Goal: Task Accomplishment & Management: Use online tool/utility

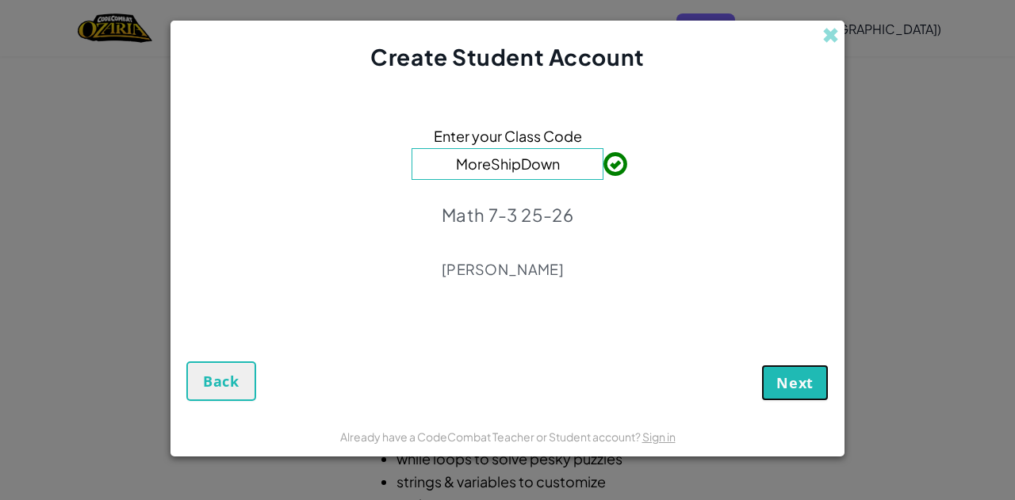
click at [798, 375] on span "Next" at bounding box center [794, 382] width 37 height 19
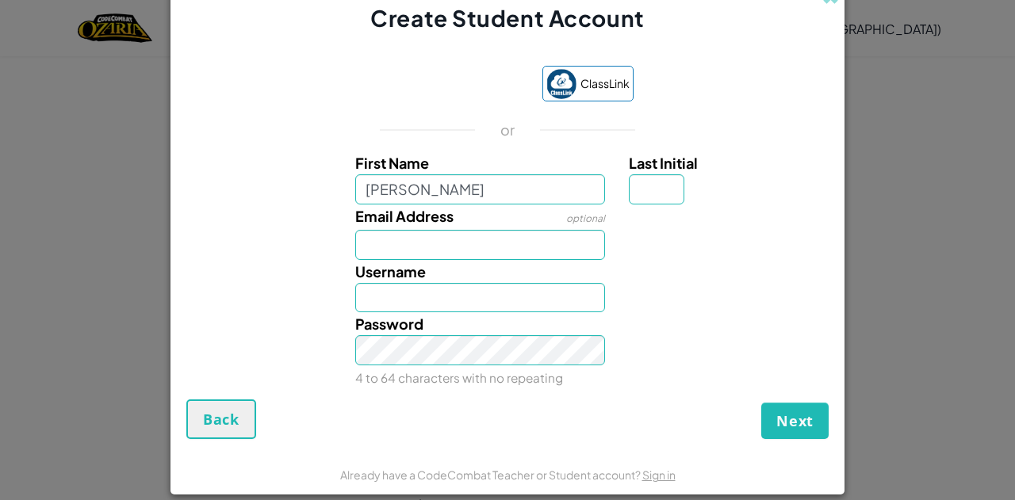
type input "[PERSON_NAME]"
type input "Kishaan"
click at [662, 194] on input "Last Initial" at bounding box center [657, 189] width 56 height 30
type input "k"
type input "K"
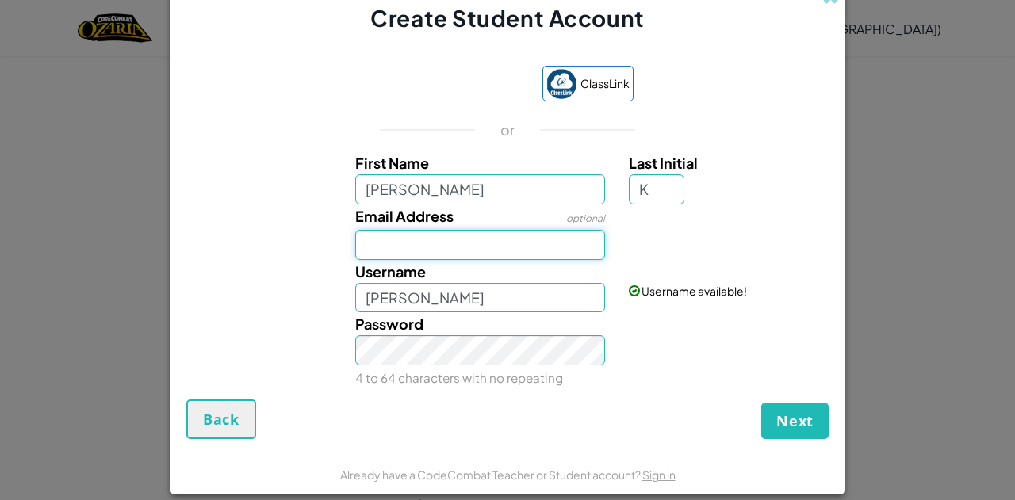
type input "KishaanK"
click at [551, 241] on input "Email Address" at bounding box center [480, 245] width 251 height 30
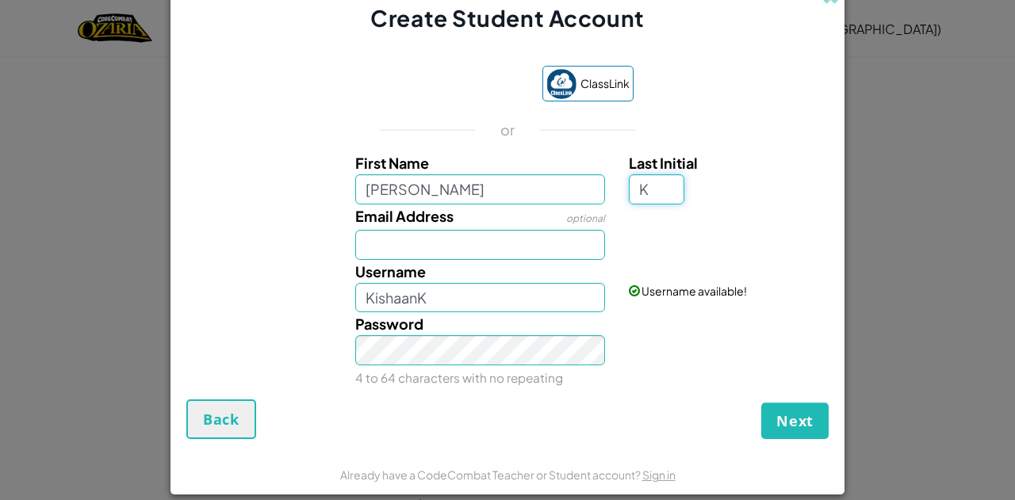
click at [668, 197] on input "K" at bounding box center [657, 189] width 56 height 30
type input "Kishaan"
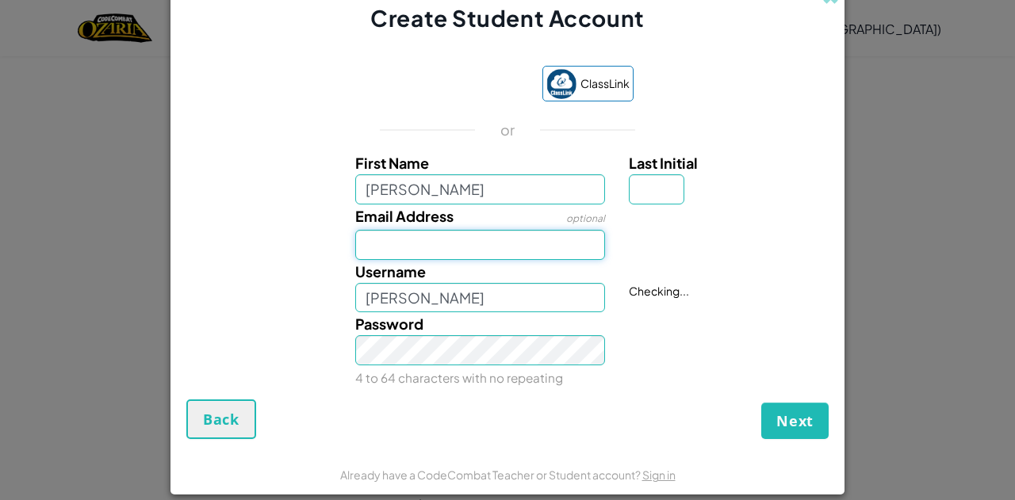
click at [498, 235] on input "Email Address" at bounding box center [480, 245] width 251 height 30
click at [424, 239] on input "Kishaan.kaith@sac.on.ca" at bounding box center [480, 245] width 251 height 30
type input "Kishaan.Kaith@sac.on.ca"
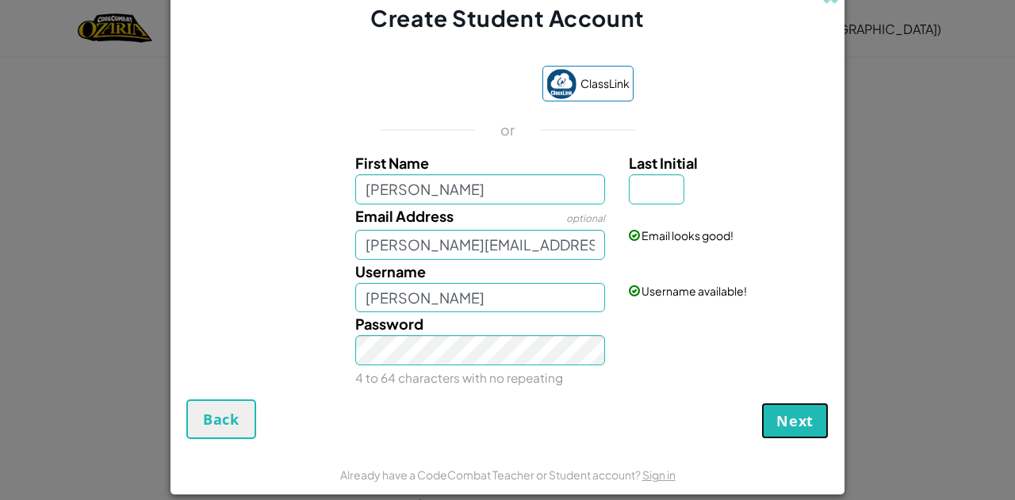
click at [785, 421] on span "Next" at bounding box center [794, 421] width 37 height 19
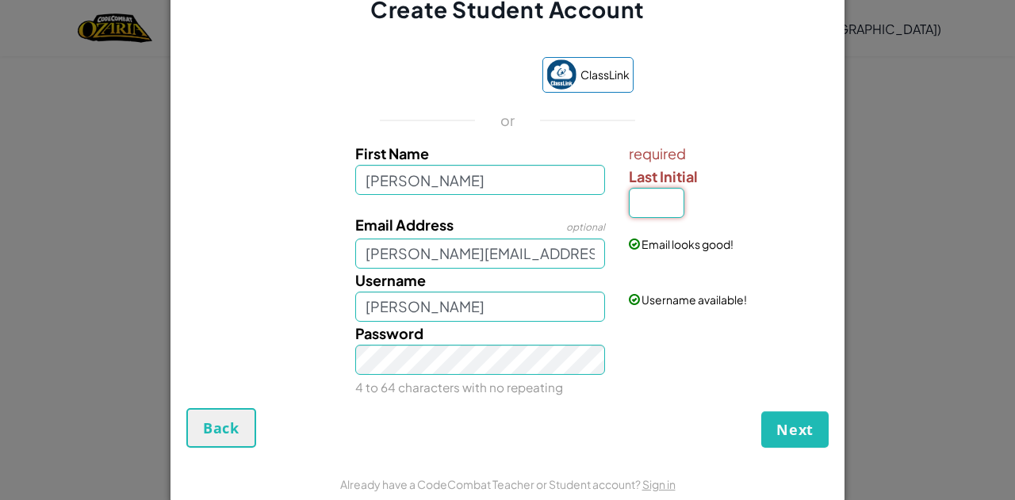
click at [669, 211] on input "Last Initial" at bounding box center [657, 203] width 56 height 30
type input "k"
type input "KishaanK"
click at [779, 434] on span "Next" at bounding box center [794, 429] width 37 height 19
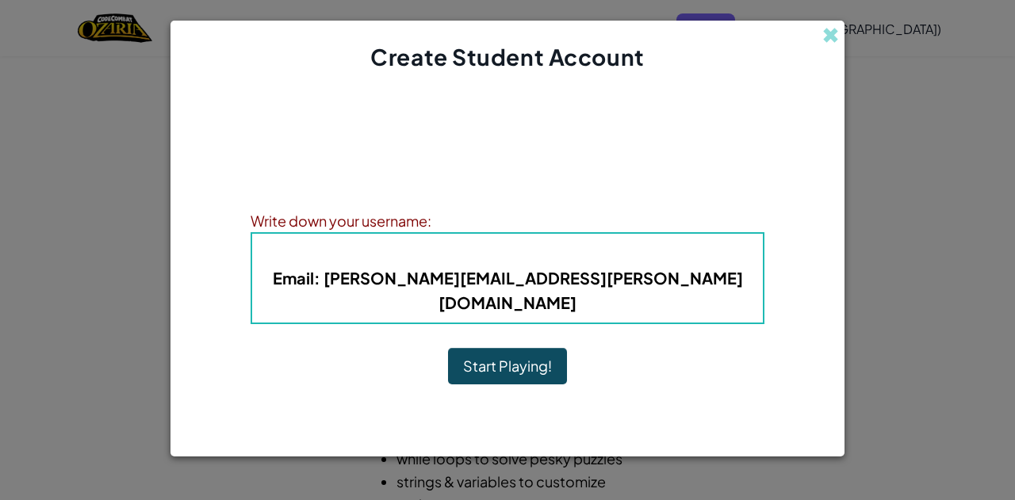
click at [525, 356] on button "Start Playing!" at bounding box center [507, 366] width 119 height 36
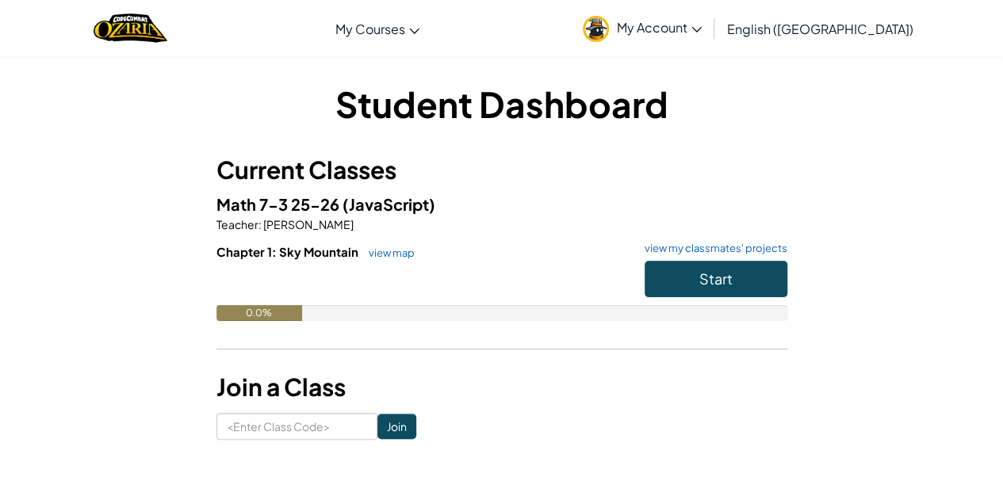
scroll to position [5, 0]
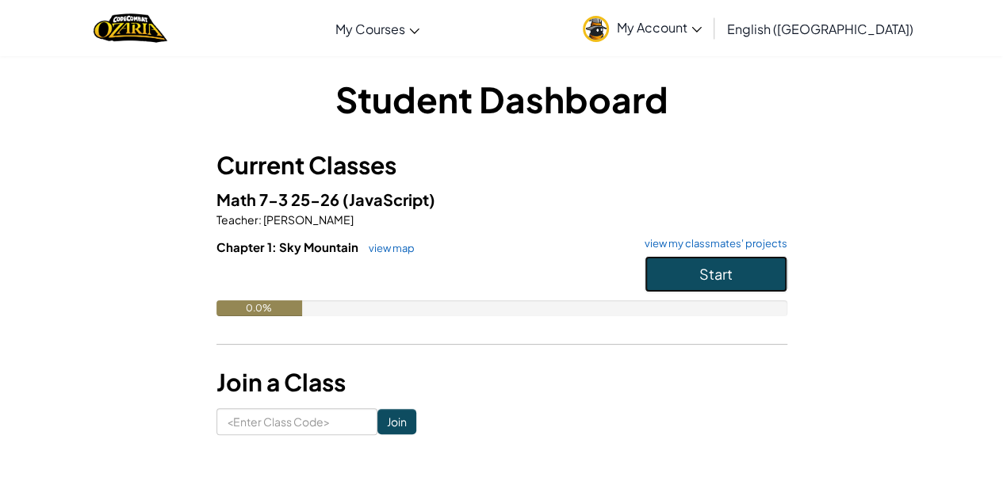
click at [737, 272] on button "Start" at bounding box center [716, 274] width 143 height 36
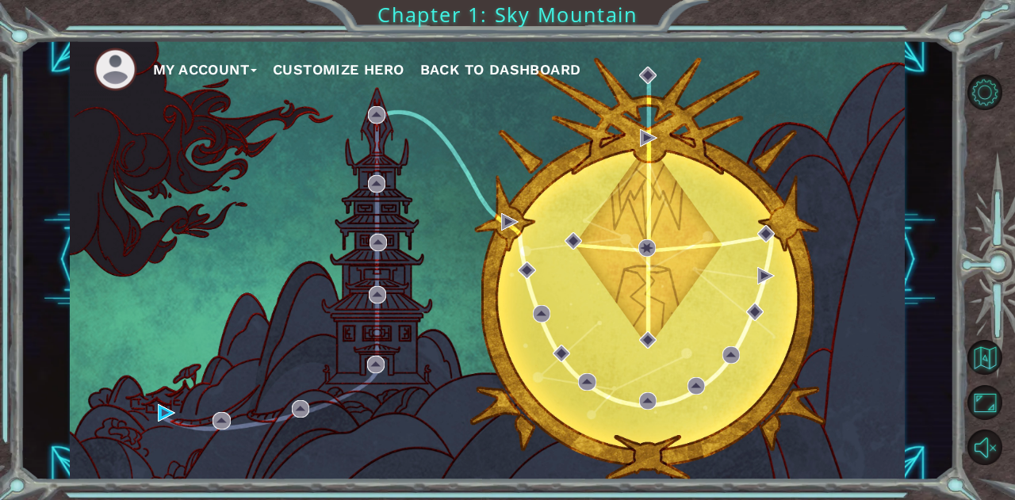
click at [609, 228] on div "My Account Customize Hero Back to Dashboard" at bounding box center [487, 260] width 835 height 440
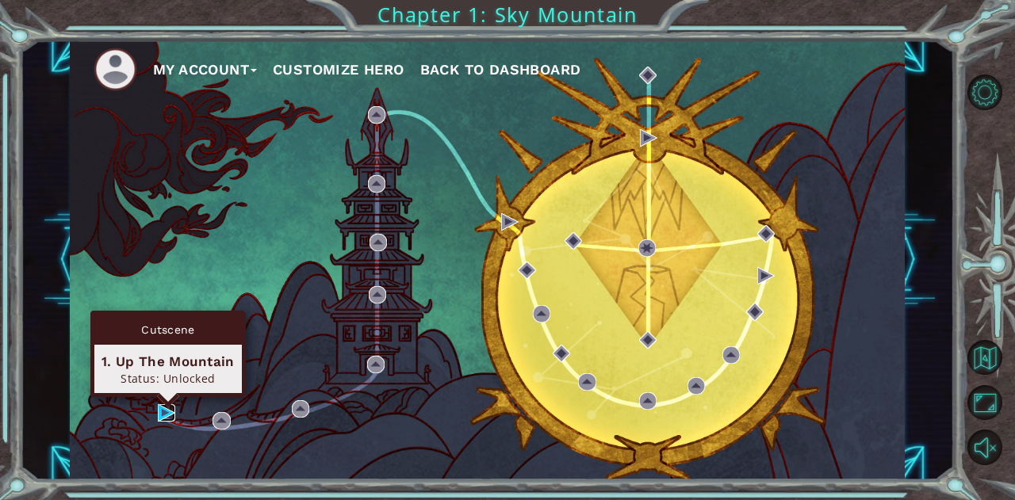
click at [172, 408] on img at bounding box center [166, 412] width 17 height 17
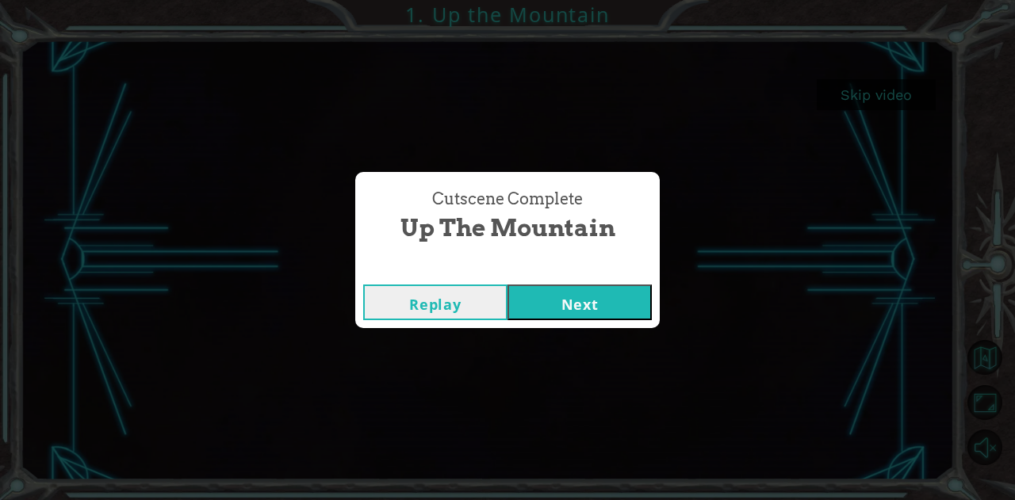
click at [604, 293] on button "Next" at bounding box center [579, 303] width 144 height 36
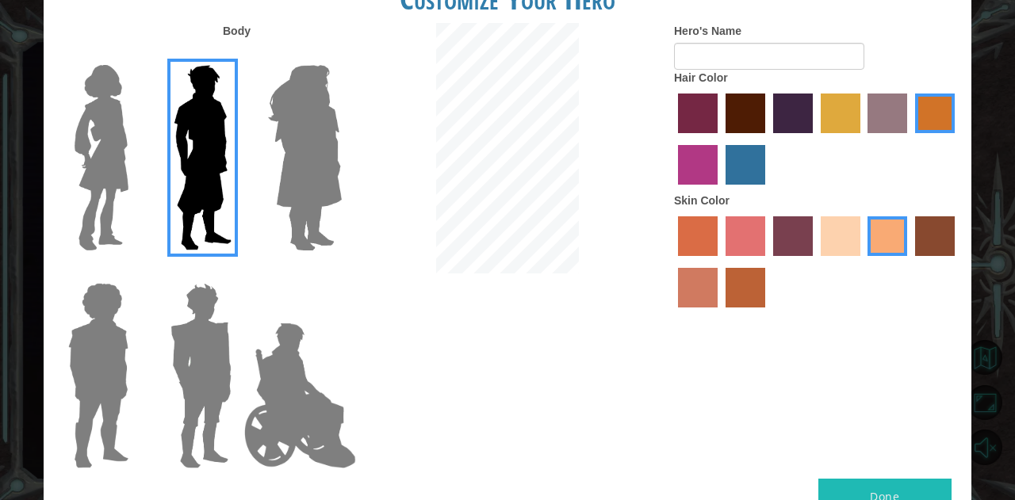
click at [306, 164] on img at bounding box center [305, 158] width 86 height 198
click at [341, 55] on input "Hero Amethyst" at bounding box center [341, 55] width 0 height 0
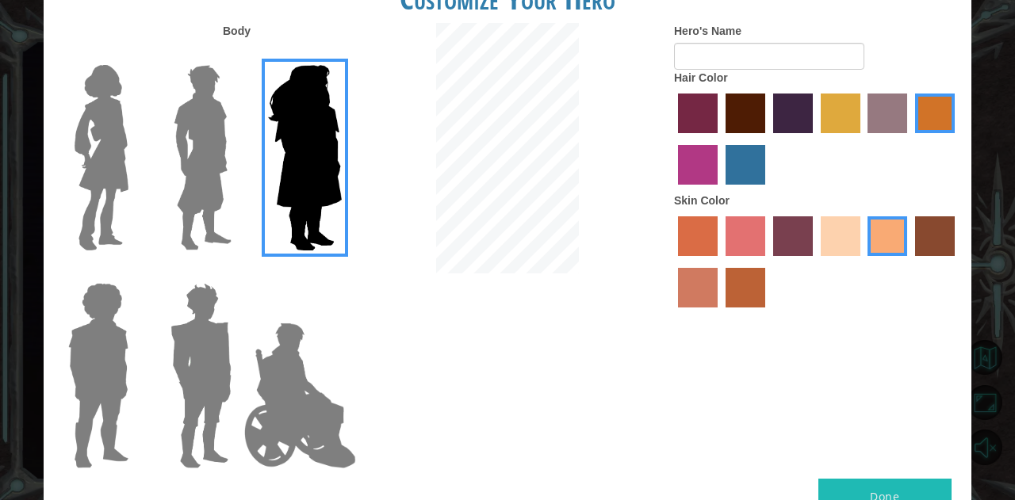
click at [190, 178] on img at bounding box center [202, 158] width 71 height 198
click at [238, 55] on input "Hero Lars" at bounding box center [238, 55] width 0 height 0
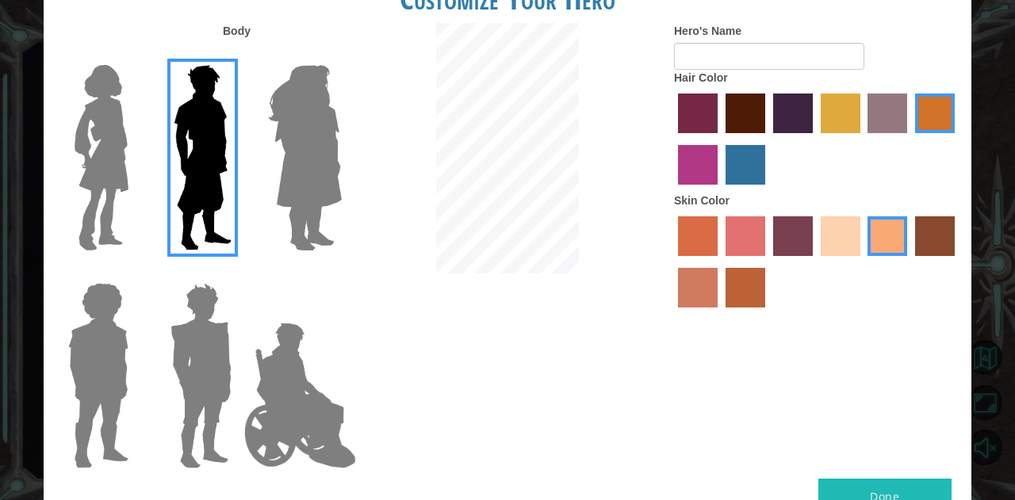
click at [189, 298] on img at bounding box center [201, 376] width 74 height 198
click at [238, 273] on input "Hero Garnet" at bounding box center [238, 273] width 0 height 0
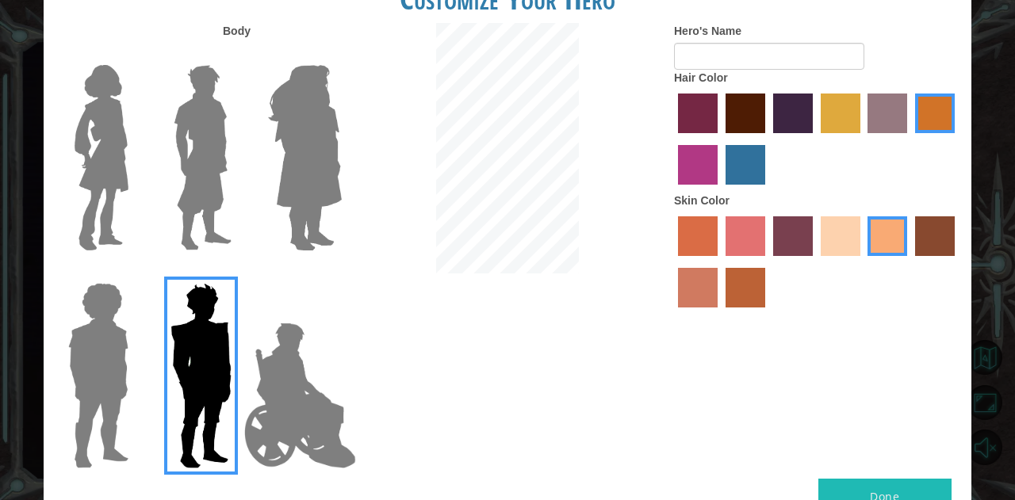
click at [125, 353] on img at bounding box center [98, 376] width 73 height 198
click at [135, 273] on input "Hero Steven" at bounding box center [135, 273] width 0 height 0
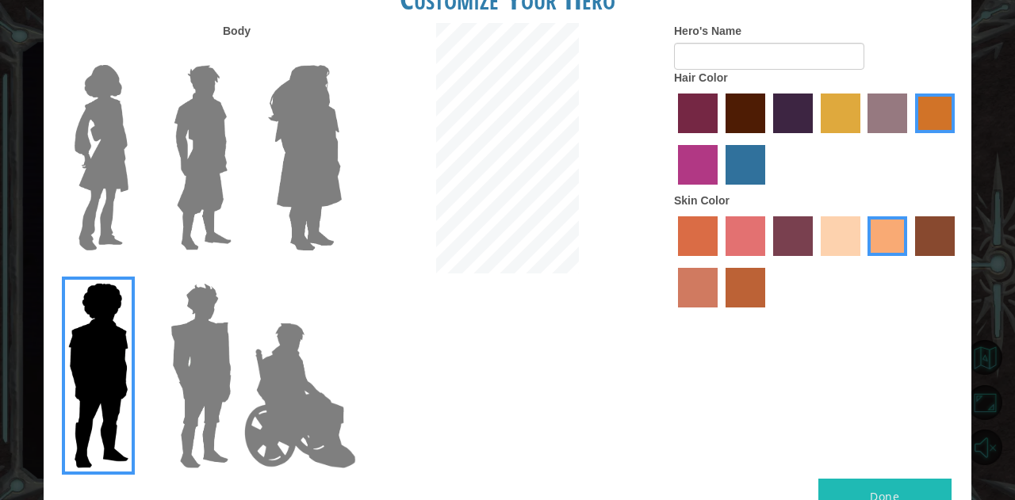
click at [195, 364] on img at bounding box center [201, 376] width 74 height 198
click at [238, 273] on input "Hero Garnet" at bounding box center [238, 273] width 0 height 0
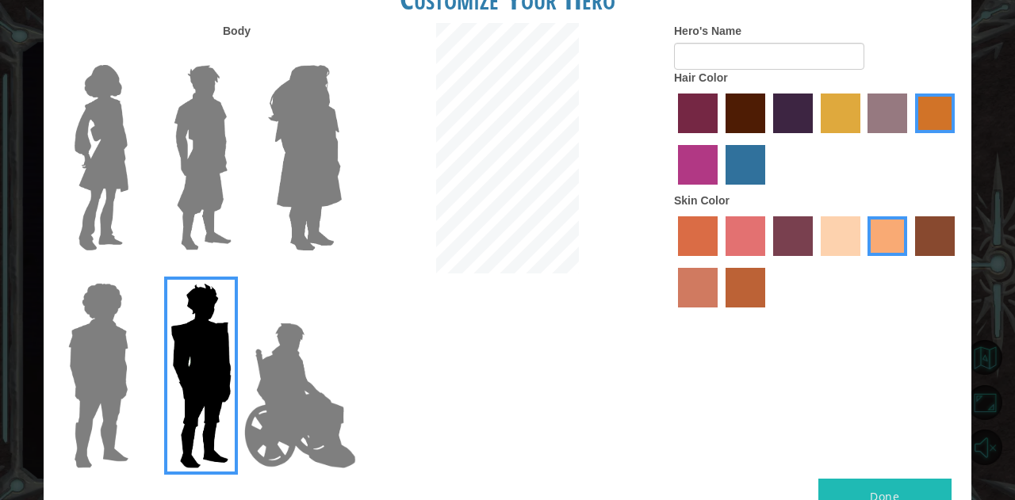
click at [827, 245] on label "sandy beach skin color" at bounding box center [841, 236] width 40 height 40
click at [815, 262] on input "sandy beach skin color" at bounding box center [815, 262] width 0 height 0
click at [885, 251] on label "tacao skin color" at bounding box center [887, 236] width 40 height 40
click at [863, 262] on input "tacao skin color" at bounding box center [863, 262] width 0 height 0
click at [921, 239] on label "karma skin color" at bounding box center [935, 236] width 40 height 40
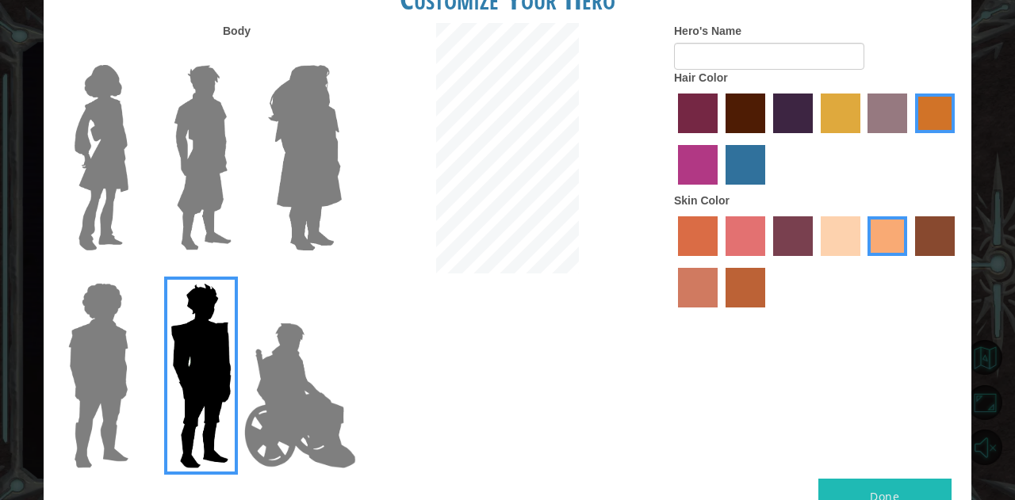
click at [909, 262] on input "karma skin color" at bounding box center [909, 262] width 0 height 0
click at [890, 252] on label "tacao skin color" at bounding box center [887, 236] width 40 height 40
click at [863, 262] on input "tacao skin color" at bounding box center [863, 262] width 0 height 0
click at [736, 285] on label "smoke tree skin color" at bounding box center [746, 288] width 40 height 40
click at [720, 313] on input "smoke tree skin color" at bounding box center [720, 313] width 0 height 0
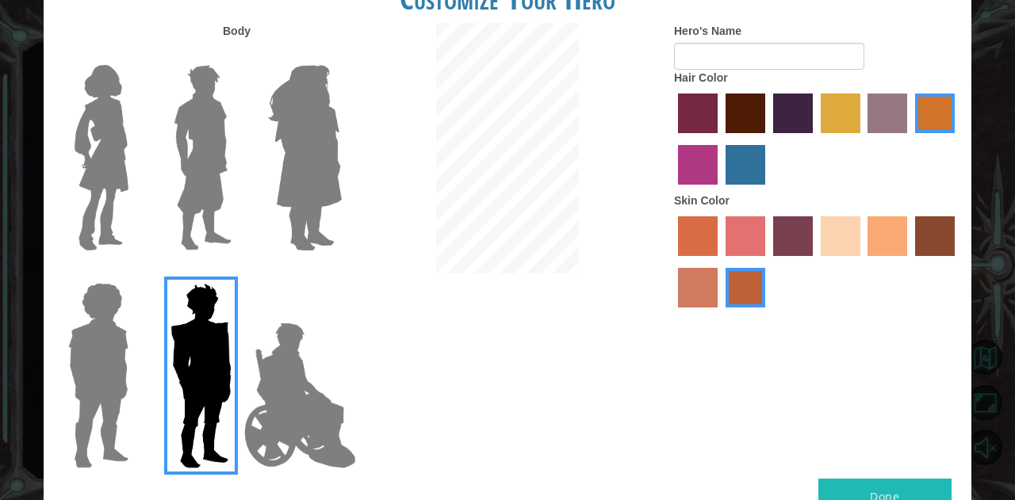
click at [699, 287] on label "burning sand skin color" at bounding box center [698, 288] width 40 height 40
click at [957, 262] on input "burning sand skin color" at bounding box center [957, 262] width 0 height 0
click at [874, 251] on label "tacao skin color" at bounding box center [887, 236] width 40 height 40
click at [863, 262] on input "tacao skin color" at bounding box center [863, 262] width 0 height 0
click at [913, 244] on div at bounding box center [816, 264] width 285 height 103
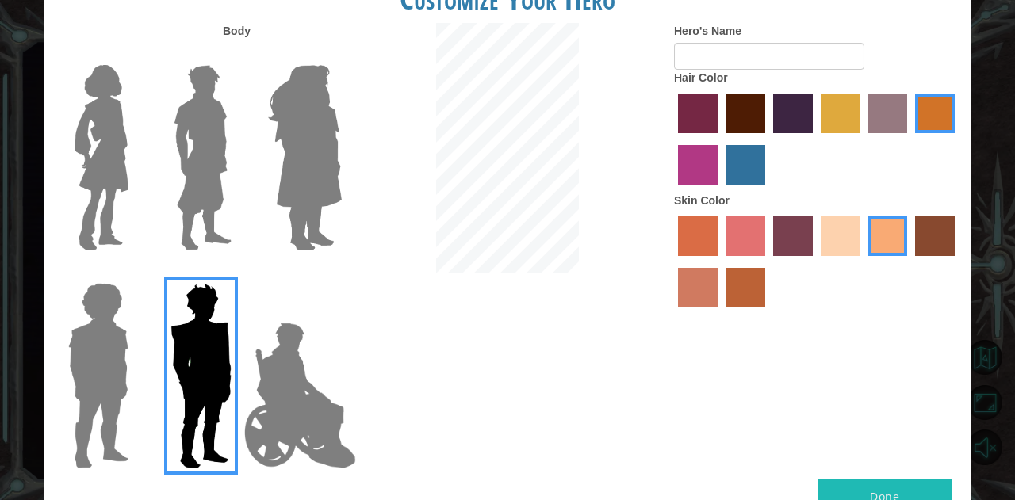
click at [920, 247] on label "karma skin color" at bounding box center [935, 236] width 40 height 40
click at [909, 262] on input "karma skin color" at bounding box center [909, 262] width 0 height 0
click at [695, 279] on label "burning sand skin color" at bounding box center [698, 288] width 40 height 40
click at [957, 262] on input "burning sand skin color" at bounding box center [957, 262] width 0 height 0
click at [752, 121] on label "maroon hair color" at bounding box center [746, 114] width 40 height 40
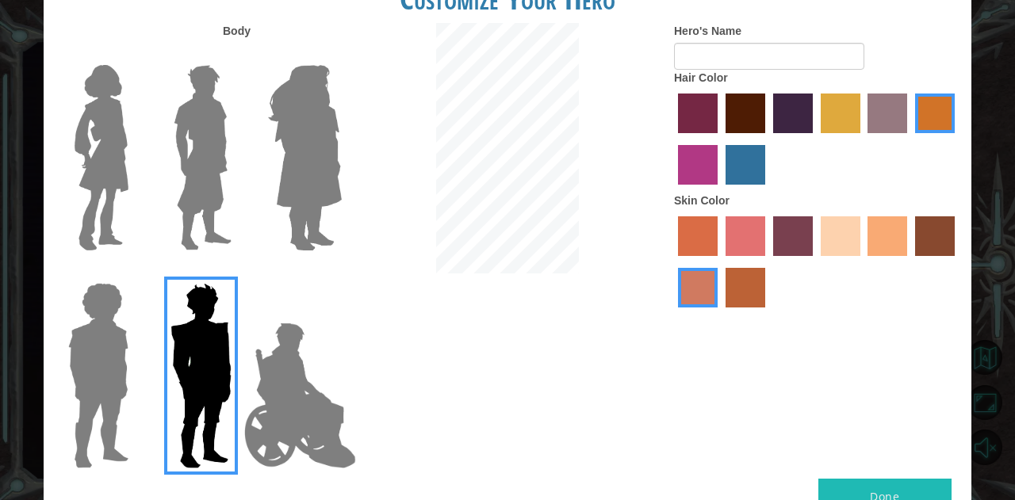
click at [720, 139] on input "maroon hair color" at bounding box center [720, 139] width 0 height 0
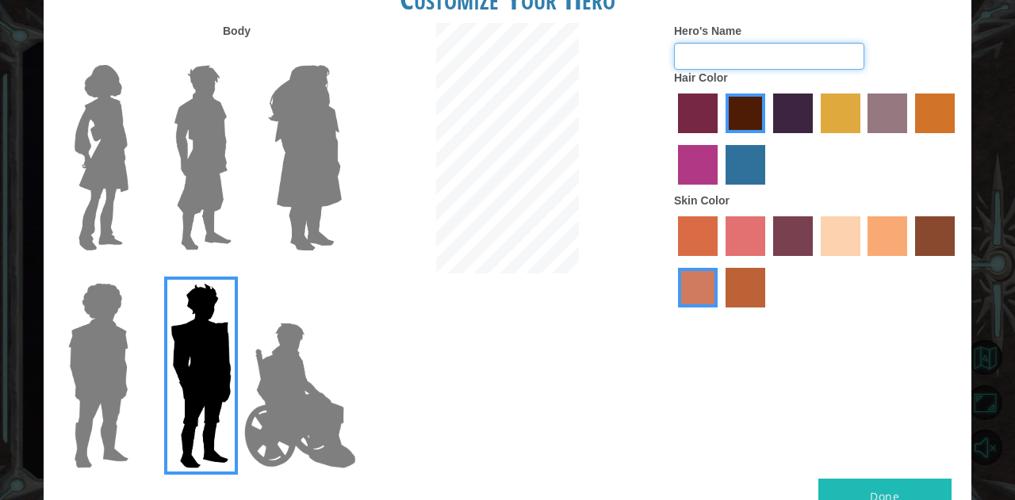
click at [746, 55] on input "Hero's Name" at bounding box center [769, 56] width 190 height 27
type input "K"
type input "[PERSON_NAME]"
click at [867, 489] on button "Done" at bounding box center [884, 497] width 133 height 36
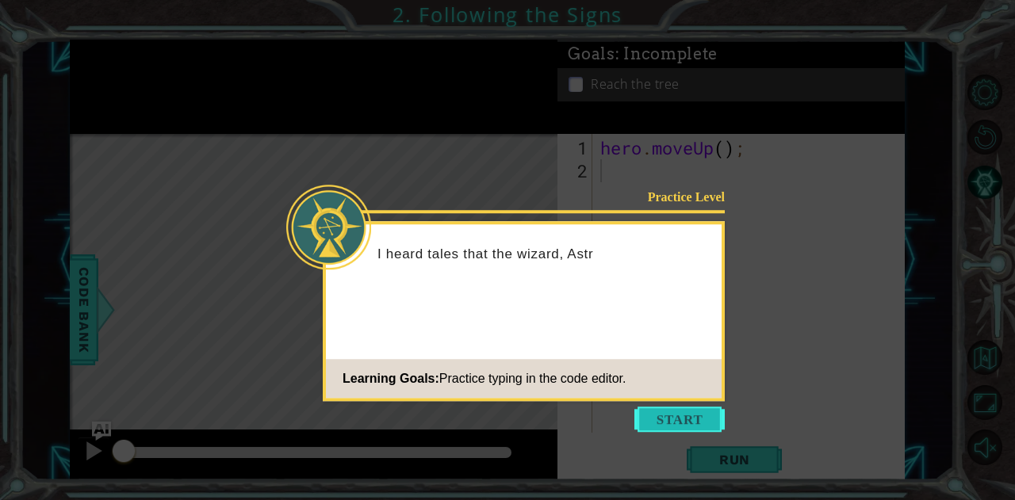
click at [676, 415] on button "Start" at bounding box center [679, 419] width 90 height 25
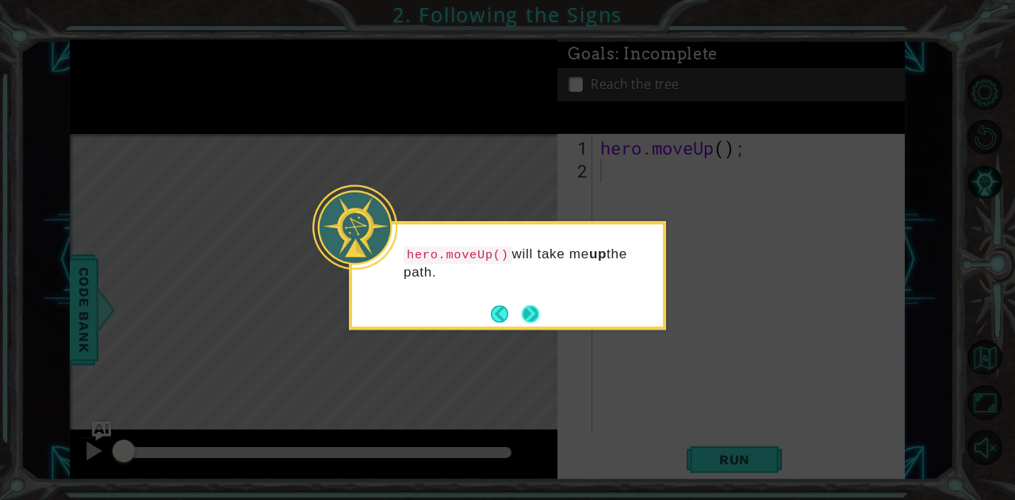
click at [534, 316] on button "Next" at bounding box center [530, 313] width 17 height 17
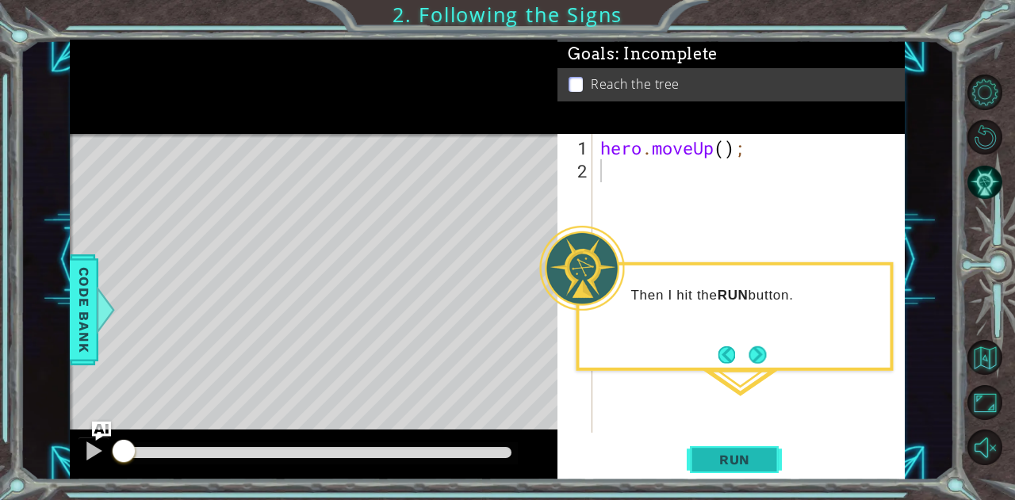
click at [713, 465] on span "Run" at bounding box center [734, 460] width 63 height 16
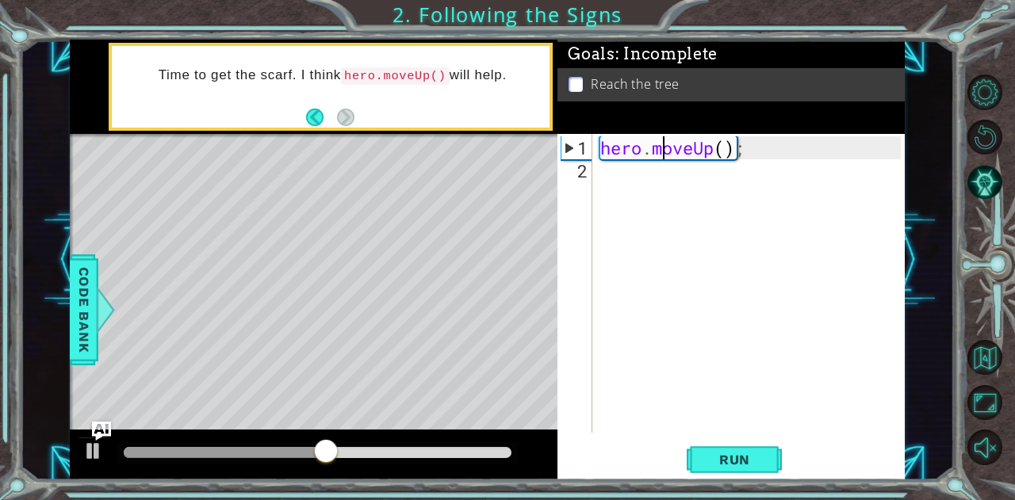
click at [668, 155] on div "hero . moveUp ( ) ;" at bounding box center [753, 308] width 312 height 345
type textarea "hero.moveUp();"
click at [630, 182] on div "hero . moveUp ( ) ;" at bounding box center [753, 308] width 312 height 345
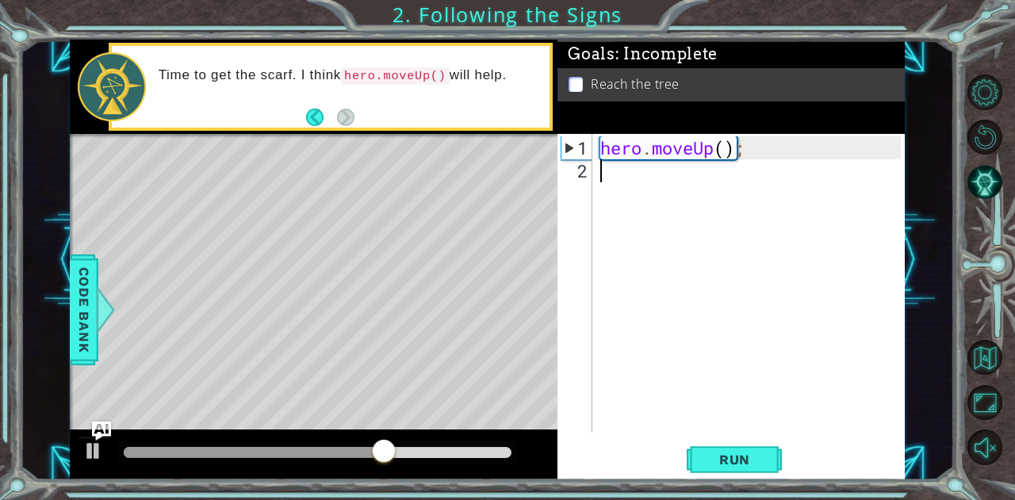
type textarea "ho"
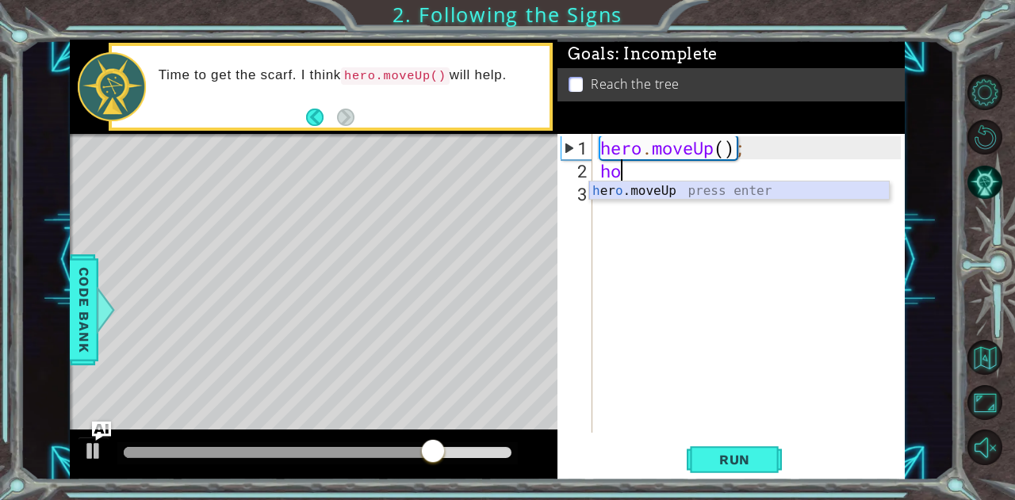
click at [628, 187] on div "h [PERSON_NAME]moveUp press enter" at bounding box center [739, 210] width 301 height 57
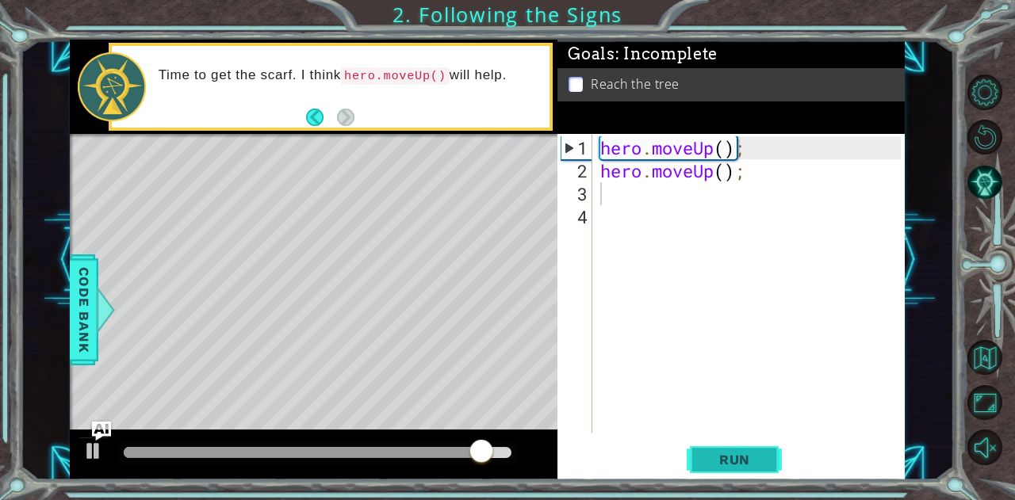
click at [756, 461] on span "Run" at bounding box center [734, 460] width 63 height 16
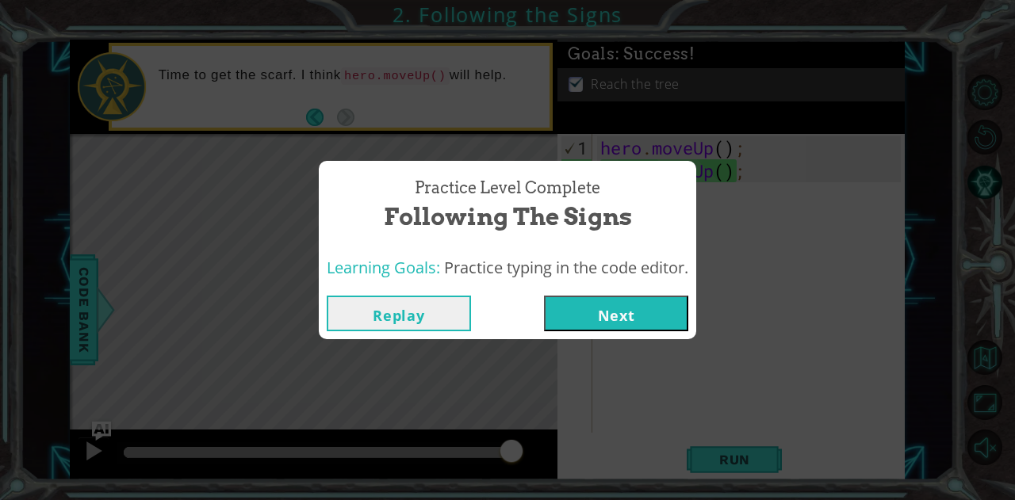
click at [630, 316] on button "Next" at bounding box center [616, 314] width 144 height 36
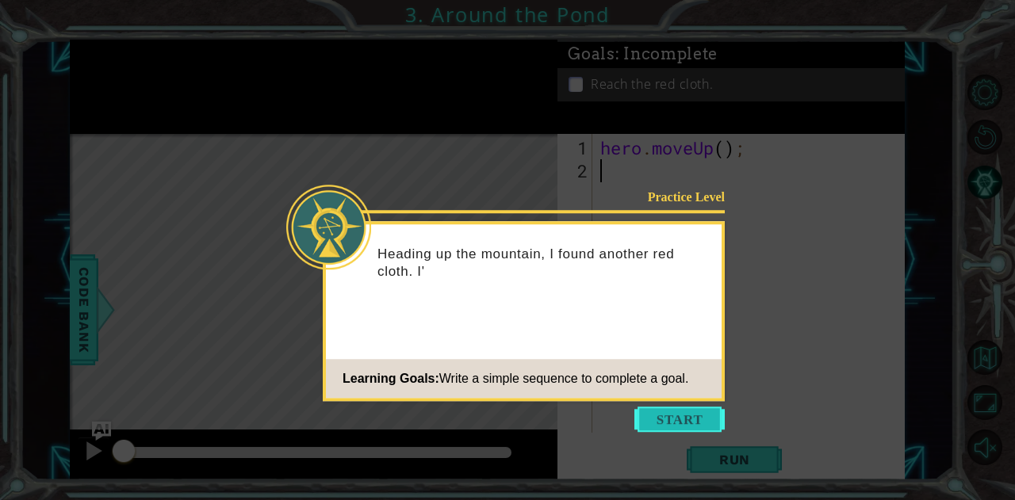
click at [684, 419] on button "Start" at bounding box center [679, 419] width 90 height 25
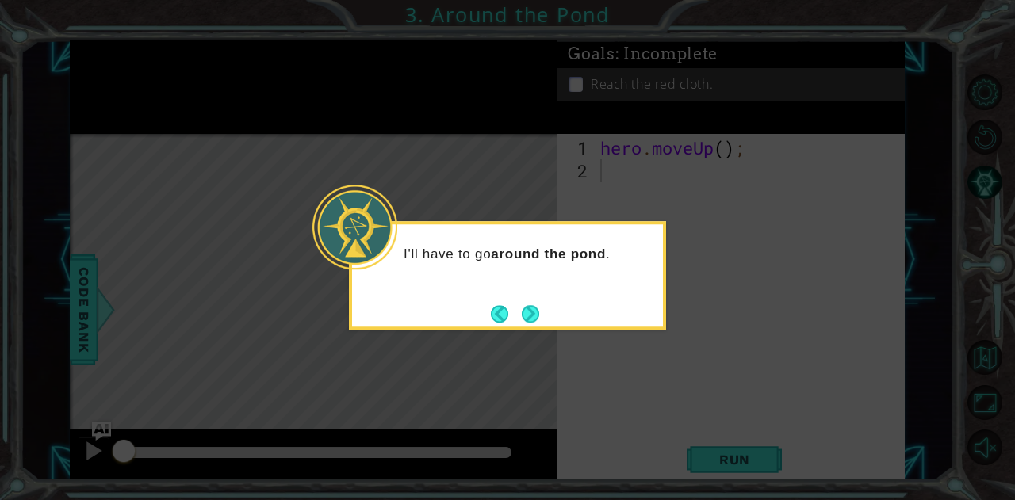
click at [544, 325] on div "I'll have to go around the pond ." at bounding box center [507, 275] width 317 height 109
click at [532, 318] on button "Next" at bounding box center [530, 313] width 17 height 17
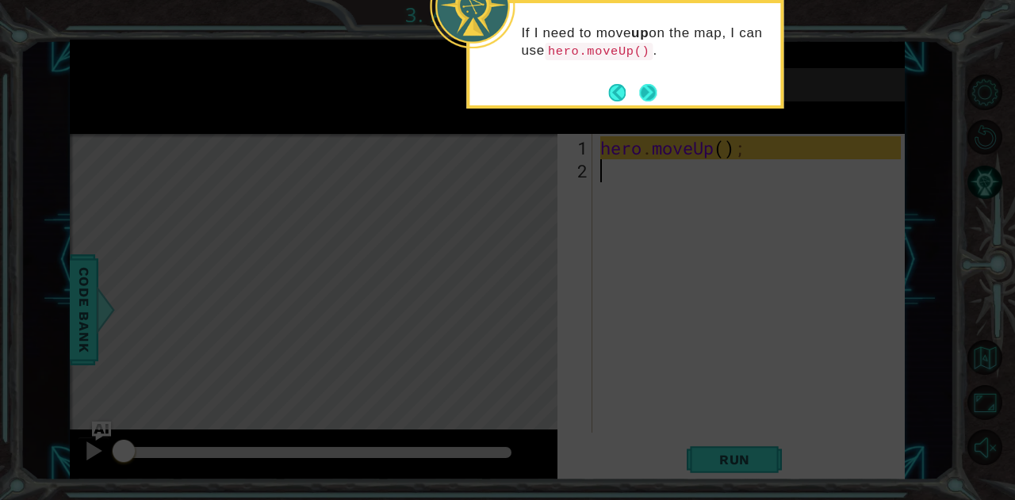
click at [639, 88] on button "Next" at bounding box center [647, 92] width 17 height 17
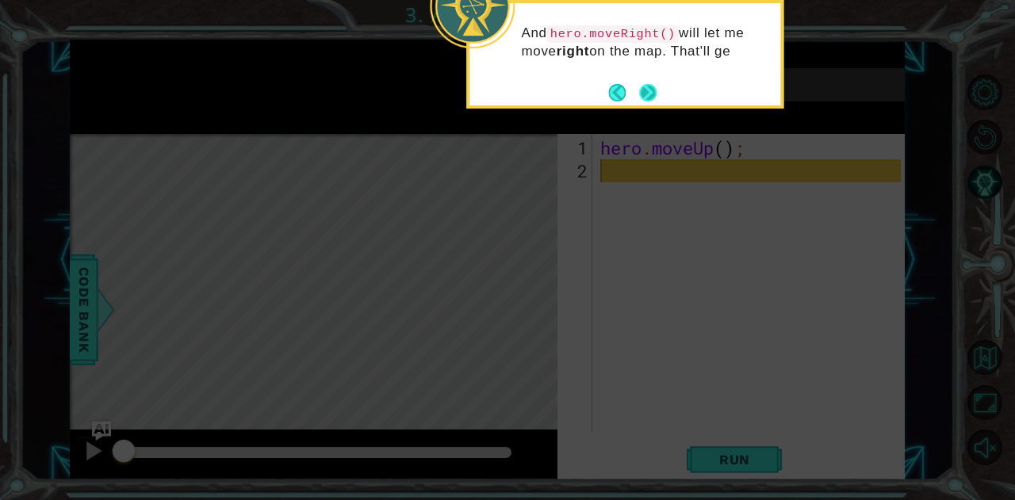
click at [651, 94] on button "Next" at bounding box center [647, 92] width 17 height 17
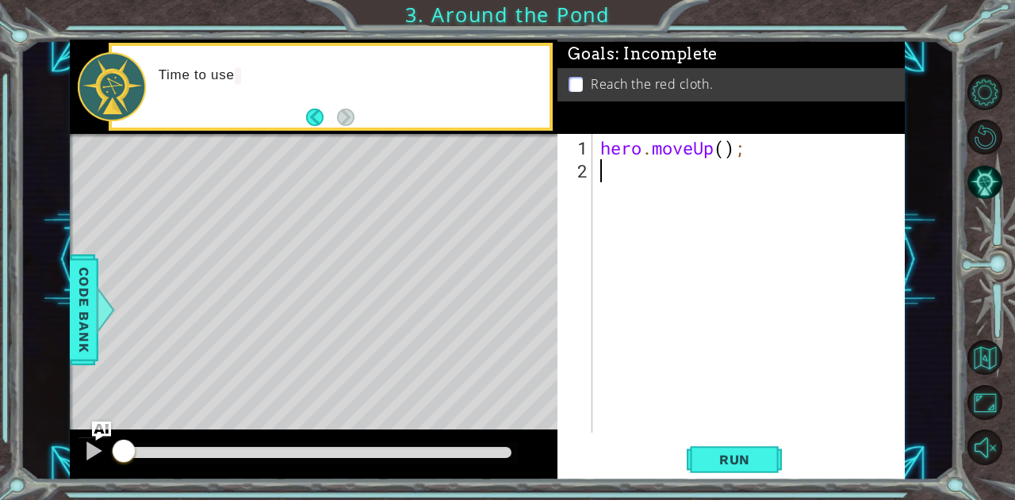
type textarea "ho"
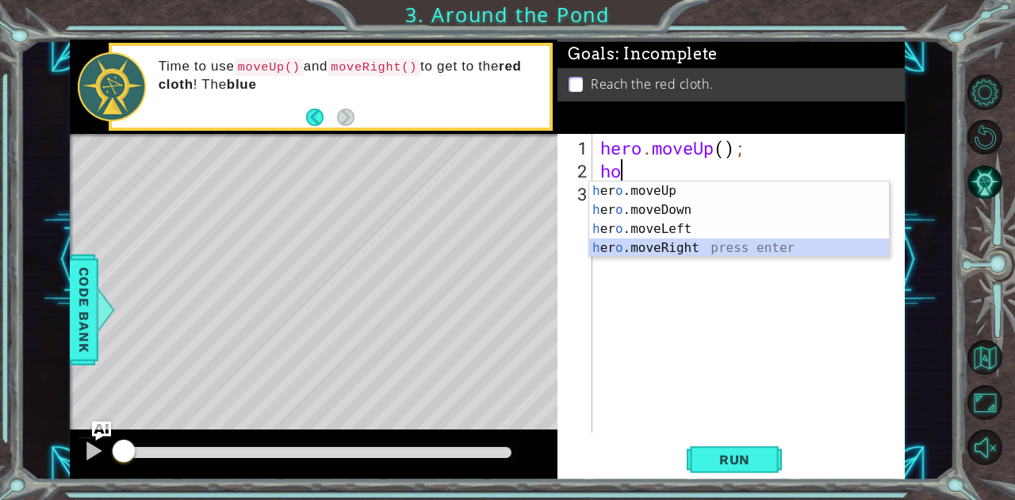
click at [652, 245] on div "h [PERSON_NAME]moveUp press enter h [PERSON_NAME]moveDown press enter h [PERSON…" at bounding box center [739, 239] width 301 height 114
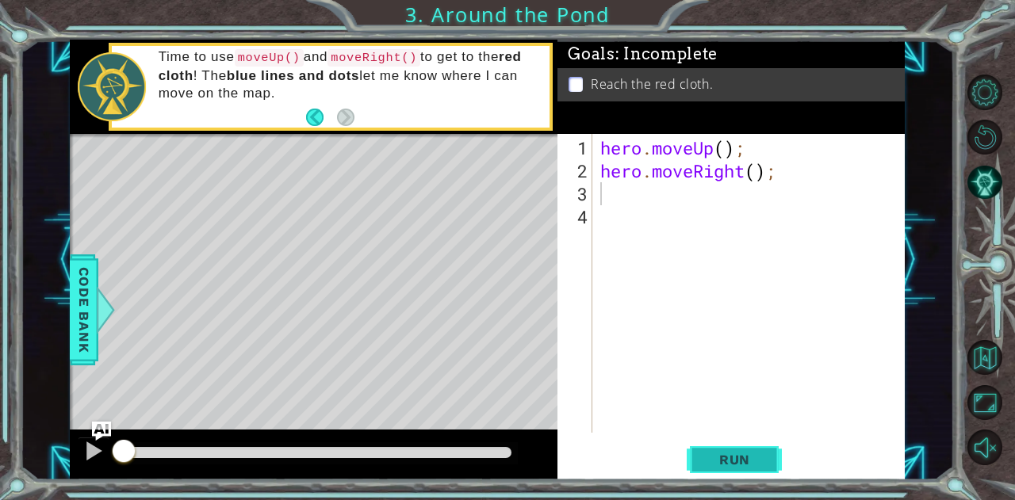
click at [726, 474] on button "Run" at bounding box center [734, 459] width 95 height 35
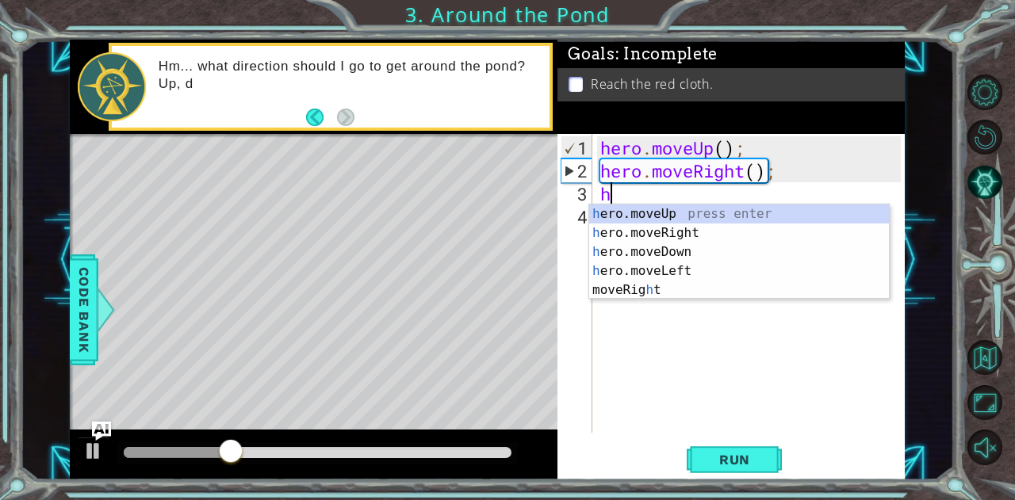
type textarea "ho"
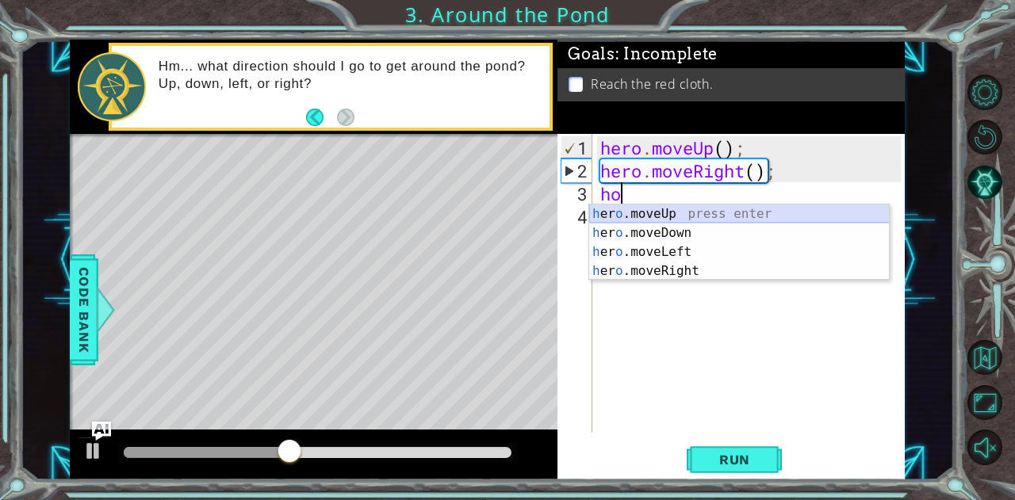
click at [672, 213] on div "h [PERSON_NAME]moveUp press enter h [PERSON_NAME]moveDown press enter h [PERSON…" at bounding box center [739, 262] width 301 height 114
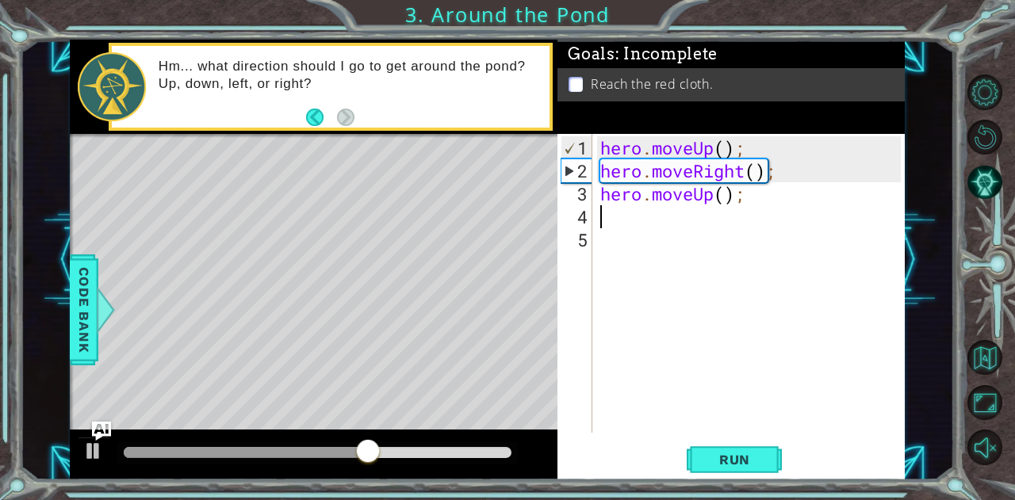
type textarea "h"
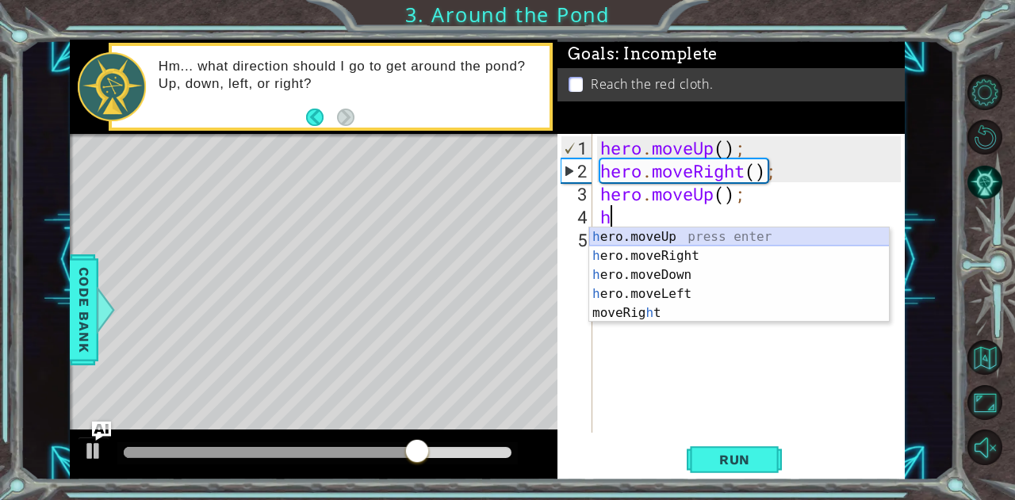
click at [625, 239] on div "h ero.moveUp press enter h ero.moveRight press enter h ero.moveDown press enter…" at bounding box center [739, 294] width 301 height 133
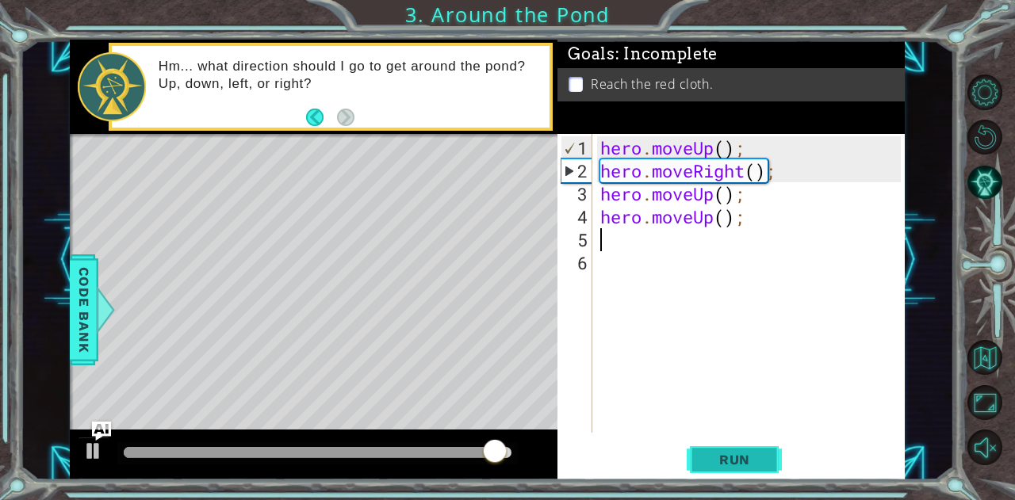
click at [749, 459] on span "Run" at bounding box center [734, 460] width 63 height 16
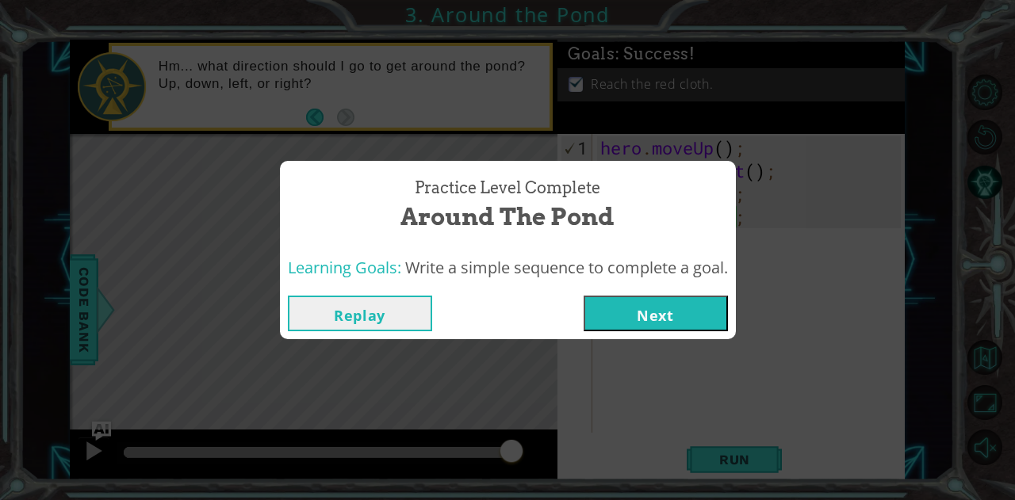
click at [657, 328] on button "Next" at bounding box center [656, 314] width 144 height 36
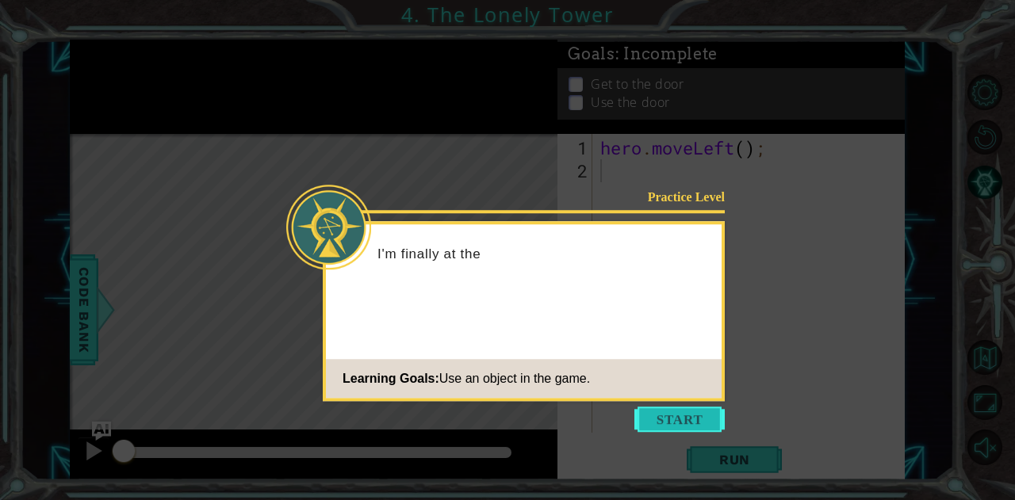
click at [674, 423] on button "Start" at bounding box center [679, 419] width 90 height 25
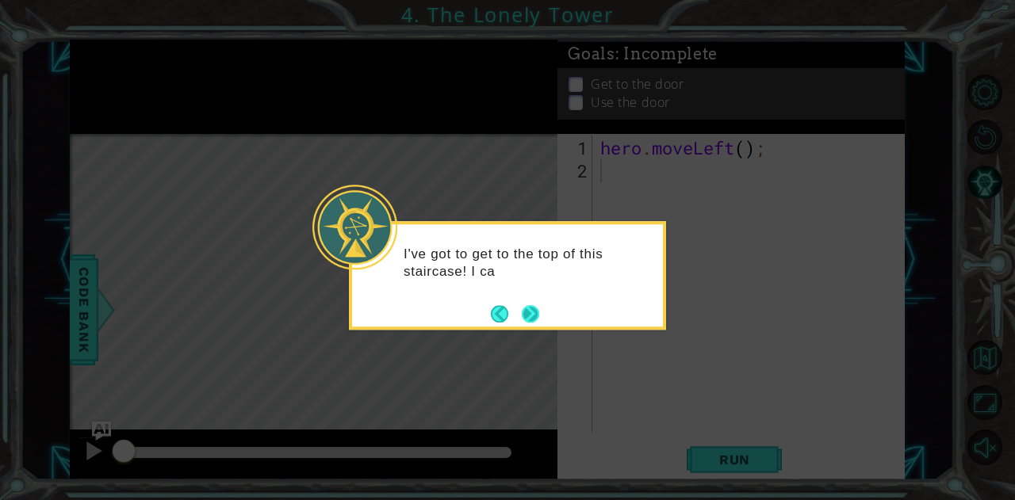
click at [528, 314] on button "Next" at bounding box center [530, 313] width 17 height 17
click at [533, 309] on button "Next" at bounding box center [530, 313] width 17 height 17
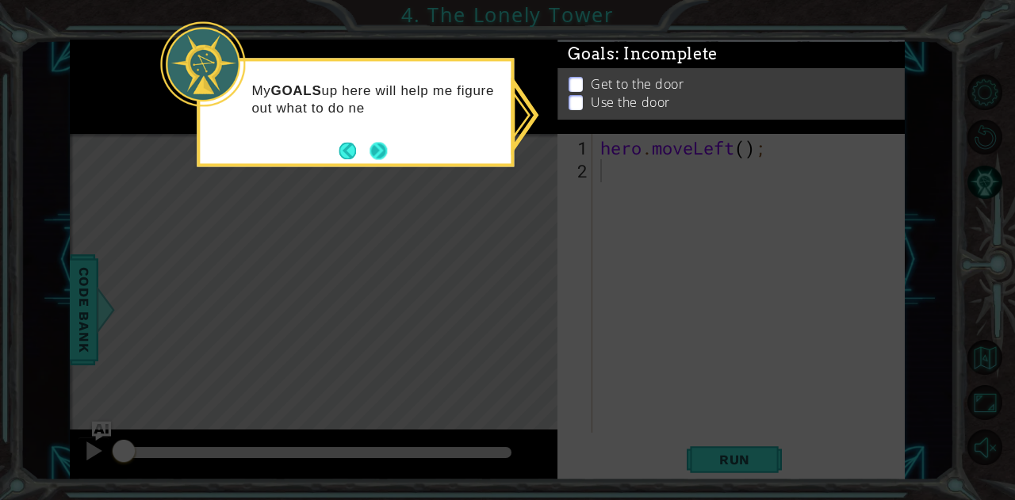
click at [381, 149] on button "Next" at bounding box center [378, 150] width 17 height 17
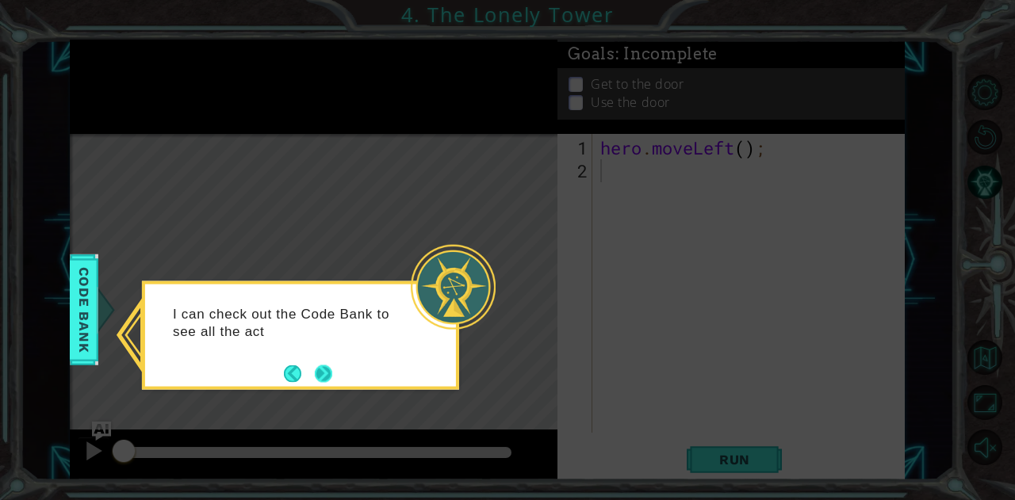
click at [317, 375] on button "Next" at bounding box center [323, 373] width 17 height 17
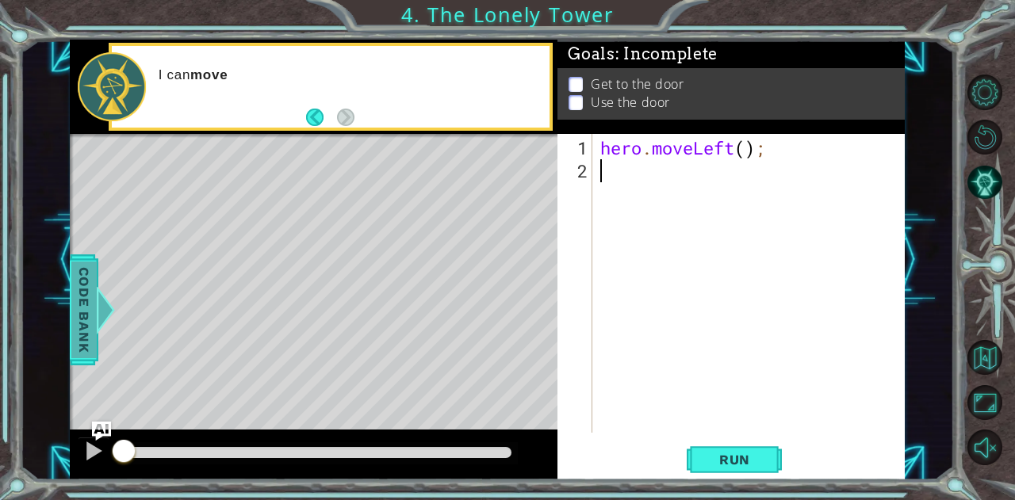
click at [73, 317] on span "Code Bank" at bounding box center [83, 309] width 25 height 97
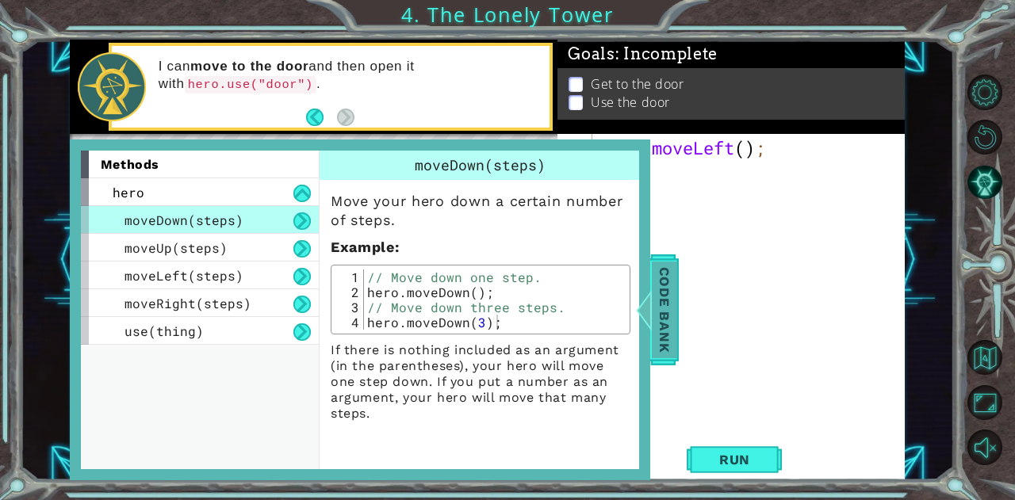
click at [666, 311] on span "Code Bank" at bounding box center [663, 309] width 25 height 97
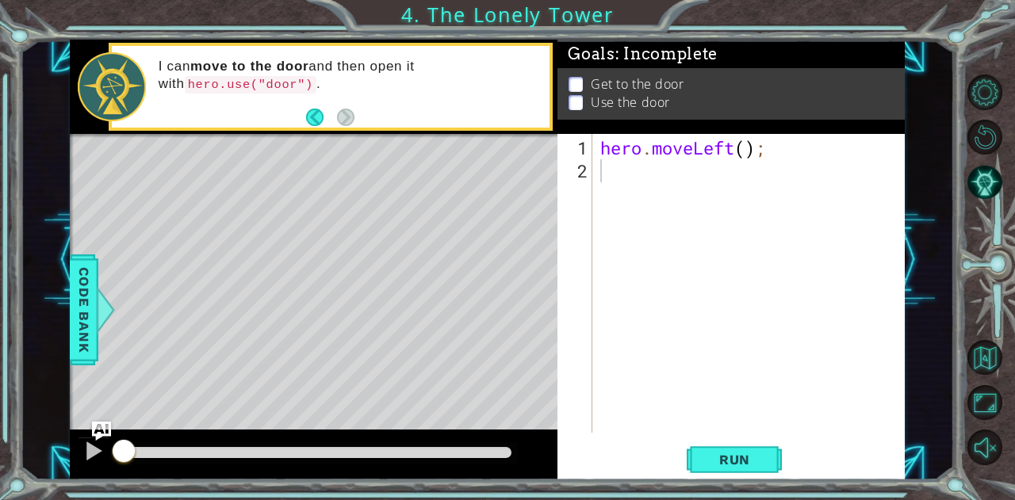
click at [612, 193] on div "hero . moveLeft ( ) ;" at bounding box center [753, 308] width 312 height 345
type textarea "h"
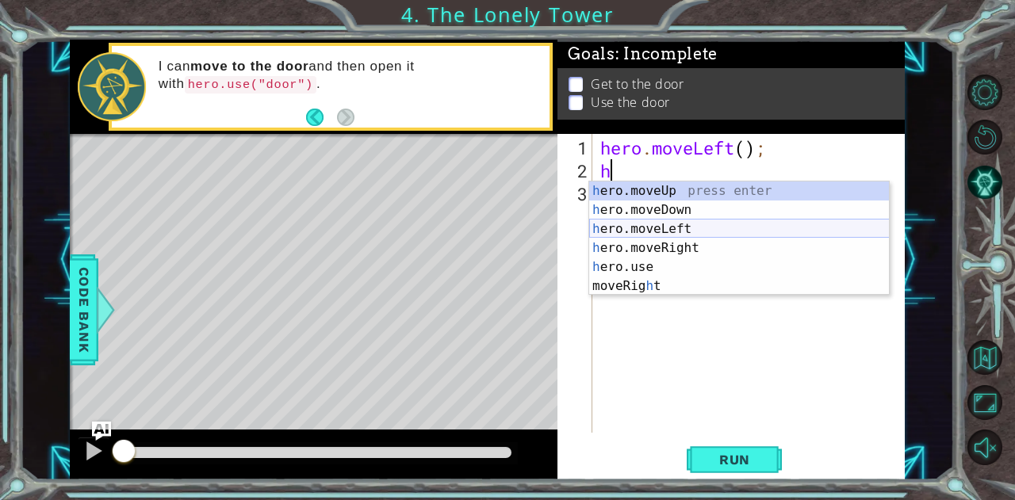
click at [633, 226] on div "h ero.moveUp press enter h ero.moveDown press enter h ero.moveLeft press enter …" at bounding box center [739, 258] width 301 height 152
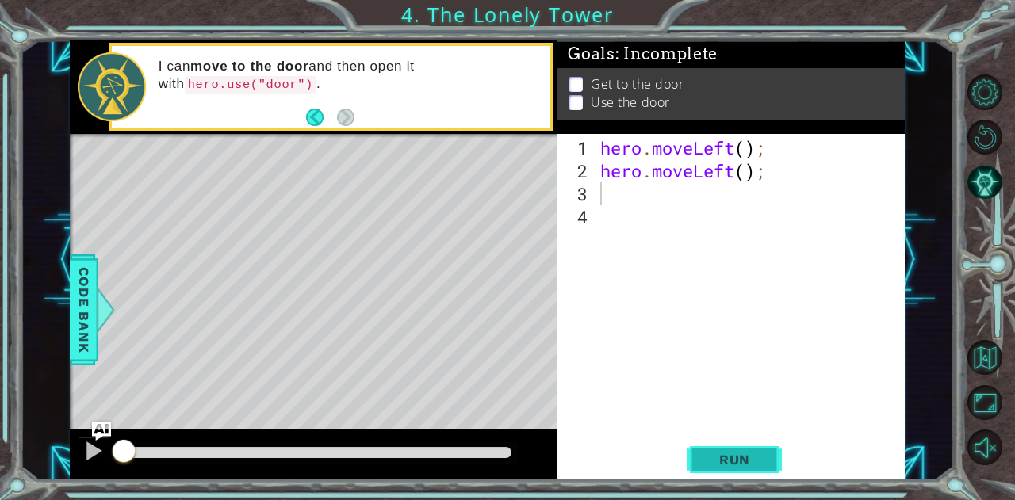
click at [739, 453] on span "Run" at bounding box center [734, 460] width 63 height 16
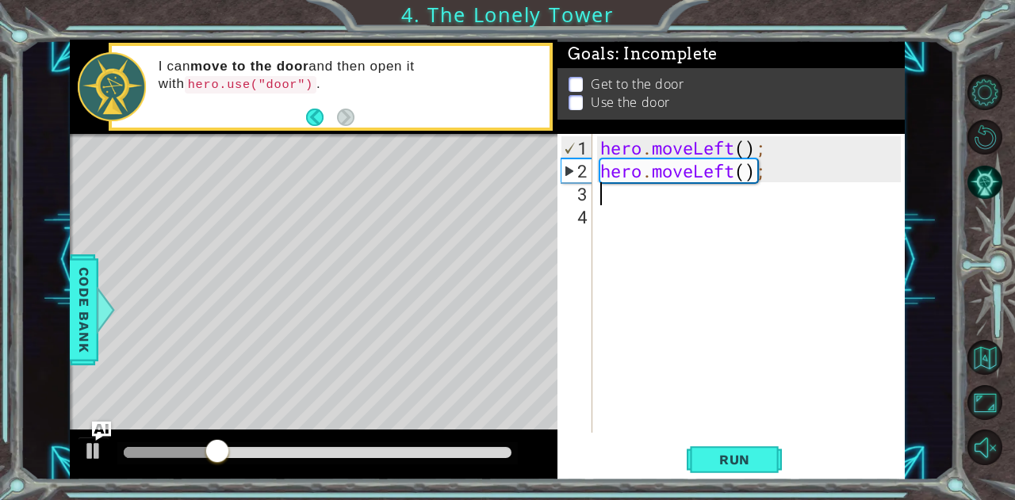
type textarea "h"
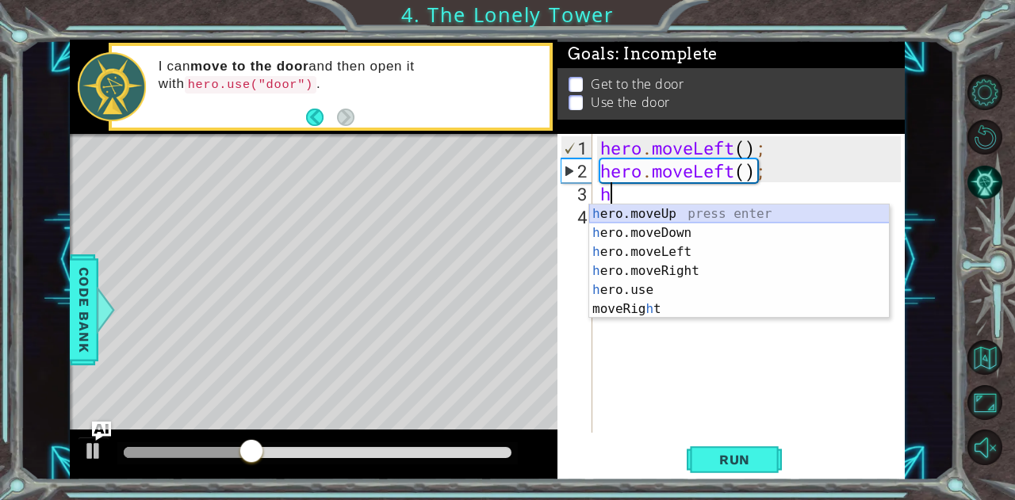
click at [664, 215] on div "h ero.moveUp press enter h ero.moveDown press enter h ero.moveLeft press enter …" at bounding box center [739, 281] width 301 height 152
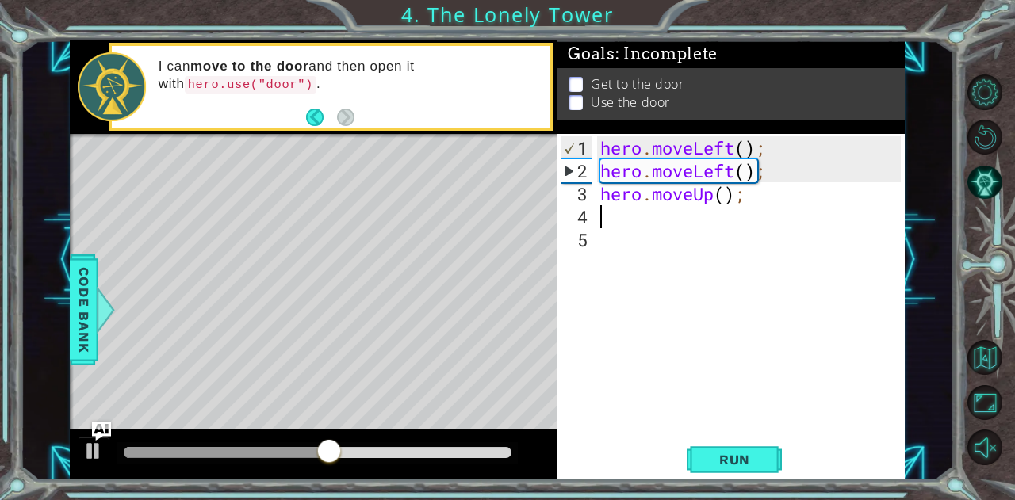
type textarea "h"
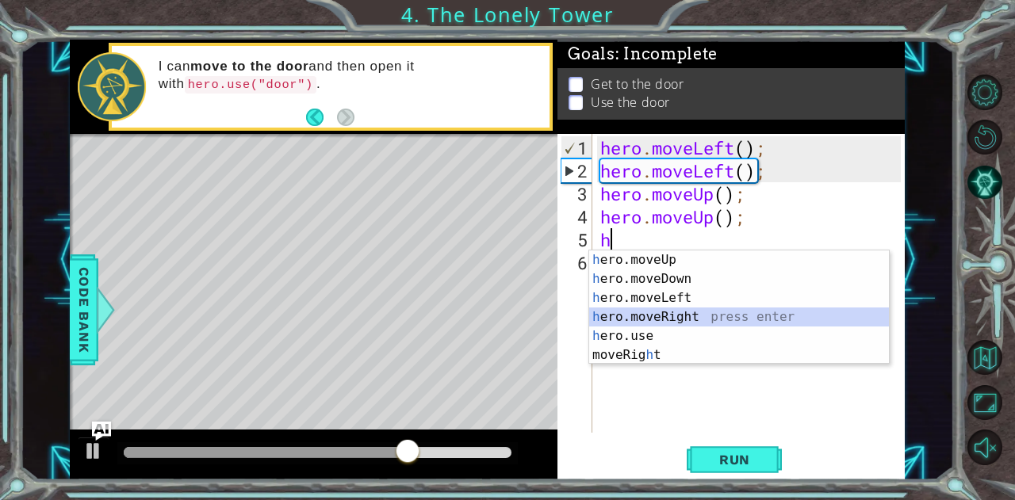
click at [647, 312] on div "h ero.moveUp press enter h ero.moveDown press enter h ero.moveLeft press enter …" at bounding box center [739, 327] width 301 height 152
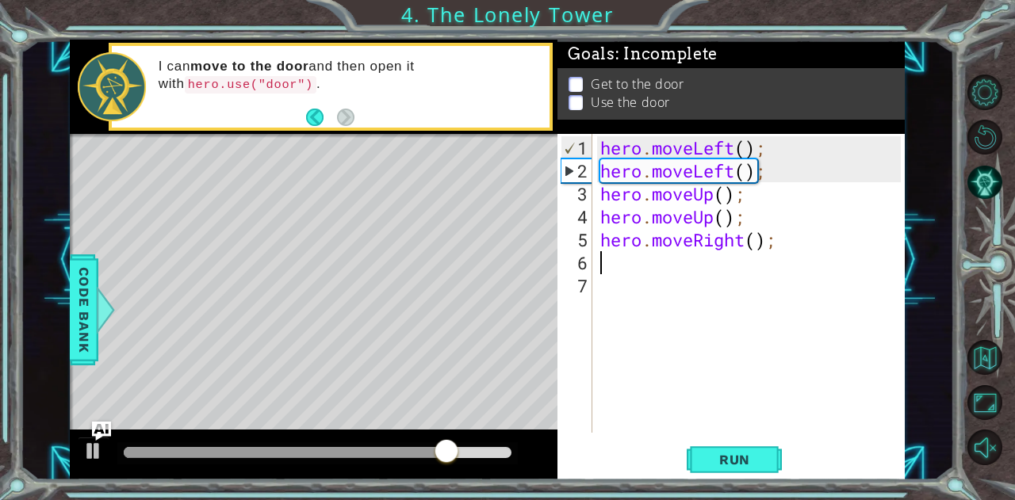
type textarea "h"
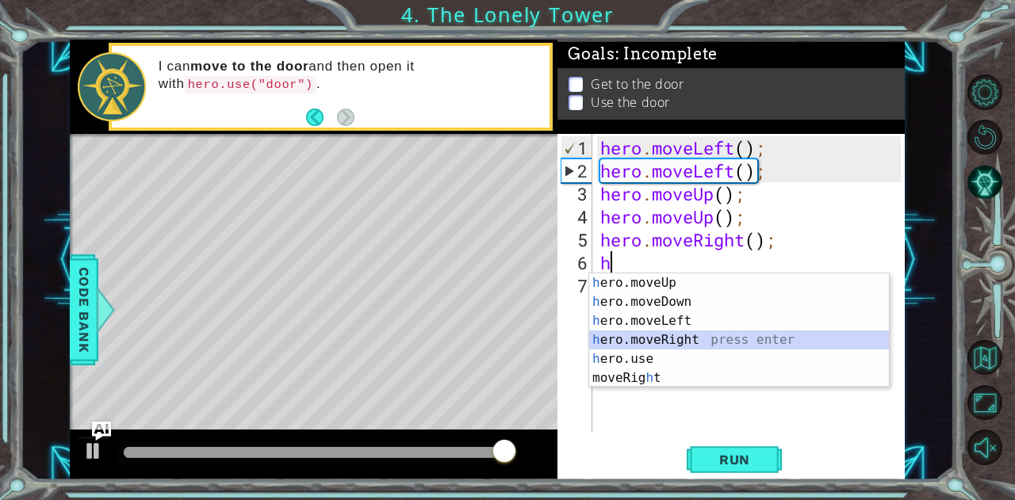
click at [619, 335] on div "h ero.moveUp press enter h ero.moveDown press enter h ero.moveLeft press enter …" at bounding box center [739, 350] width 301 height 152
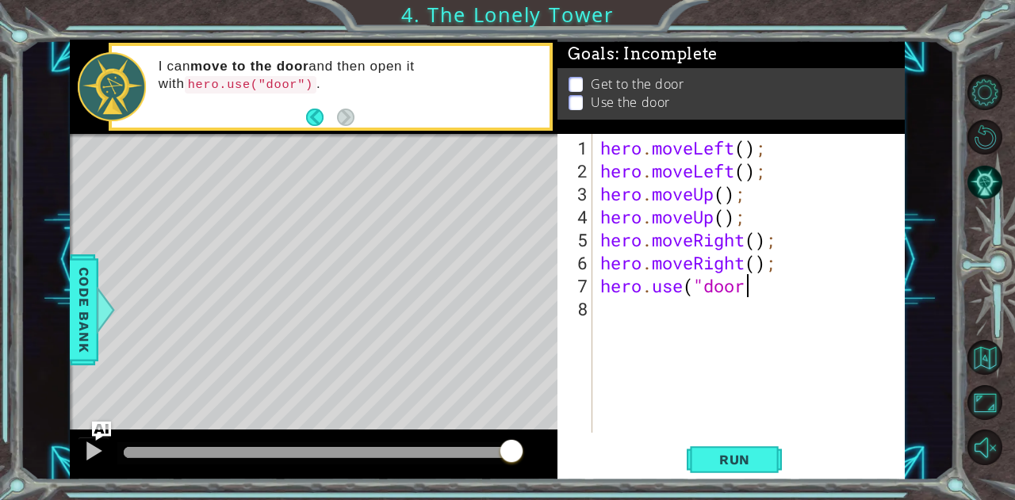
scroll to position [0, 6]
click at [746, 292] on div "hero . moveLeft ( ) ; hero . moveLeft ( ) ; hero . moveUp ( ) ; hero . moveUp (…" at bounding box center [753, 308] width 312 height 345
type textarea "hero.use("door")"
click at [731, 456] on span "Run" at bounding box center [734, 460] width 63 height 16
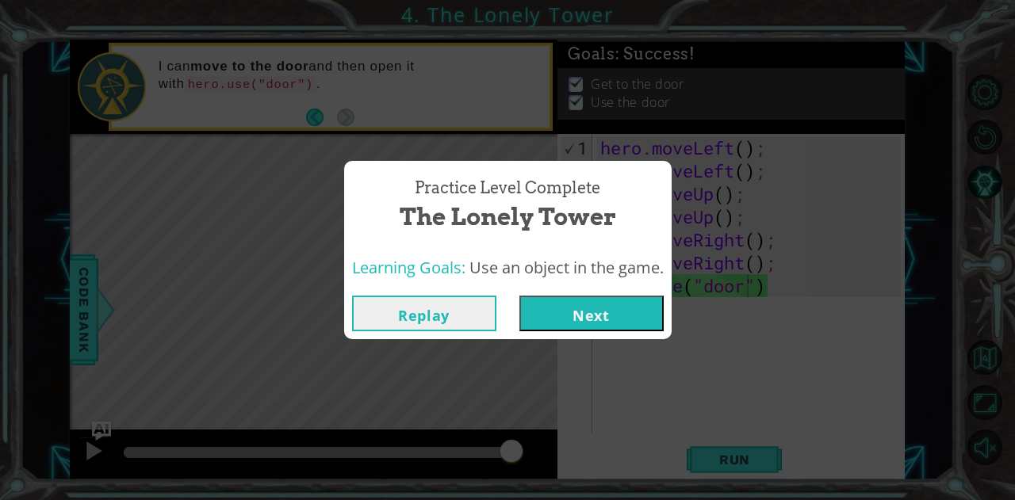
click at [620, 311] on button "Next" at bounding box center [591, 314] width 144 height 36
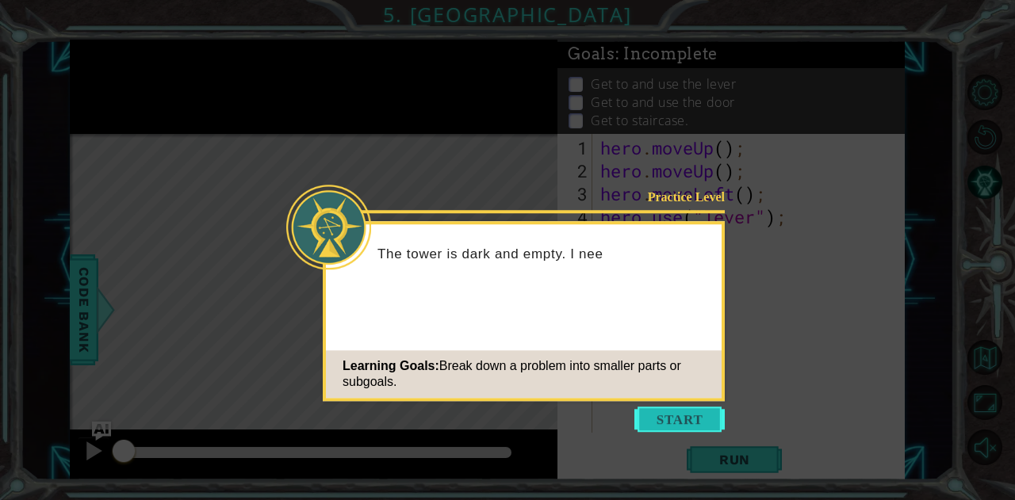
click at [703, 426] on button "Start" at bounding box center [679, 419] width 90 height 25
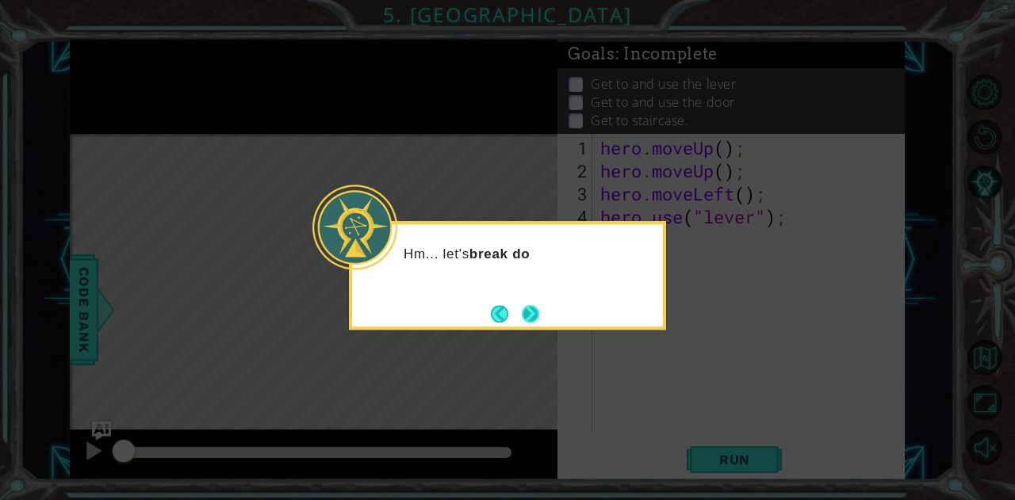
click at [533, 316] on button "Next" at bounding box center [530, 313] width 17 height 17
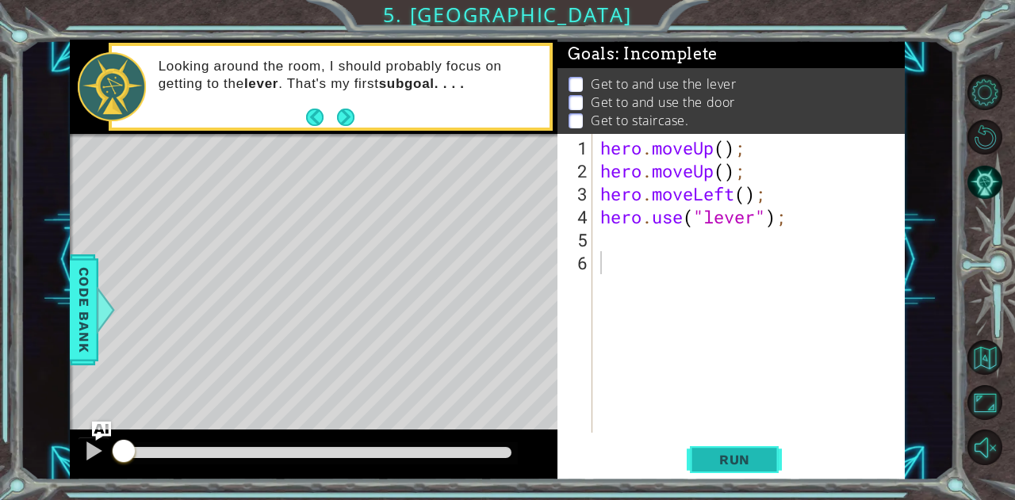
click at [717, 454] on span "Run" at bounding box center [734, 460] width 63 height 16
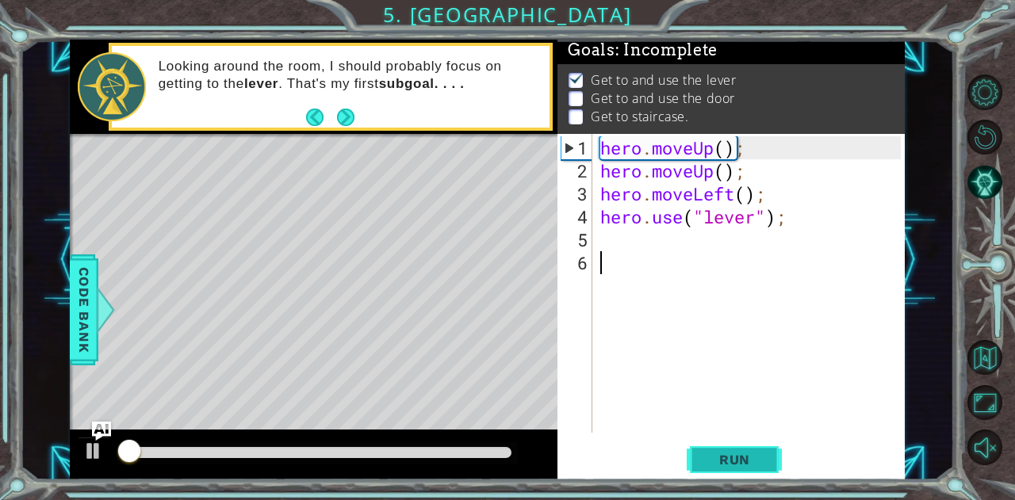
scroll to position [12, 0]
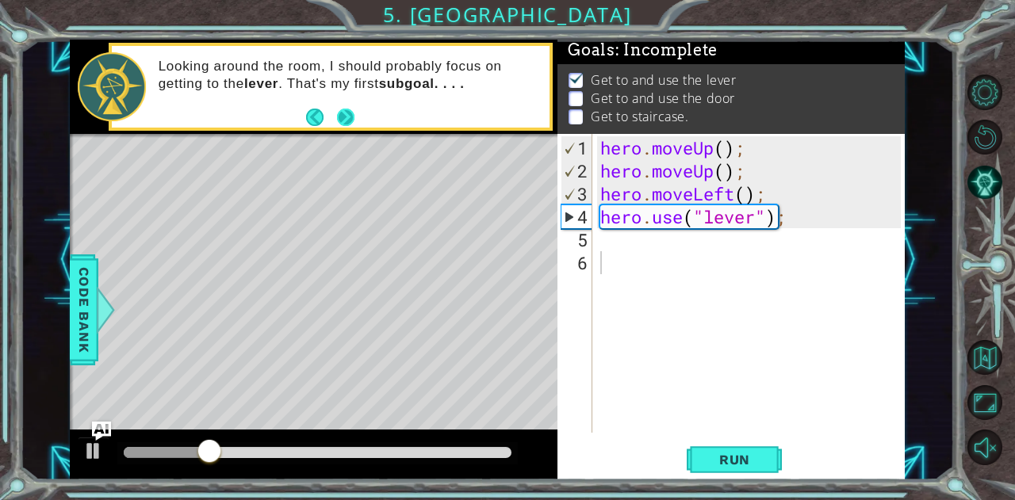
click at [348, 117] on button "Next" at bounding box center [345, 117] width 17 height 17
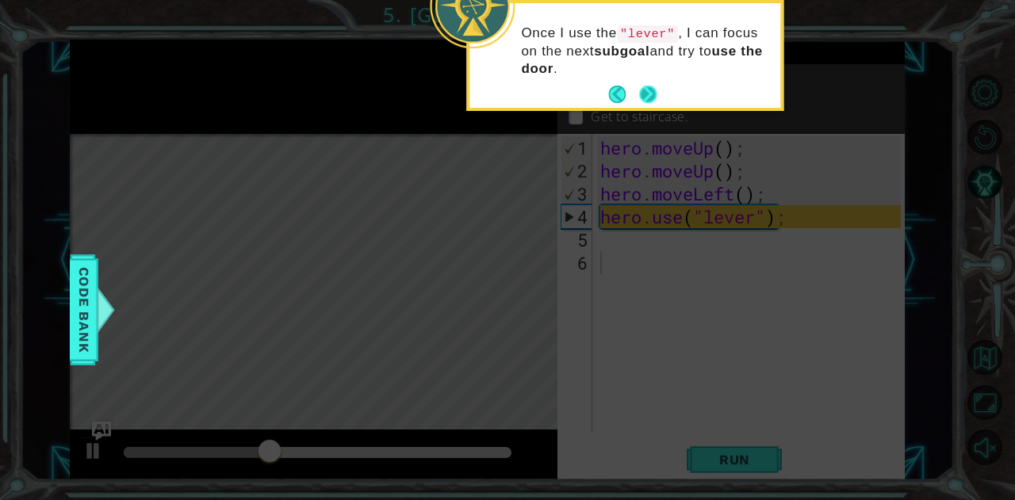
click at [653, 95] on button "Next" at bounding box center [647, 94] width 17 height 17
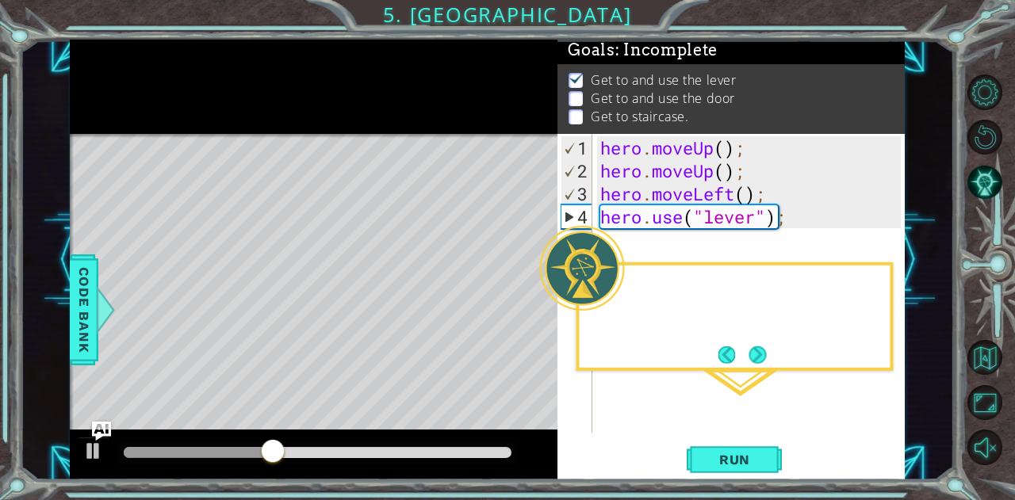
click at [653, 108] on p "Get to staircase." at bounding box center [640, 116] width 98 height 17
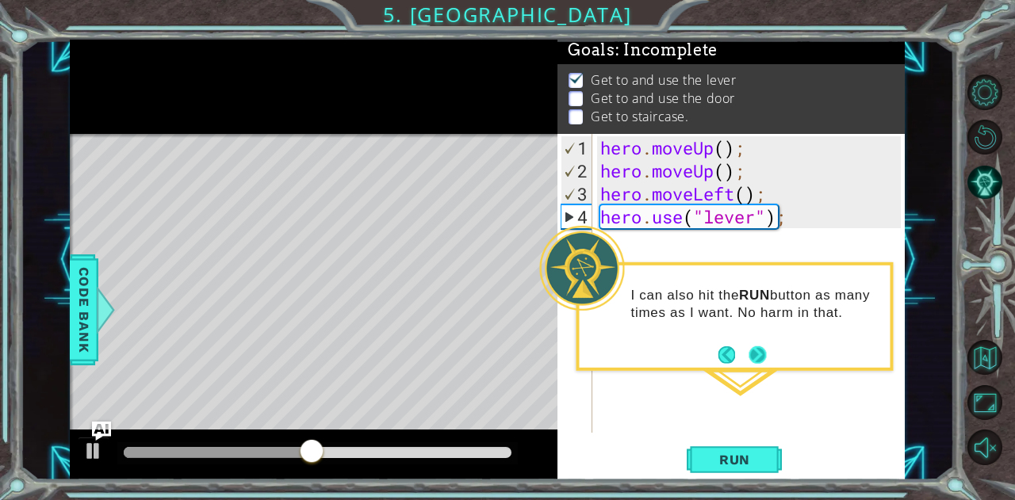
click at [761, 357] on button "Next" at bounding box center [757, 355] width 17 height 17
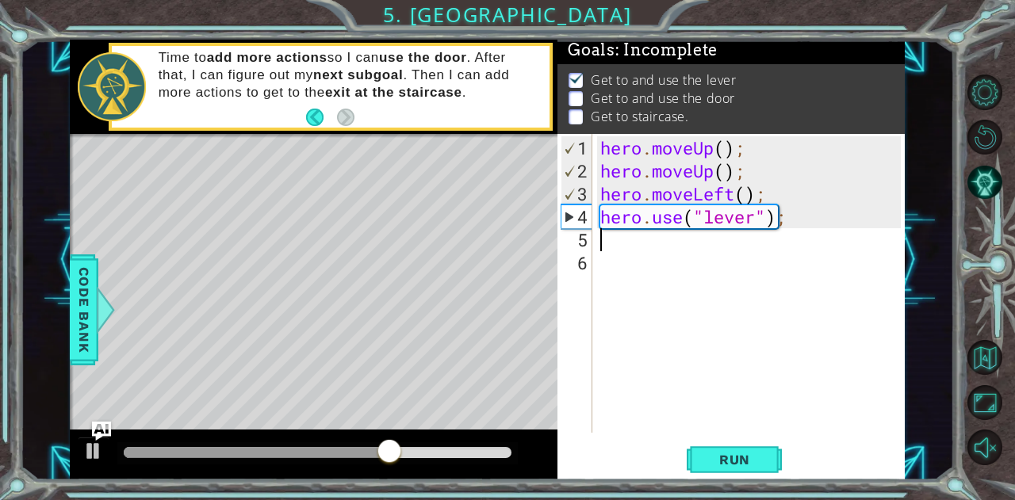
click at [601, 248] on div "hero . moveUp ( ) ; hero . moveUp ( ) ; hero . moveLeft ( ) ; hero . use ( "lev…" at bounding box center [753, 308] width 312 height 345
type textarea "h"
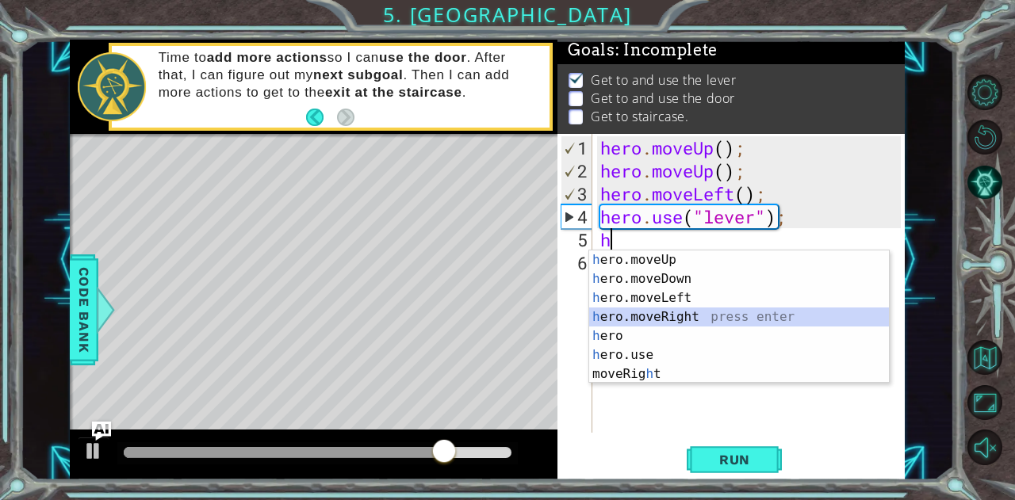
click at [622, 309] on div "h ero.moveUp press enter h ero.moveDown press enter h ero.moveLeft press enter …" at bounding box center [739, 336] width 301 height 171
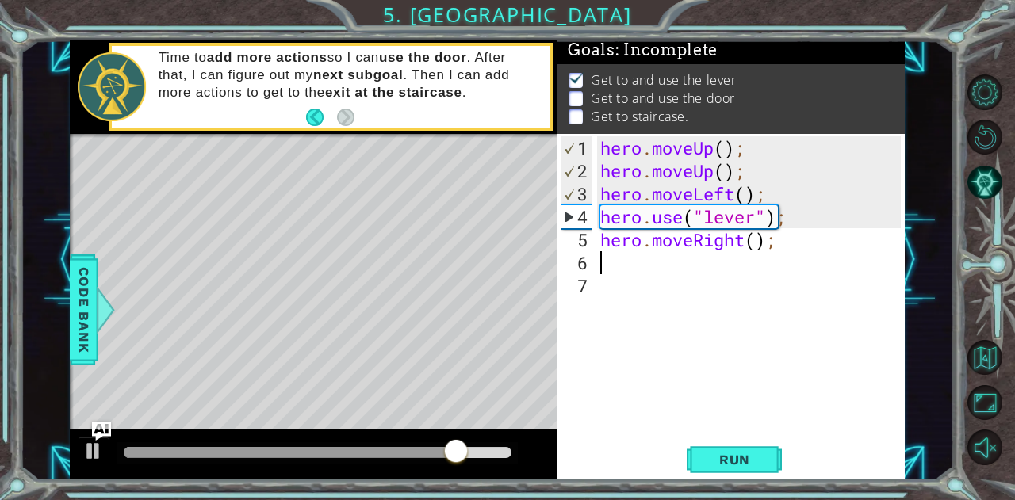
type textarea "h"
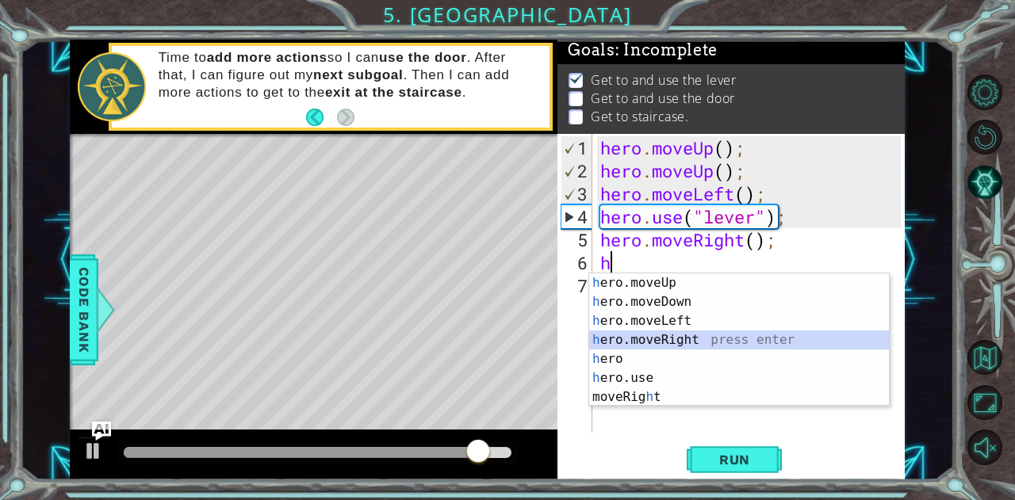
click at [652, 340] on div "h ero.moveUp press enter h ero.moveDown press enter h ero.moveLeft press enter …" at bounding box center [739, 359] width 301 height 171
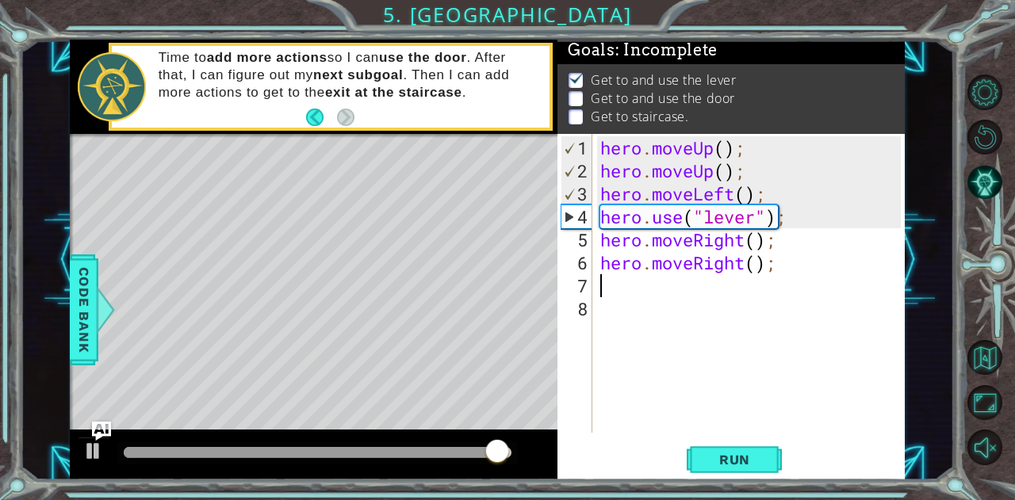
type textarea "h"
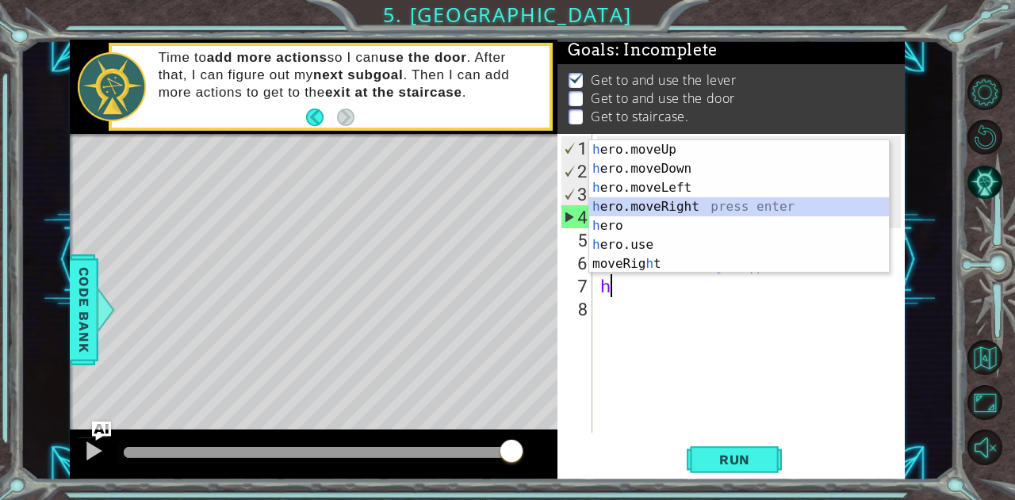
click at [639, 213] on div "h ero.moveUp press enter h ero.moveDown press enter h ero.moveLeft press enter …" at bounding box center [739, 225] width 301 height 171
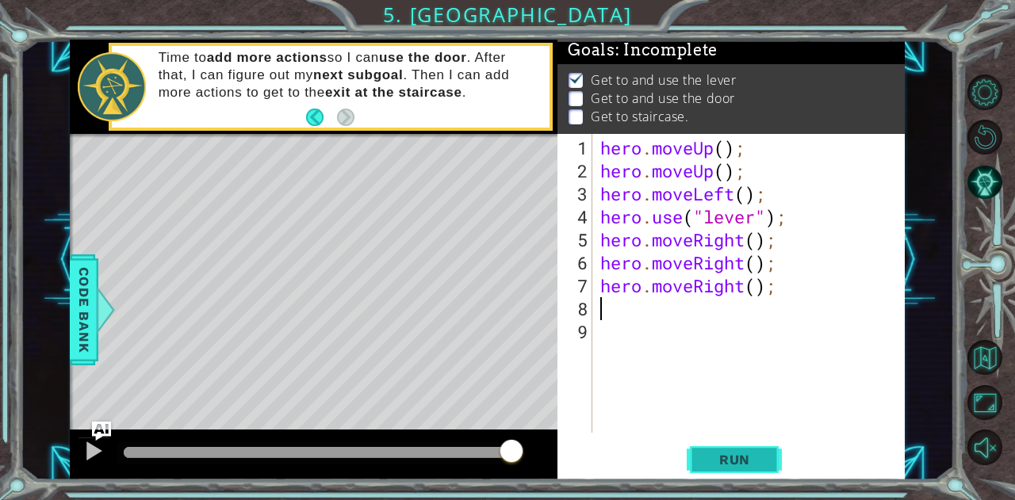
click at [703, 446] on button "Run" at bounding box center [734, 459] width 95 height 35
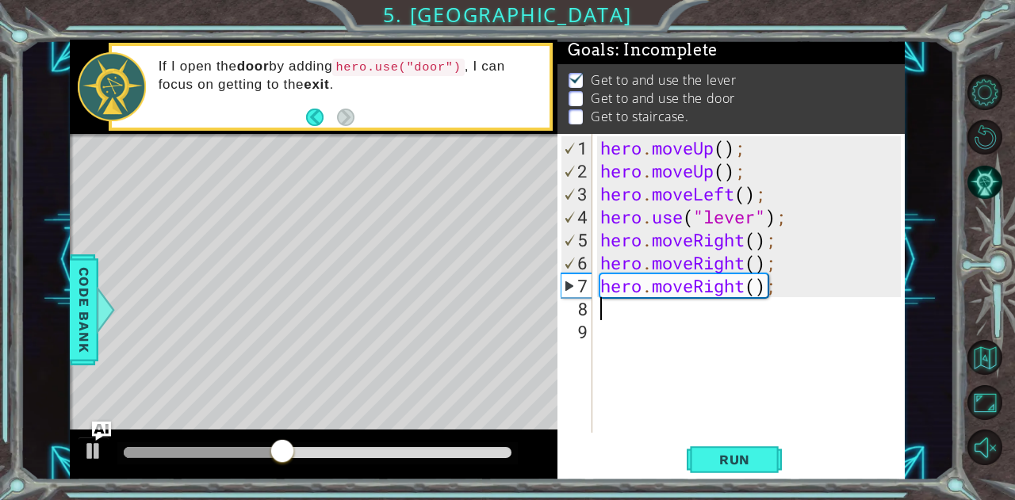
click at [754, 291] on div "hero . moveUp ( ) ; hero . moveUp ( ) ; hero . moveLeft ( ) ; hero . use ( "lev…" at bounding box center [753, 308] width 312 height 345
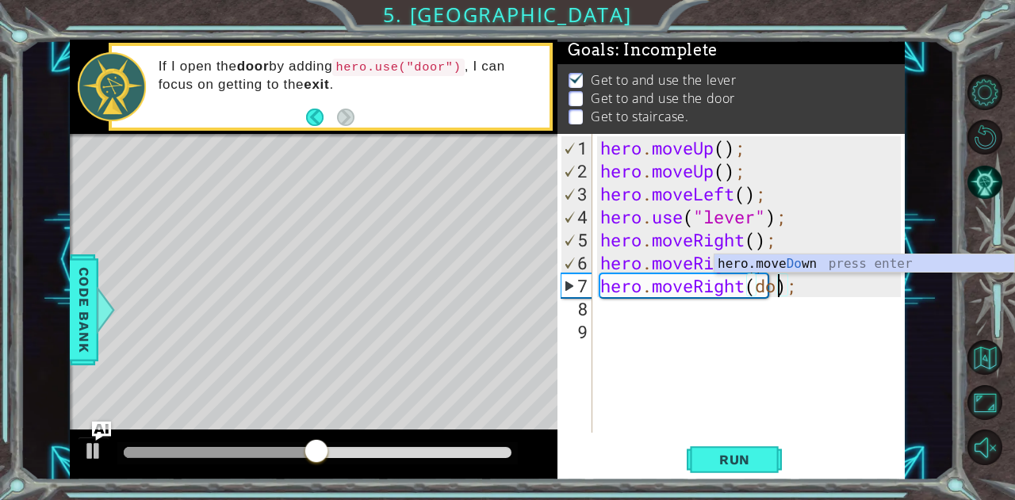
scroll to position [0, 8]
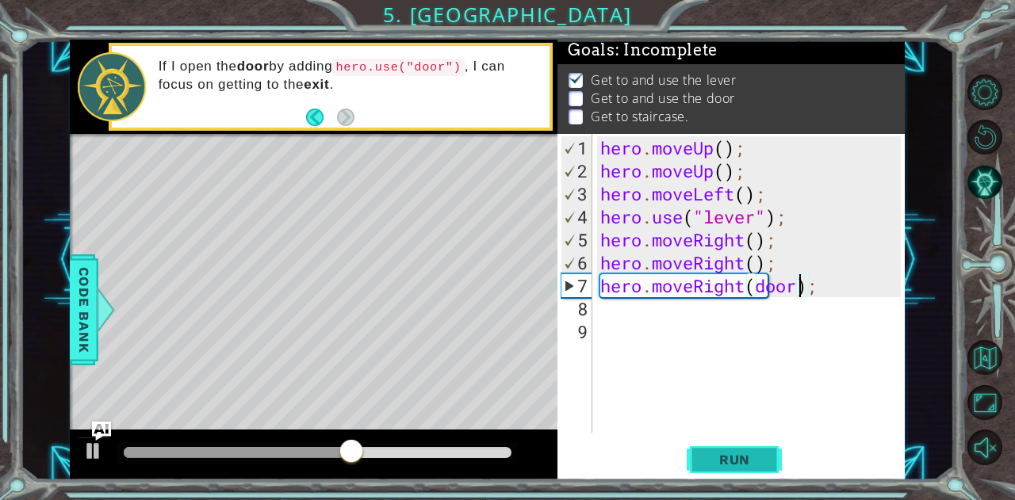
click at [750, 453] on span "Run" at bounding box center [734, 460] width 63 height 16
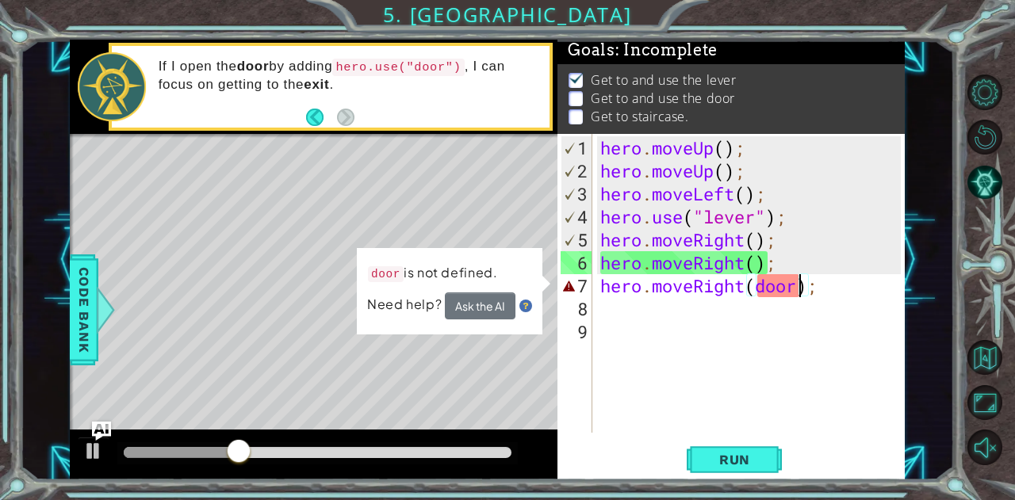
click at [794, 289] on div "hero . moveUp ( ) ; hero . moveUp ( ) ; hero . moveLeft ( ) ; hero . use ( "lev…" at bounding box center [753, 308] width 312 height 345
click at [801, 291] on div "hero . moveUp ( ) ; hero . moveUp ( ) ; hero . moveLeft ( ) ; hero . use ( "lev…" at bounding box center [753, 308] width 312 height 345
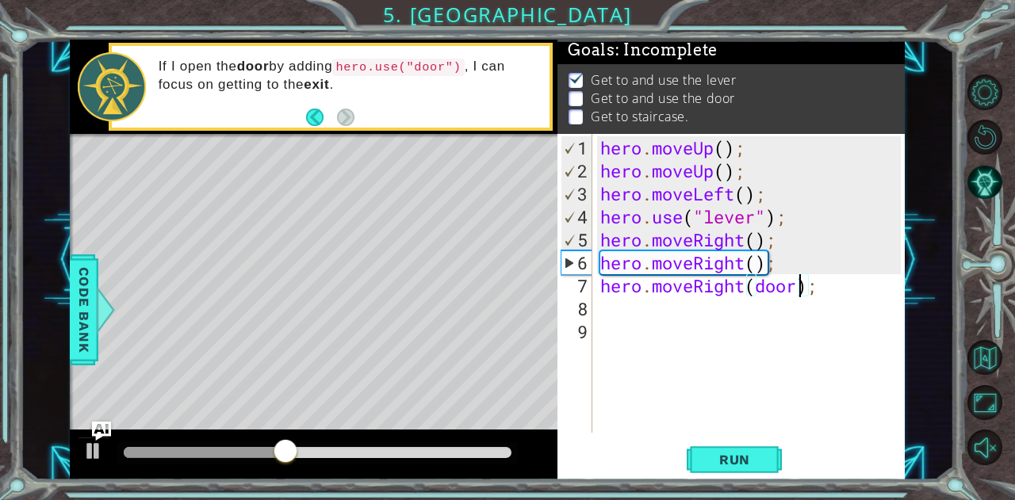
scroll to position [0, 10]
click at [755, 285] on div "hero . moveUp ( ) ; hero . moveUp ( ) ; hero . moveLeft ( ) ; hero . use ( "lev…" at bounding box center [753, 308] width 312 height 345
click at [747, 467] on span "Run" at bounding box center [734, 460] width 63 height 16
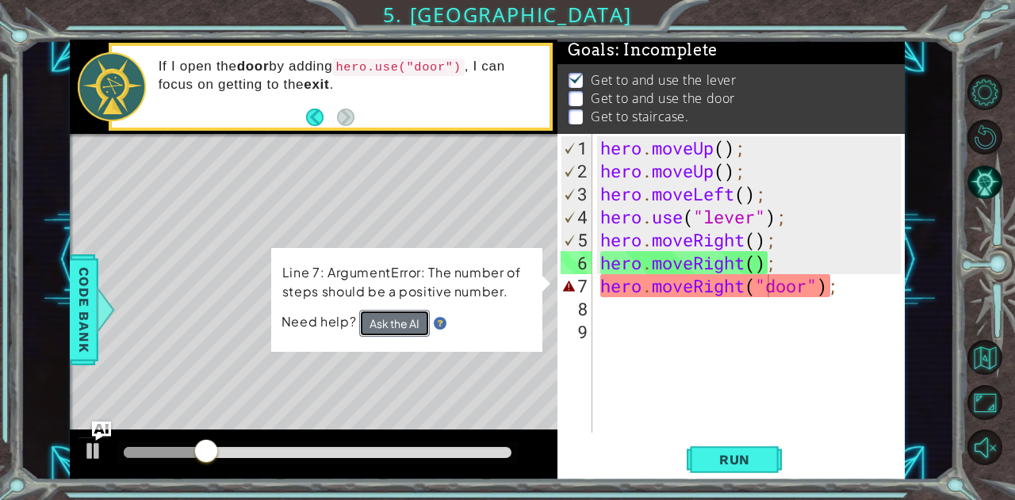
click at [408, 323] on button "Ask the AI" at bounding box center [394, 323] width 71 height 27
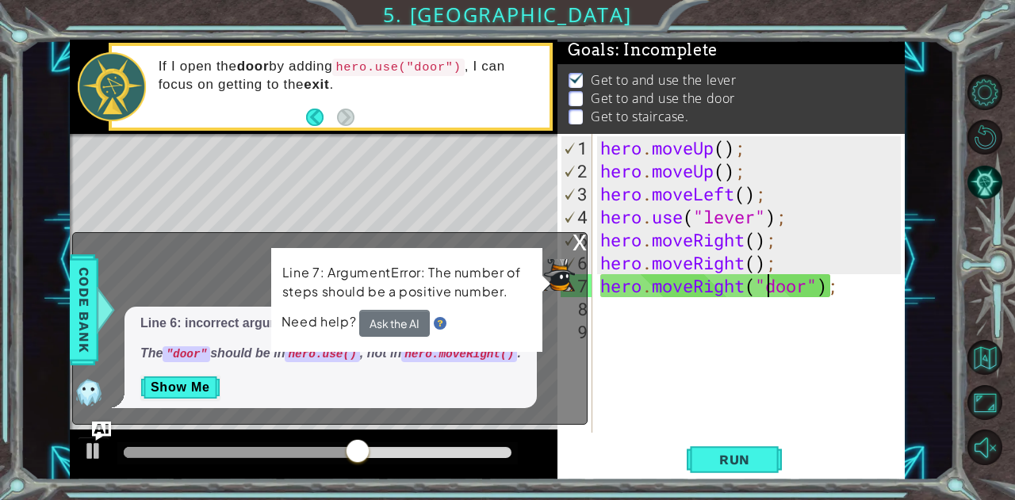
click at [579, 249] on div "x" at bounding box center [579, 241] width 14 height 16
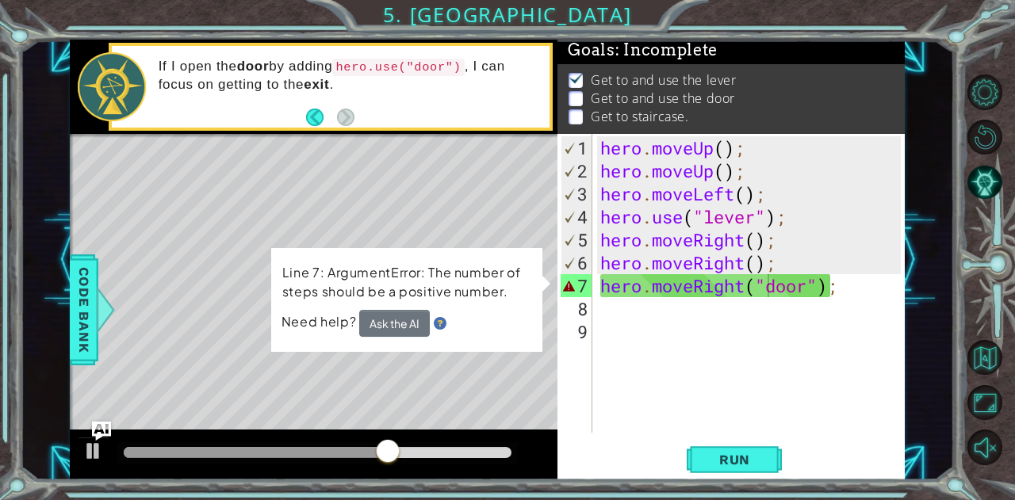
click at [835, 287] on div "hero . moveUp ( ) ; hero . moveUp ( ) ; hero . moveLeft ( ) ; hero . use ( "lev…" at bounding box center [753, 308] width 312 height 345
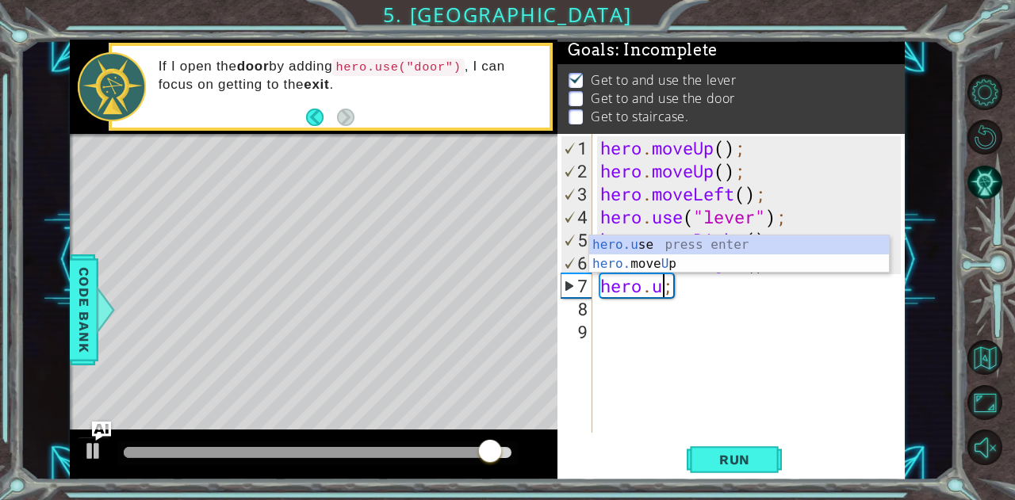
scroll to position [0, 3]
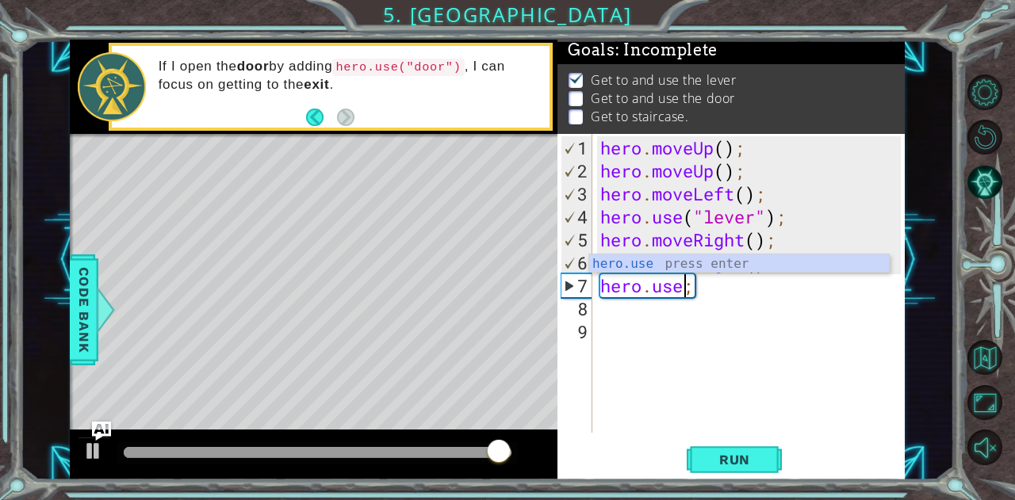
click at [776, 278] on div "hero . moveUp ( ) ; hero . moveUp ( ) ; hero . moveLeft ( ) ; hero . use ( "lev…" at bounding box center [753, 308] width 312 height 345
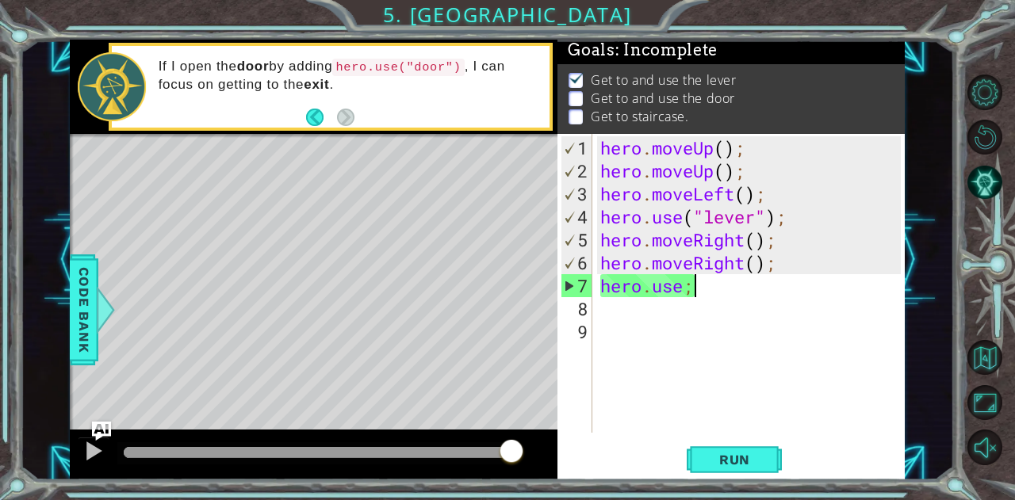
click at [686, 284] on div "hero . moveUp ( ) ; hero . moveUp ( ) ; hero . moveLeft ( ) ; hero . use ( "lev…" at bounding box center [753, 308] width 312 height 345
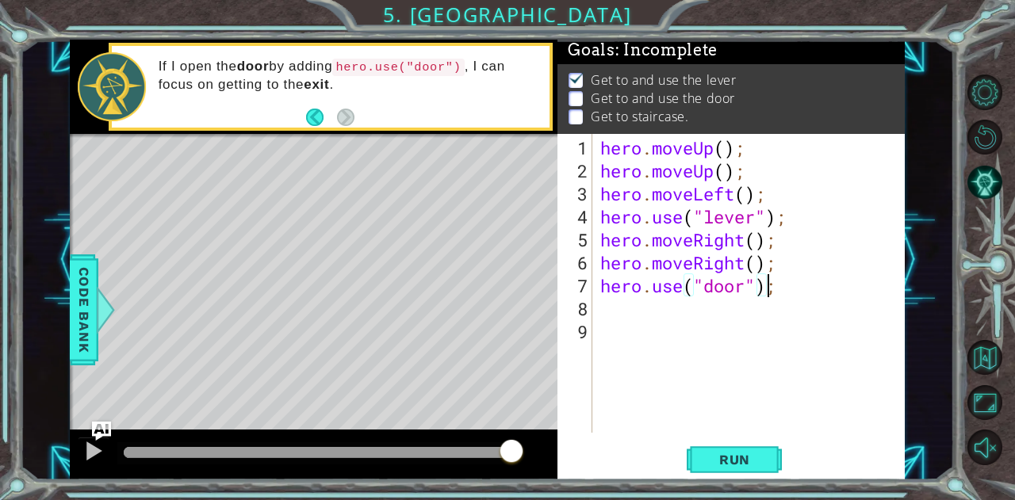
scroll to position [0, 0]
type textarea "hero.use("door");"
click at [745, 463] on span "Run" at bounding box center [734, 460] width 63 height 16
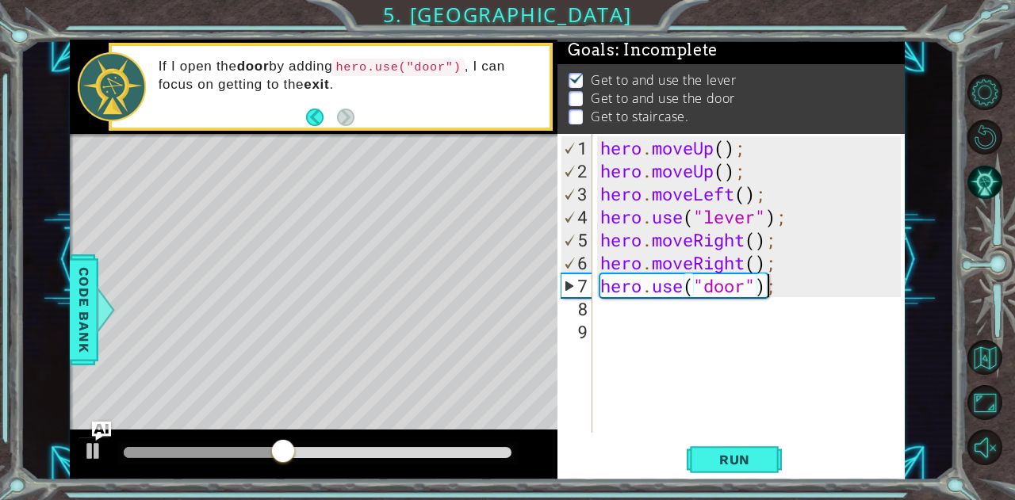
click at [602, 309] on div "hero . moveUp ( ) ; hero . moveUp ( ) ; hero . moveLeft ( ) ; hero . use ( "lev…" at bounding box center [753, 308] width 312 height 345
type textarea "h"
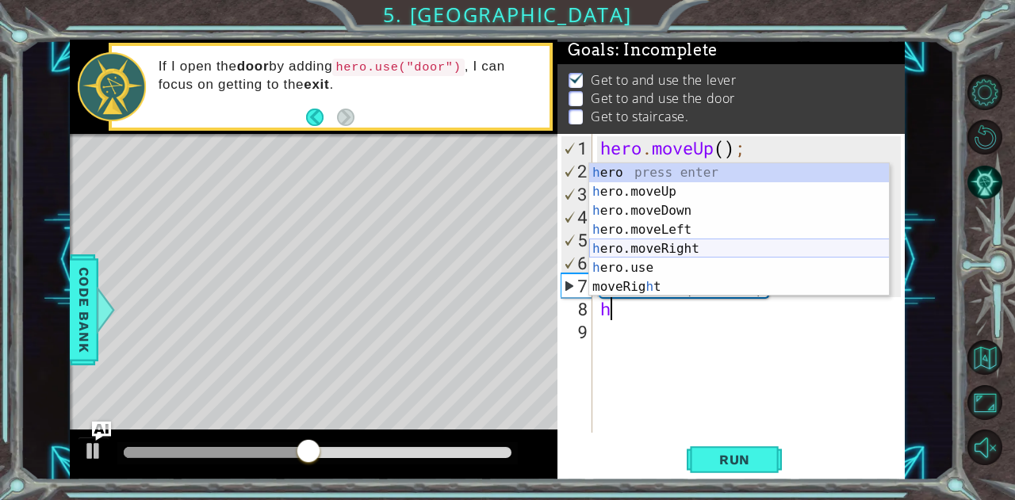
click at [626, 255] on div "h ero press enter h ero.moveUp press enter h ero.moveDown press enter h ero.mov…" at bounding box center [739, 248] width 301 height 171
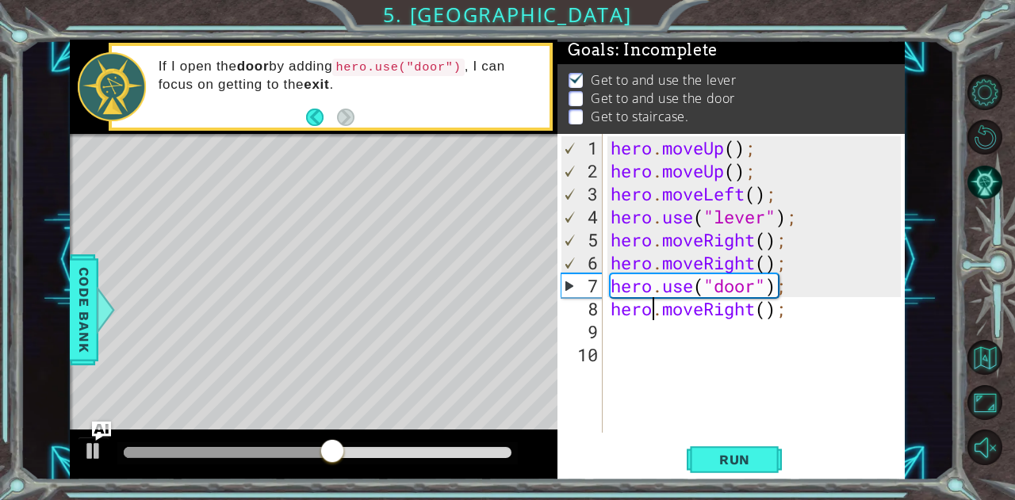
drag, startPoint x: 652, startPoint y: 312, endPoint x: 655, endPoint y: 297, distance: 14.6
click at [655, 297] on div "hero . moveUp ( ) ; hero . moveUp ( ) ; hero . moveLeft ( ) ; hero . use ( "lev…" at bounding box center [758, 308] width 302 height 345
type textarea "hero.moveRight();"
click at [703, 366] on div "hero . moveUp ( ) ; hero . moveUp ( ) ; hero . moveLeft ( ) ; hero . use ( "lev…" at bounding box center [758, 308] width 302 height 345
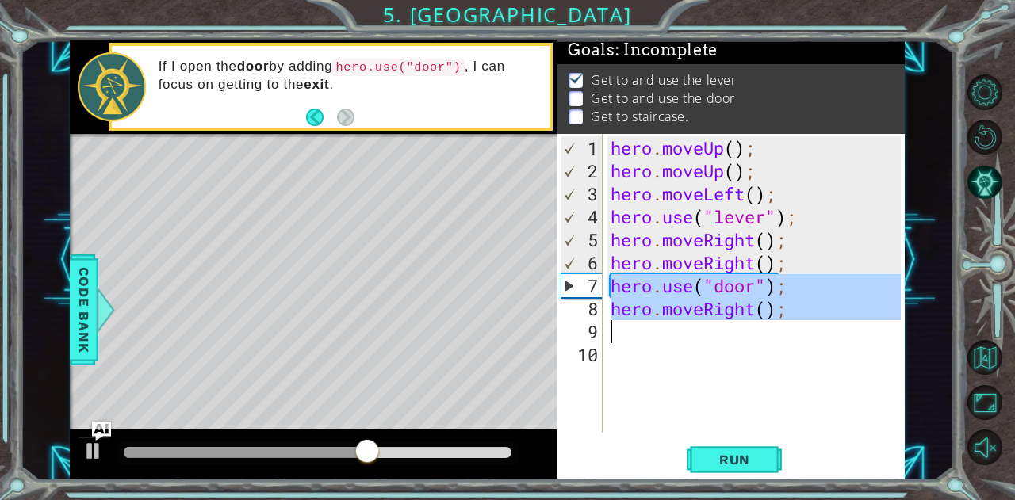
drag, startPoint x: 585, startPoint y: 277, endPoint x: 589, endPoint y: 327, distance: 50.1
type textarea "hero.moveRight();"
drag, startPoint x: 590, startPoint y: 294, endPoint x: 674, endPoint y: 326, distance: 89.8
click at [674, 326] on div "1 2 3 4 5 6 7 8 9 10 hero . moveUp ( ) ; hero . moveUp ( ) ; hero . moveLeft ( …" at bounding box center [728, 283] width 343 height 299
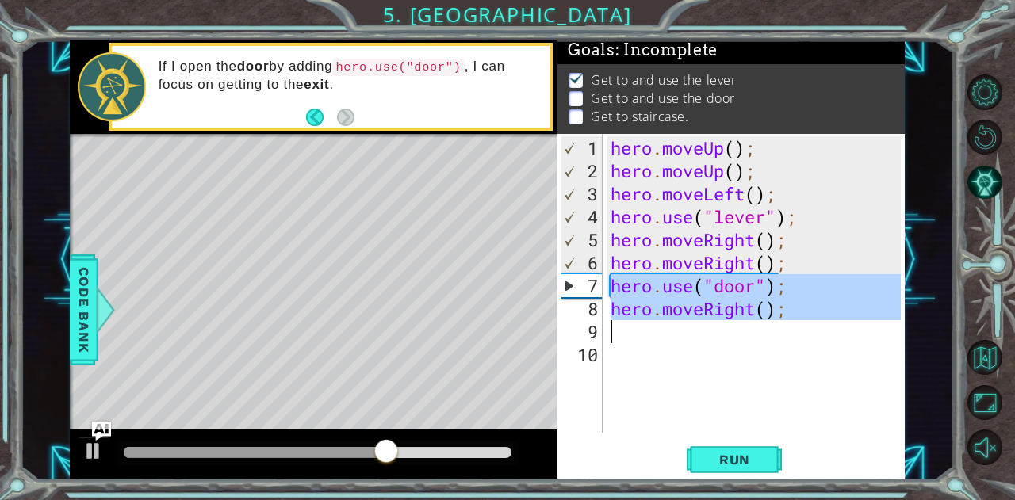
type textarea "hero.moveRight();"
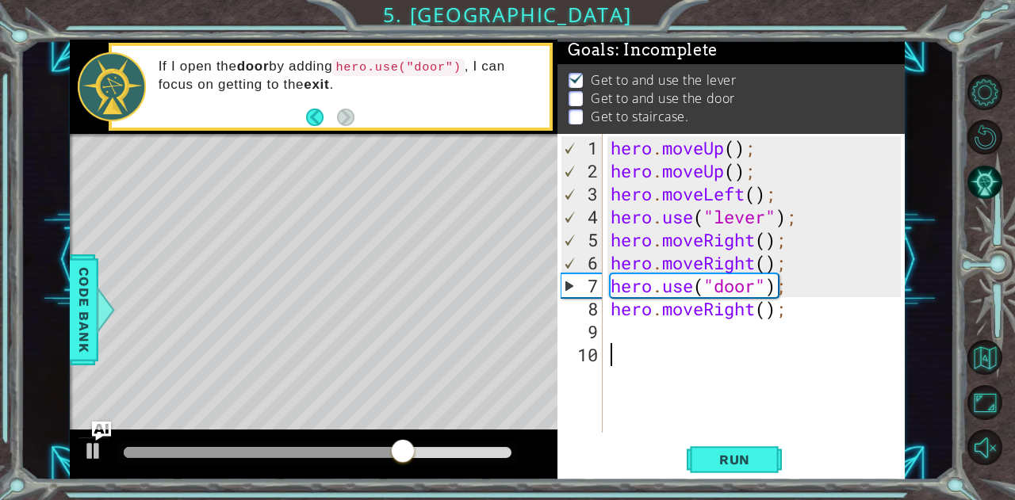
click at [854, 358] on div "hero . moveUp ( ) ; hero . moveUp ( ) ; hero . moveLeft ( ) ; hero . use ( "lev…" at bounding box center [758, 308] width 302 height 345
click at [791, 293] on div "hero . moveUp ( ) ; hero . moveUp ( ) ; hero . moveLeft ( ) ; hero . use ( "lev…" at bounding box center [758, 308] width 302 height 345
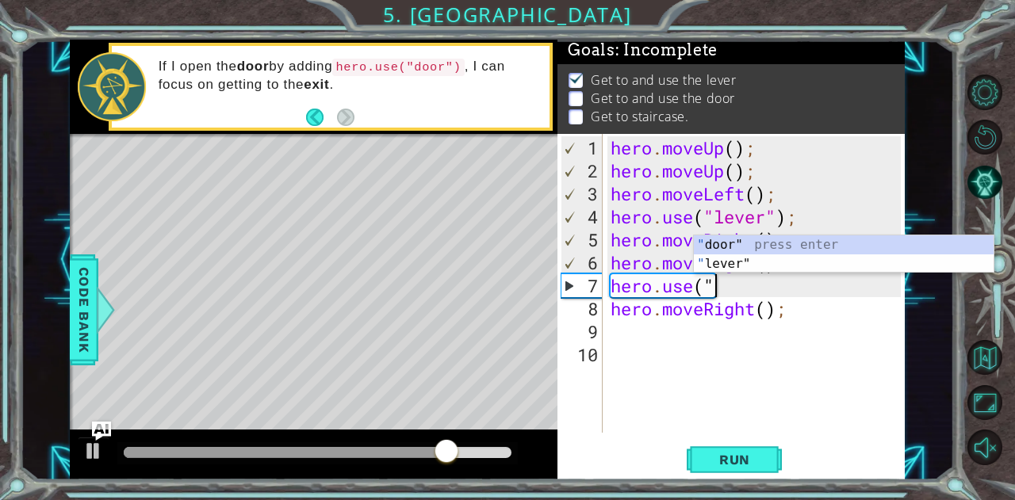
type textarea "h"
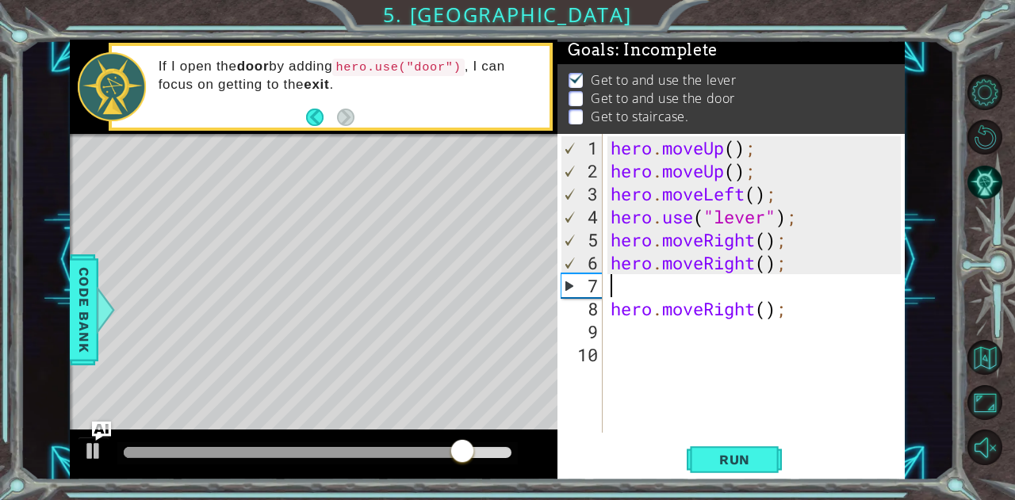
click at [796, 312] on div "hero . moveUp ( ) ; hero . moveUp ( ) ; hero . moveLeft ( ) ; hero . use ( "lev…" at bounding box center [758, 308] width 302 height 345
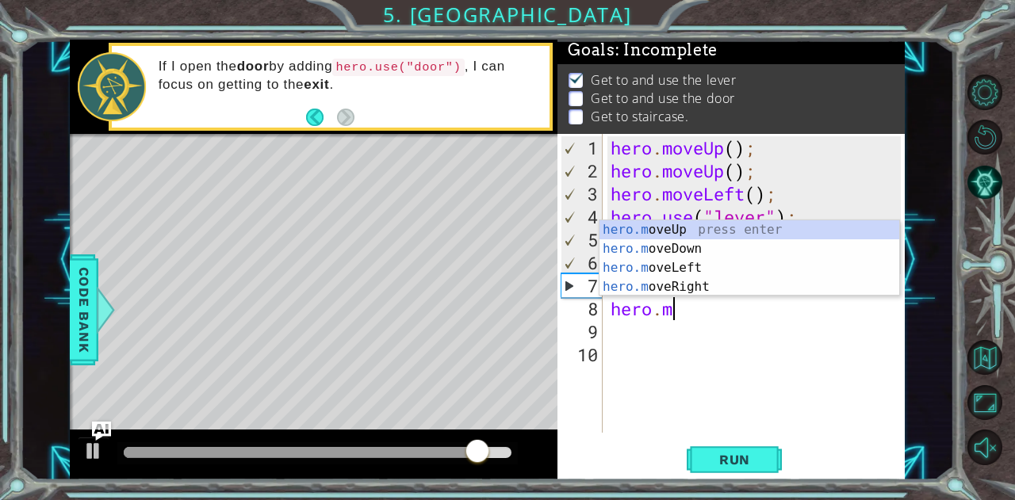
type textarea "h"
type textarea "hero.moveRight();"
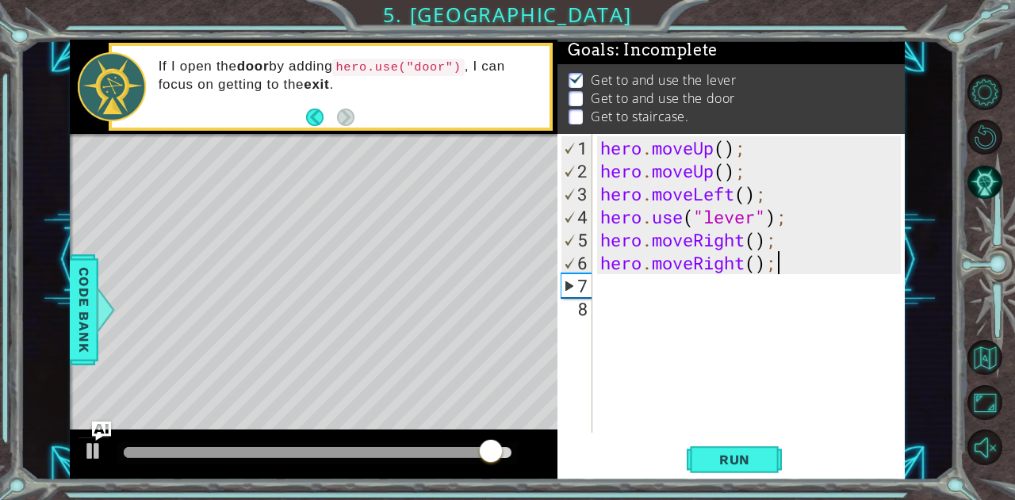
click at [659, 305] on div "hero . moveUp ( ) ; hero . moveUp ( ) ; hero . moveLeft ( ) ; hero . use ( "lev…" at bounding box center [753, 308] width 312 height 345
click at [661, 287] on div "hero . moveUp ( ) ; hero . moveUp ( ) ; hero . moveLeft ( ) ; hero . use ( "lev…" at bounding box center [753, 308] width 312 height 345
type textarea "h"
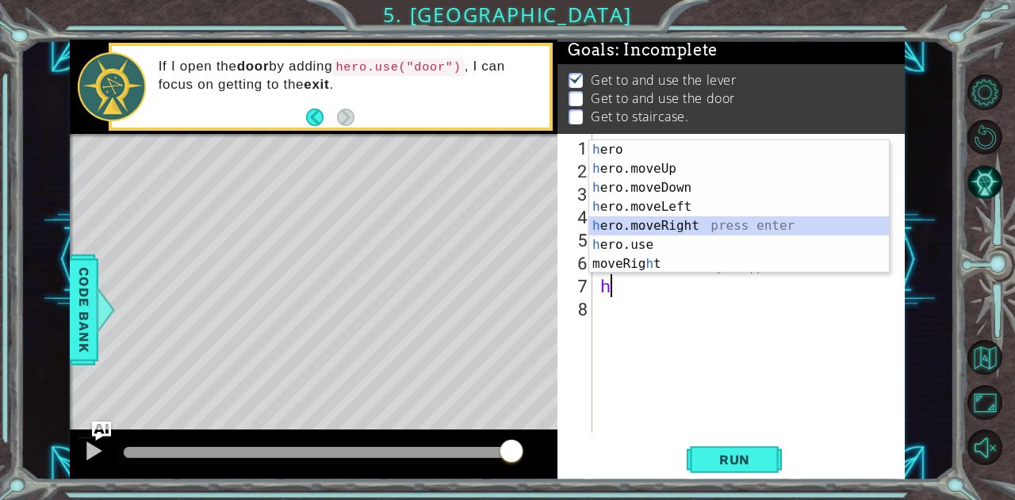
click at [658, 226] on div "h ero press enter h ero.moveUp press enter h ero.moveDown press enter h ero.mov…" at bounding box center [739, 225] width 301 height 171
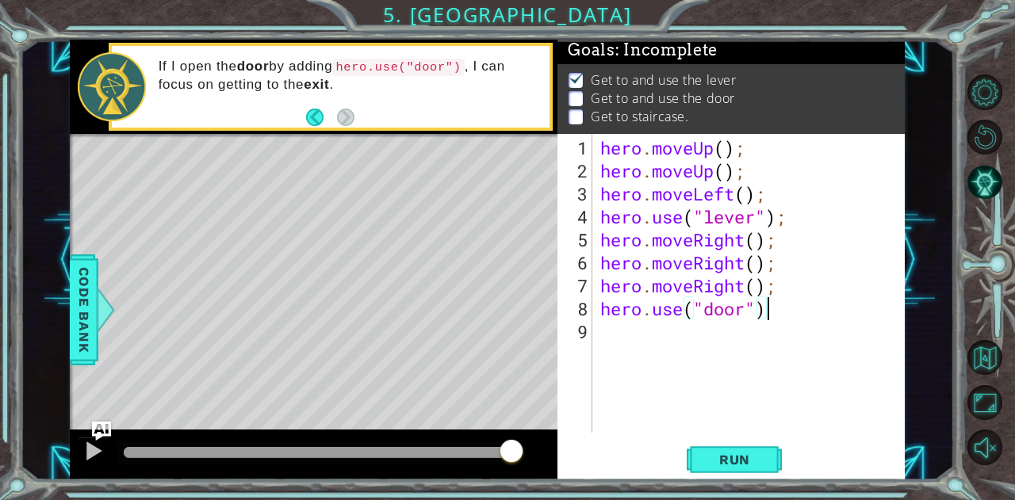
scroll to position [0, 6]
type textarea "hero.use("door")"
click at [714, 453] on span "Run" at bounding box center [734, 460] width 63 height 16
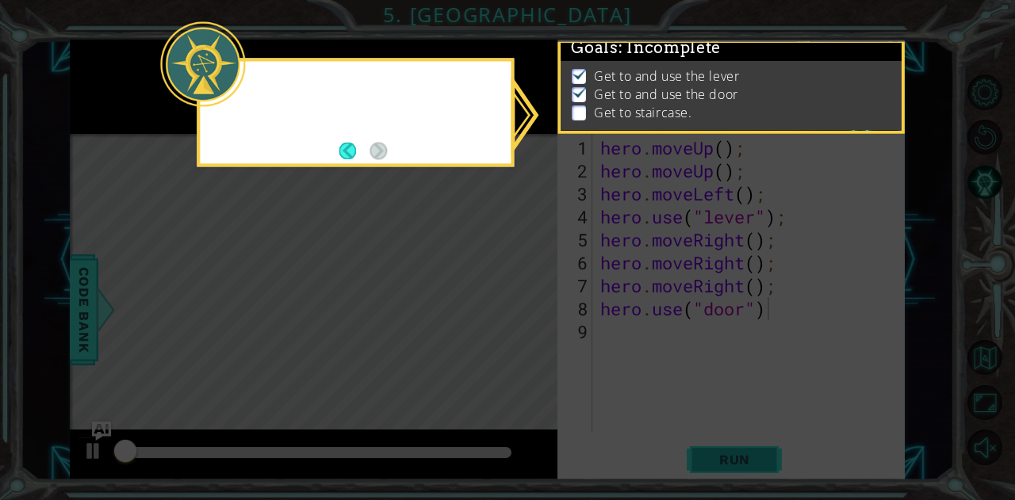
scroll to position [12, 0]
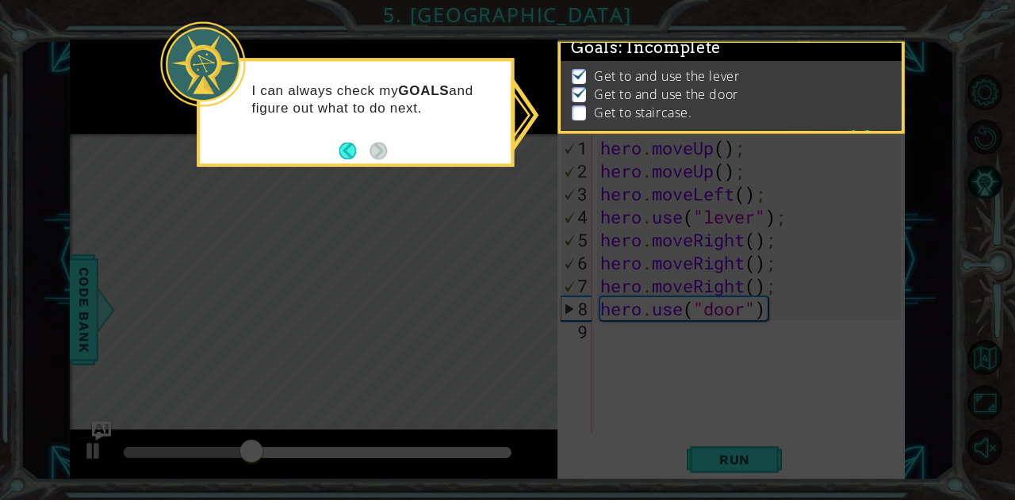
click at [466, 391] on icon at bounding box center [507, 250] width 1015 height 500
click at [446, 193] on icon at bounding box center [507, 250] width 1015 height 500
click at [671, 104] on p "Get to staircase." at bounding box center [643, 112] width 98 height 17
click at [336, 398] on icon at bounding box center [507, 250] width 1015 height 500
click at [347, 151] on button "Back" at bounding box center [354, 150] width 31 height 17
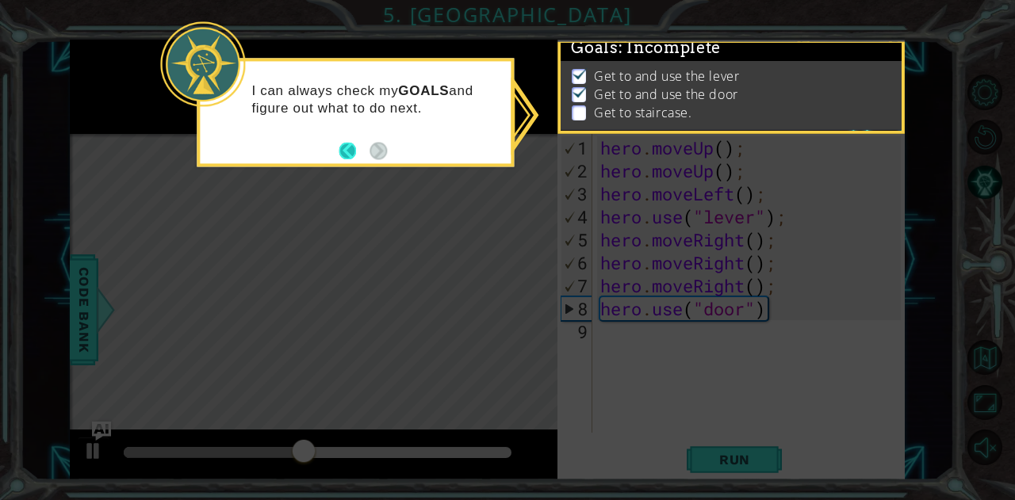
scroll to position [10, 0]
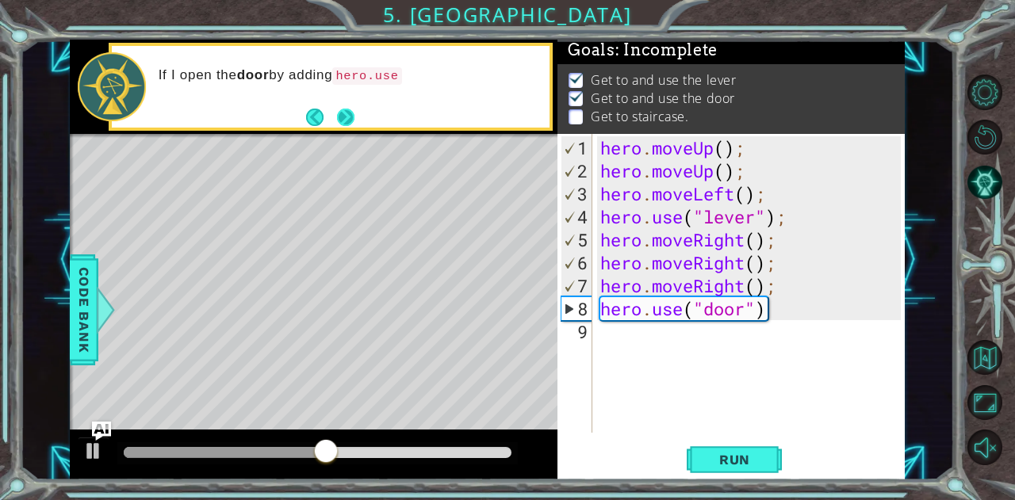
click at [343, 119] on button "Next" at bounding box center [345, 117] width 17 height 17
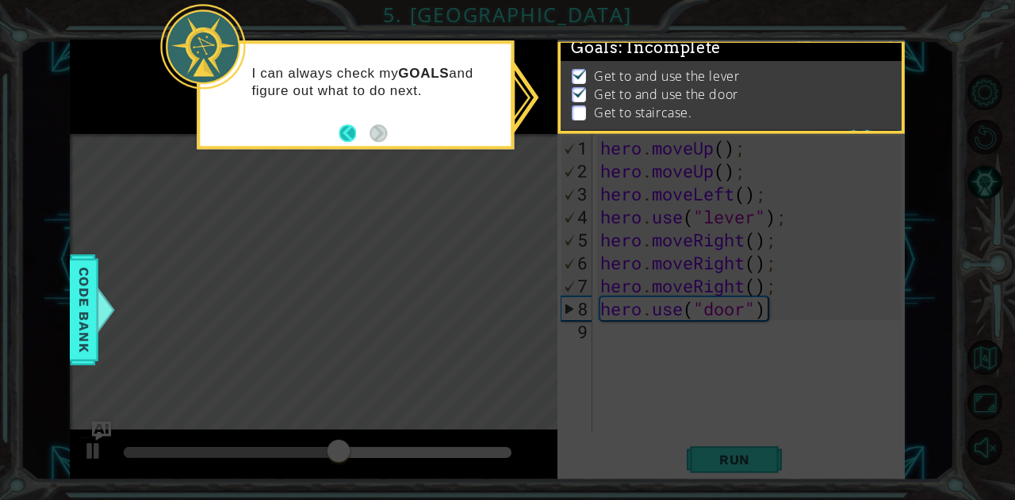
click at [344, 132] on button "Back" at bounding box center [354, 132] width 31 height 17
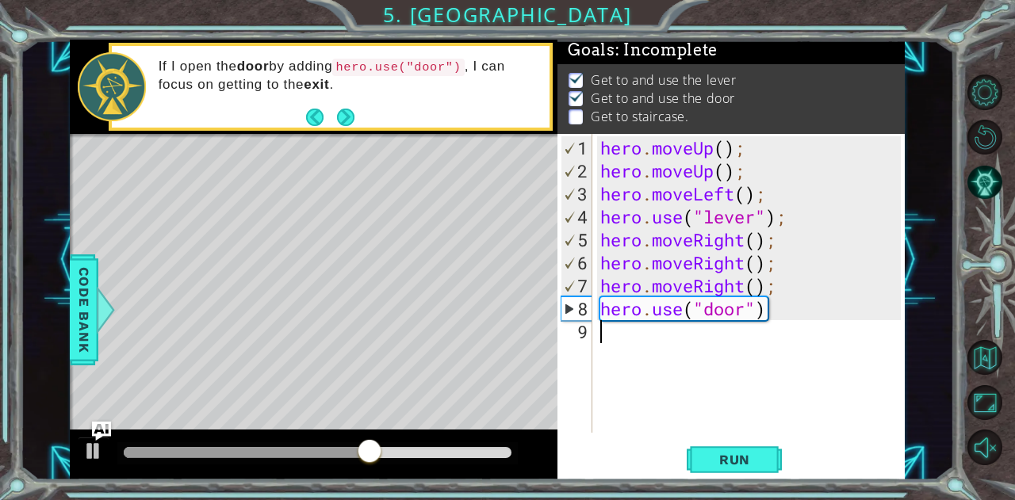
click at [634, 334] on div "hero . moveUp ( ) ; hero . moveUp ( ) ; hero . moveLeft ( ) ; hero . use ( "lev…" at bounding box center [753, 308] width 312 height 345
type textarea "h"
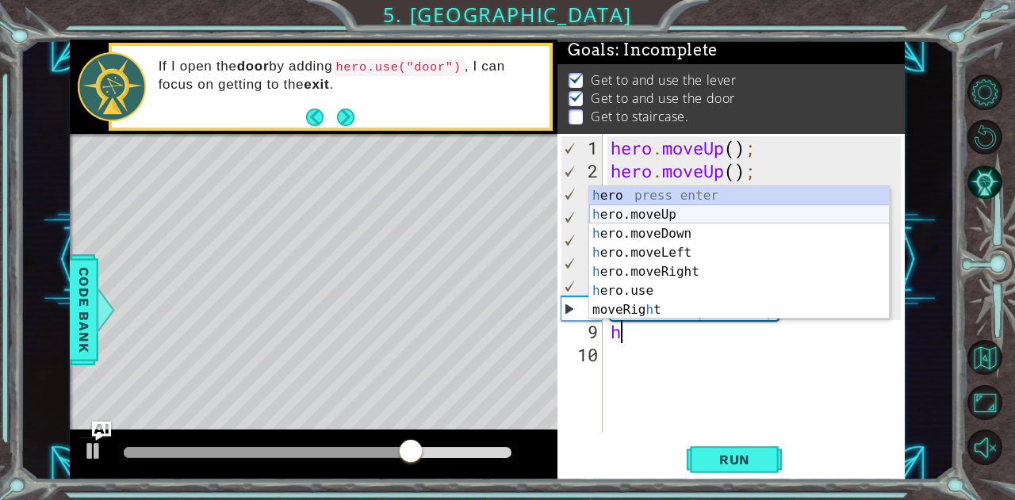
click at [641, 212] on div "h ero press enter h ero.moveUp press enter h ero.moveDown press enter h ero.mov…" at bounding box center [739, 271] width 301 height 171
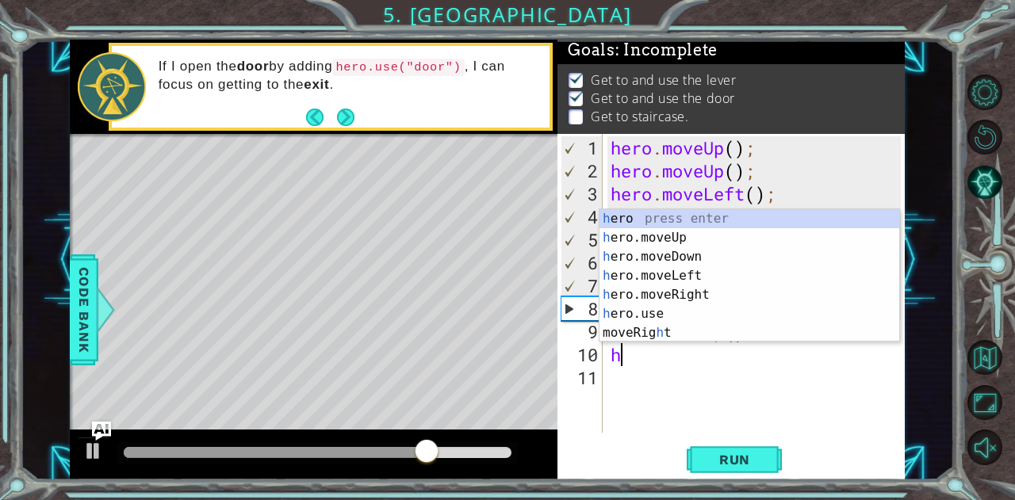
type textarea "h"
click at [664, 234] on div "h ero press enter h ero.moveUp press enter h ero.moveDown press enter h ero.mov…" at bounding box center [749, 294] width 301 height 171
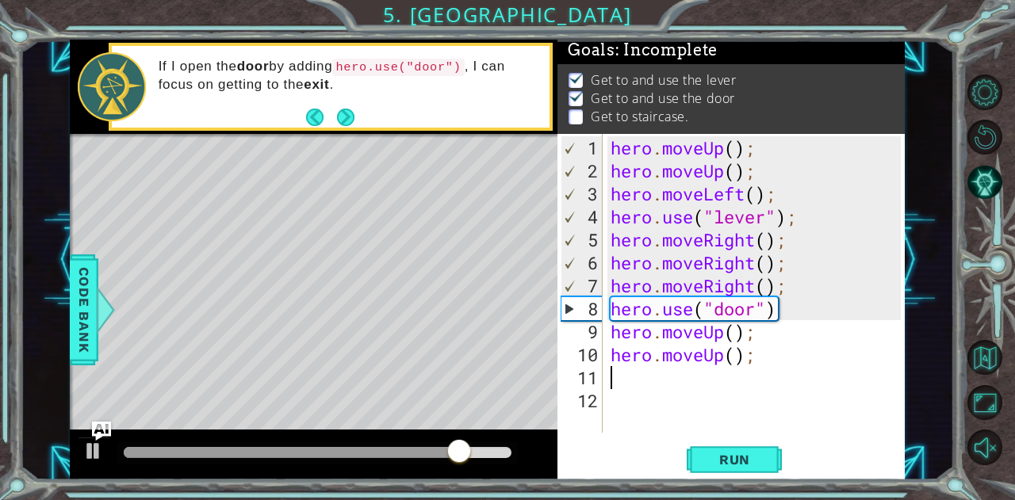
type textarea "h"
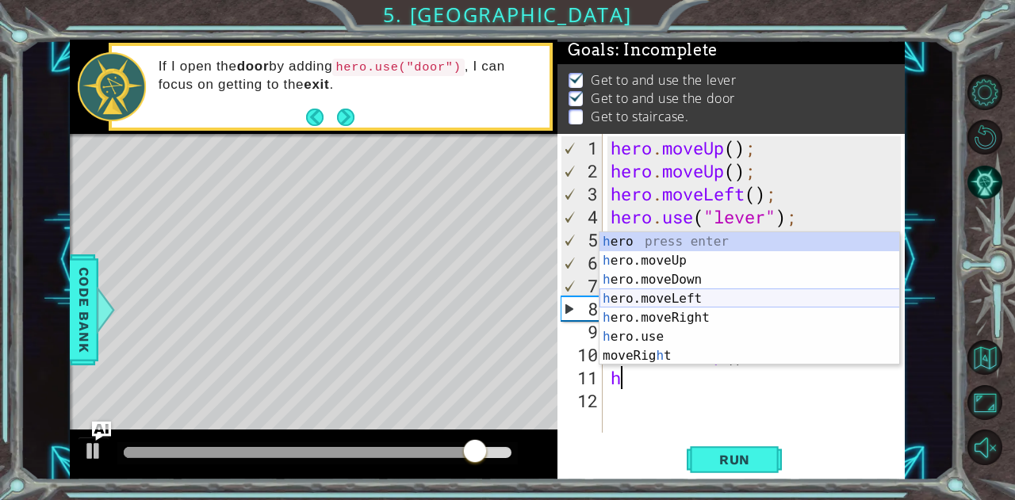
click at [682, 298] on div "h ero press enter h ero.moveUp press enter h ero.moveDown press enter h ero.mov…" at bounding box center [749, 317] width 301 height 171
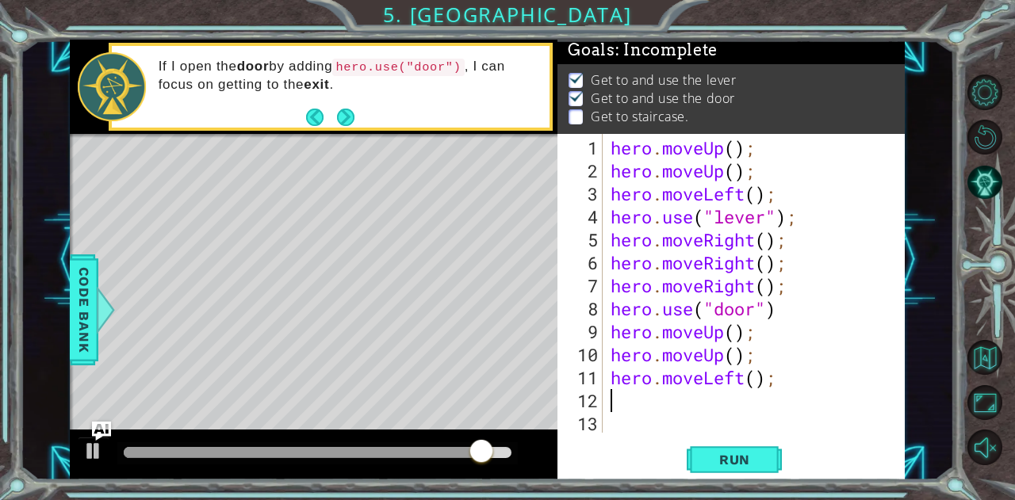
type textarea "h"
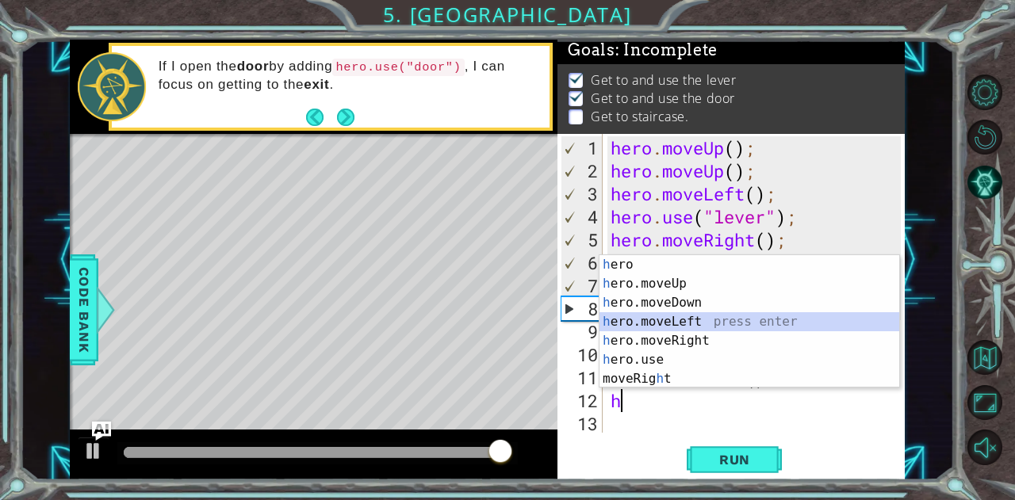
click at [668, 318] on div "h ero press enter h ero.moveUp press enter h ero.moveDown press enter h ero.mov…" at bounding box center [749, 340] width 301 height 171
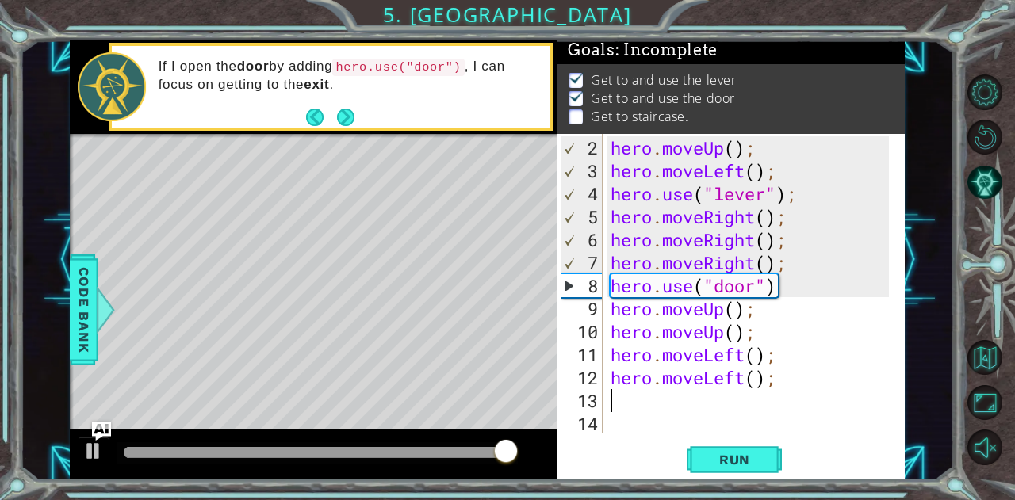
type textarea "h"
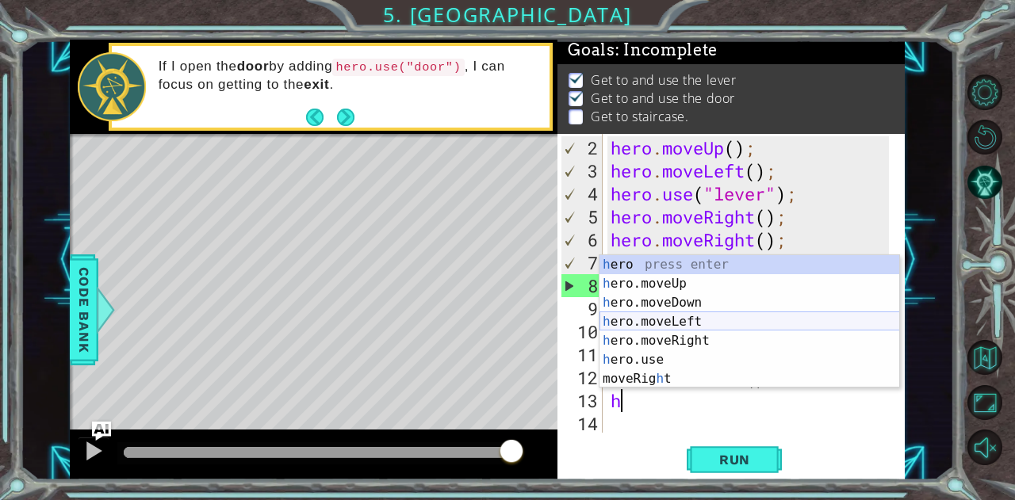
click at [672, 329] on div "h ero press enter h ero.moveUp press enter h ero.moveDown press enter h ero.mov…" at bounding box center [749, 340] width 301 height 171
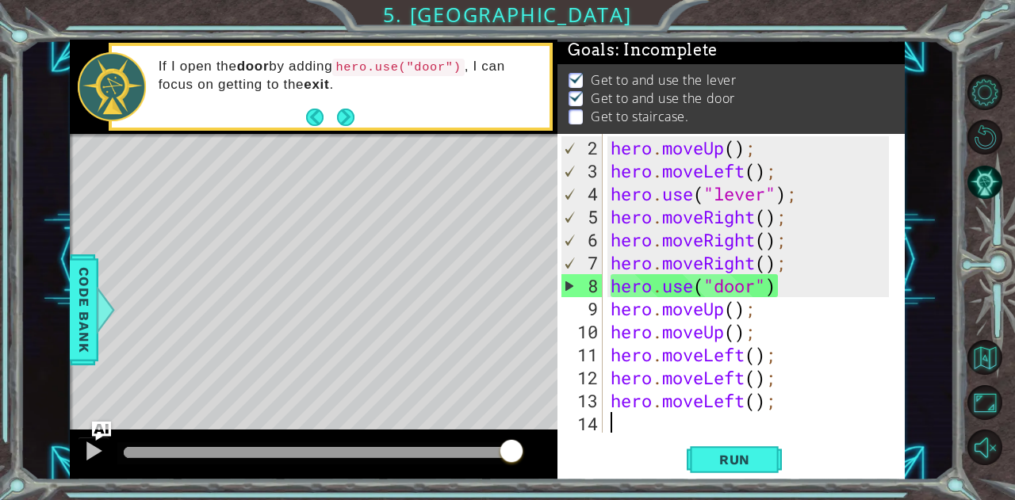
scroll to position [46, 0]
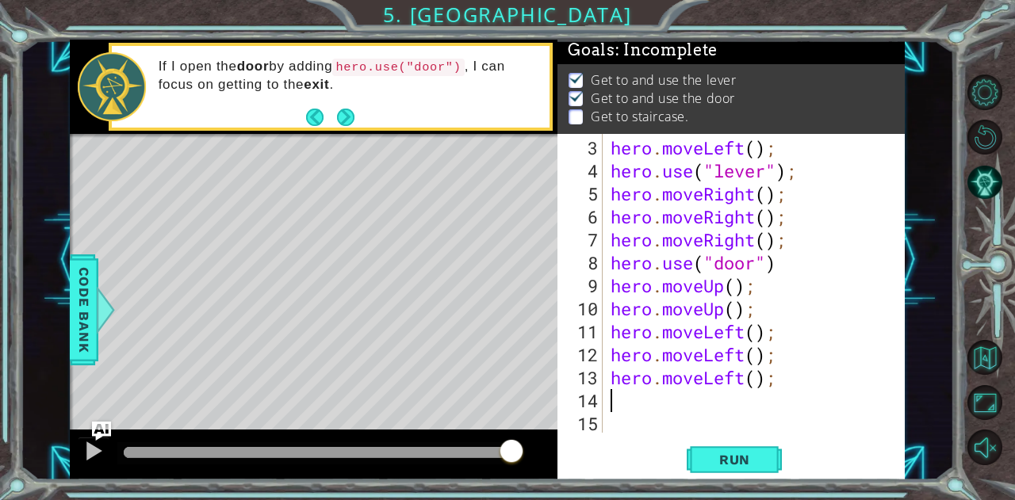
type textarea "h"
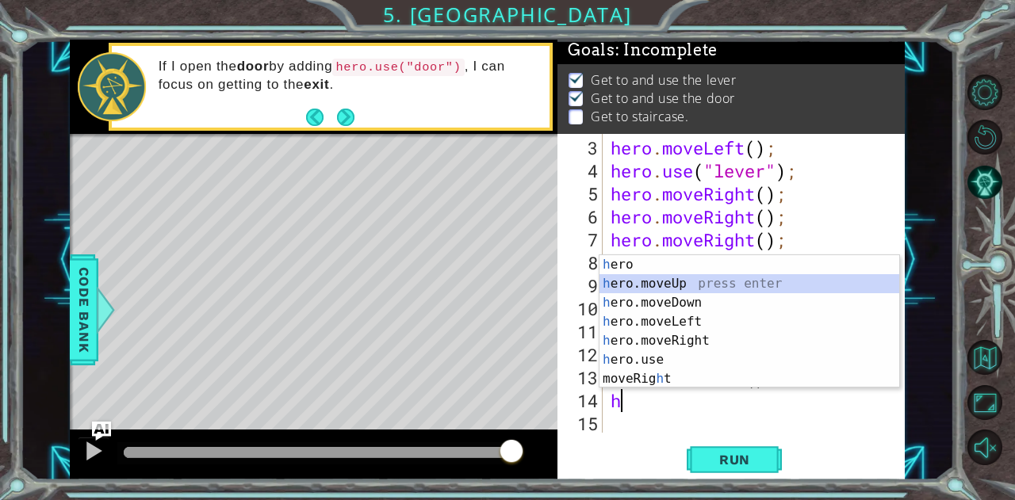
click at [693, 282] on div "h ero press enter h ero.moveUp press enter h ero.moveDown press enter h ero.mov…" at bounding box center [749, 340] width 301 height 171
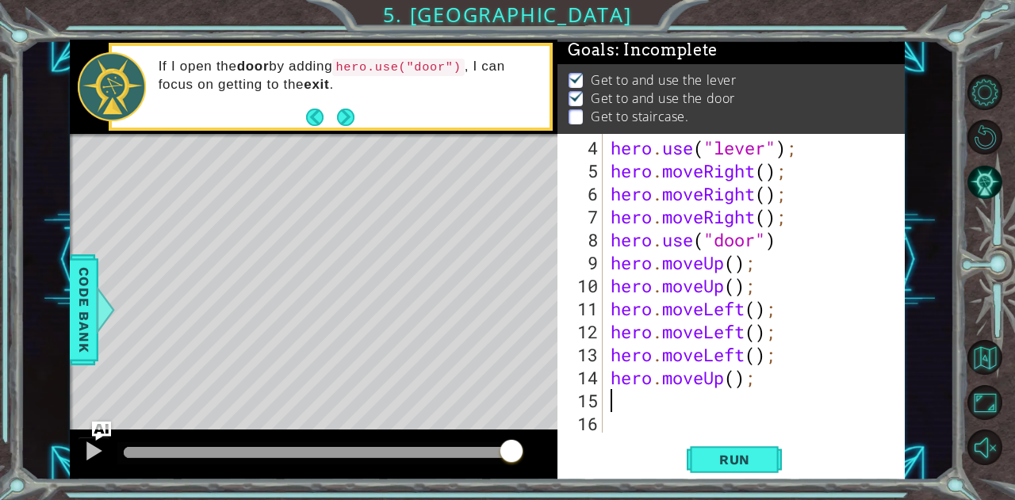
scroll to position [68, 0]
click at [714, 470] on button "Run" at bounding box center [734, 459] width 95 height 35
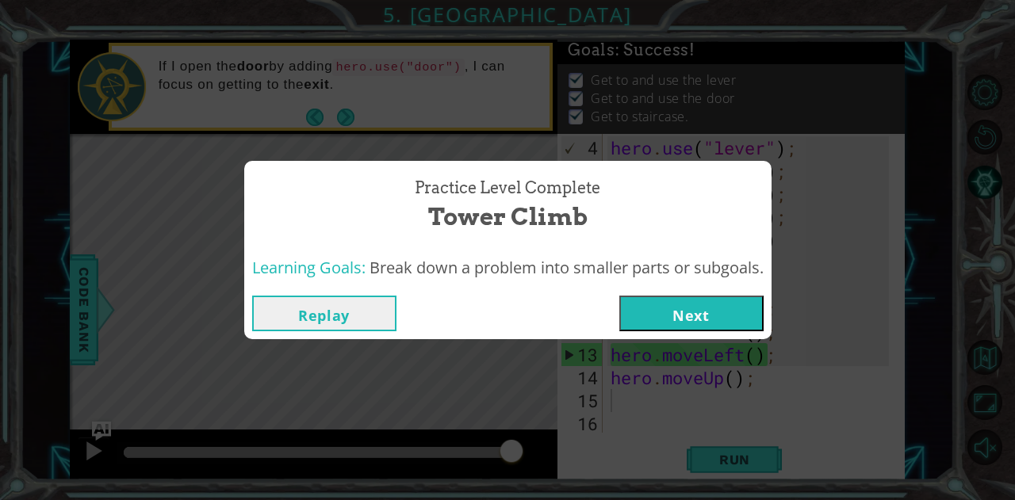
click at [695, 319] on button "Next" at bounding box center [691, 314] width 144 height 36
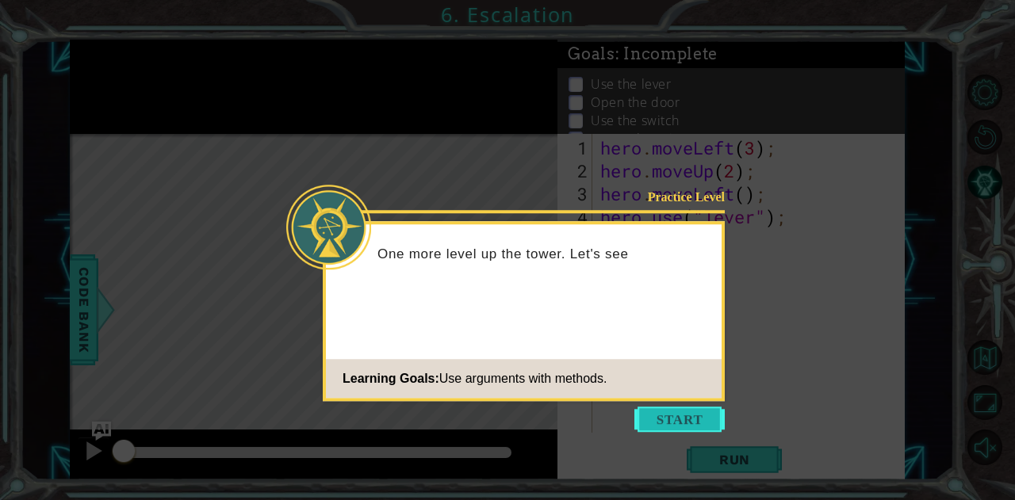
click at [677, 419] on button "Start" at bounding box center [679, 419] width 90 height 25
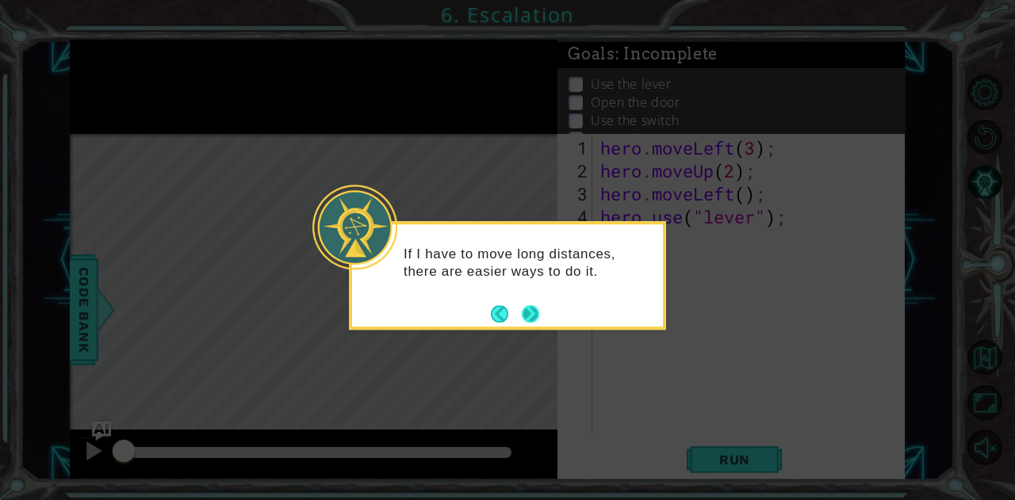
click at [530, 316] on button "Next" at bounding box center [530, 313] width 17 height 17
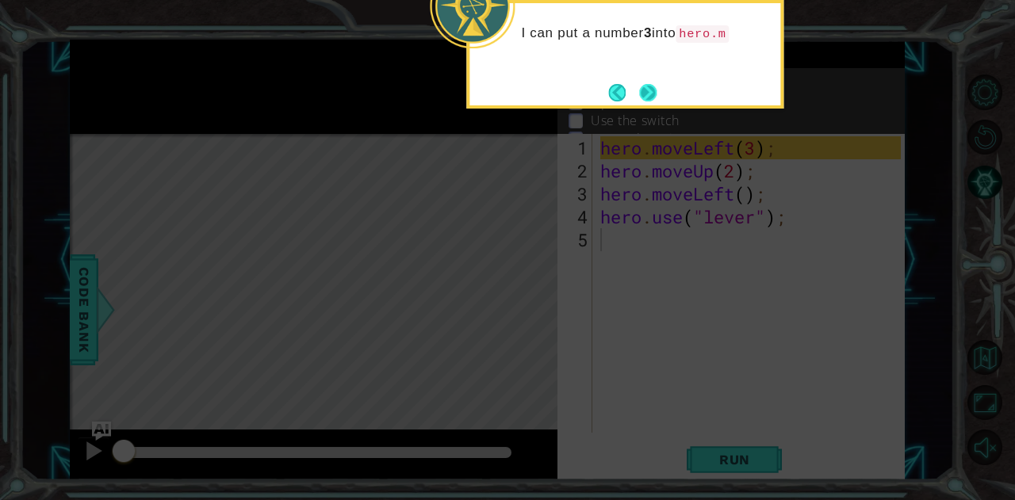
click at [649, 86] on button "Next" at bounding box center [647, 92] width 17 height 17
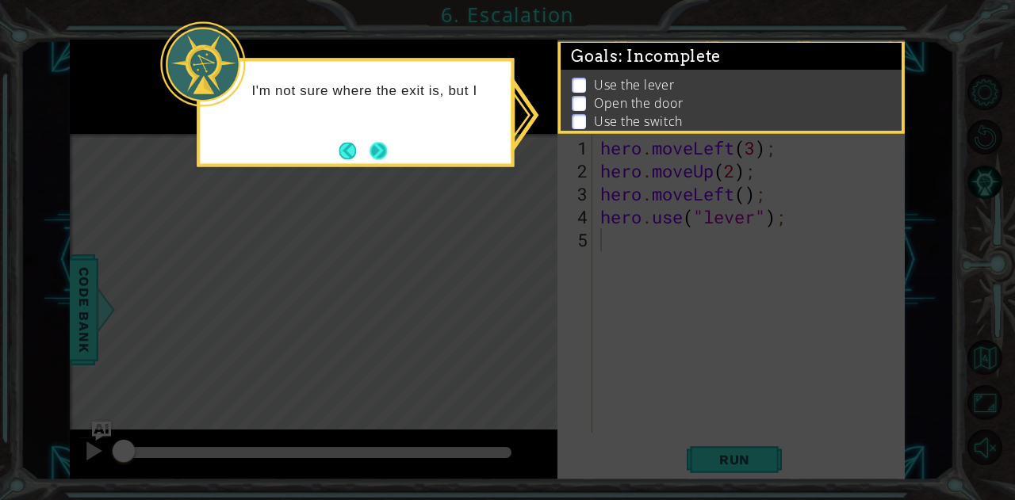
click at [385, 156] on button "Next" at bounding box center [378, 150] width 17 height 17
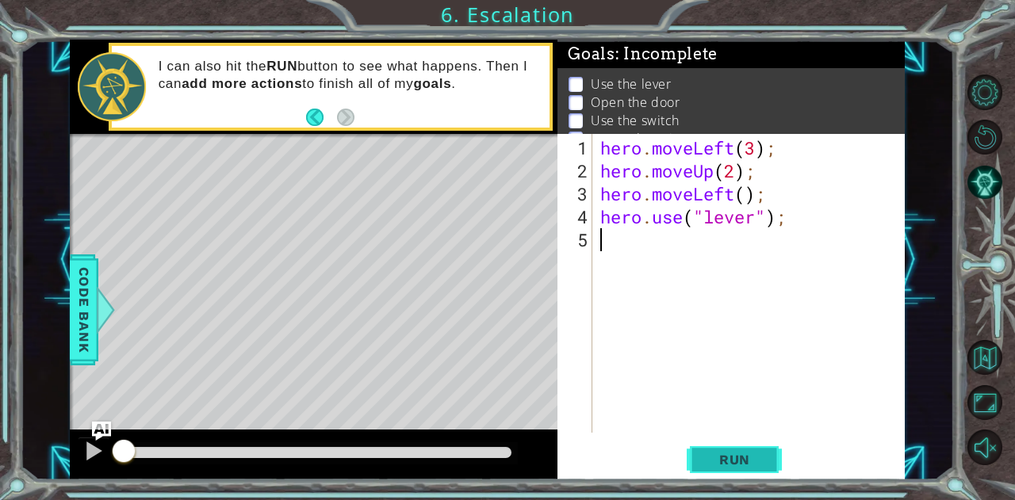
click at [739, 469] on button "Run" at bounding box center [734, 459] width 95 height 35
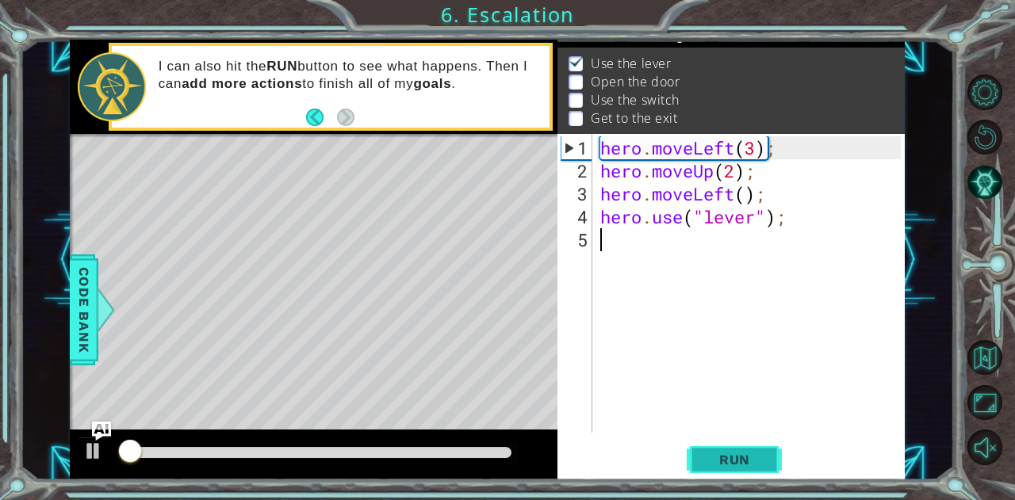
scroll to position [21, 0]
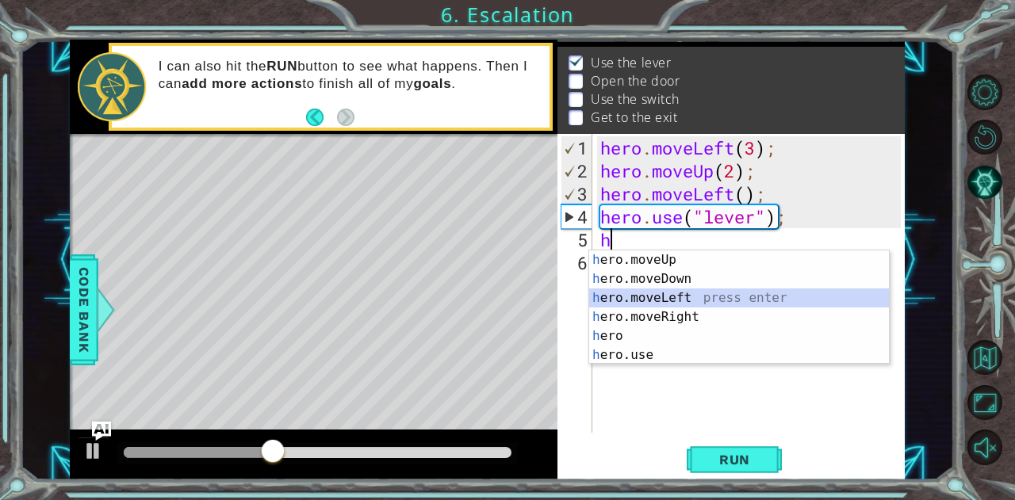
click at [670, 297] on div "h ero.moveUp press enter h ero.moveDown press enter h ero.moveLeft press enter …" at bounding box center [739, 327] width 301 height 152
type textarea "hero.moveLeft(1);"
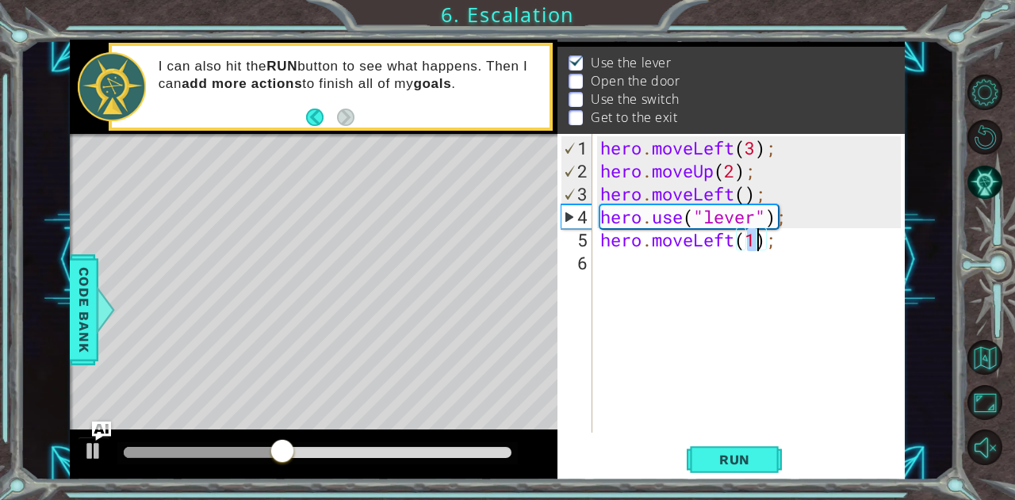
click at [621, 278] on div "hero . moveLeft ( 3 ) ; hero . moveUp ( 2 ) ; hero . moveLeft ( ) ; hero . use …" at bounding box center [753, 308] width 312 height 345
type textarea "h"
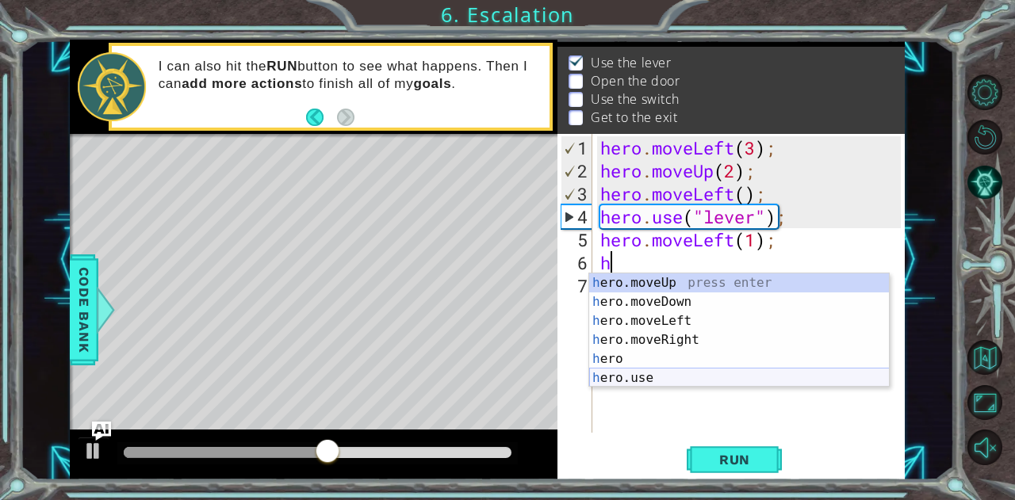
click at [642, 387] on div "hero . moveLeft ( 3 ) ; hero . moveUp ( 2 ) ; hero . moveLeft ( ) ; hero . use …" at bounding box center [753, 308] width 312 height 345
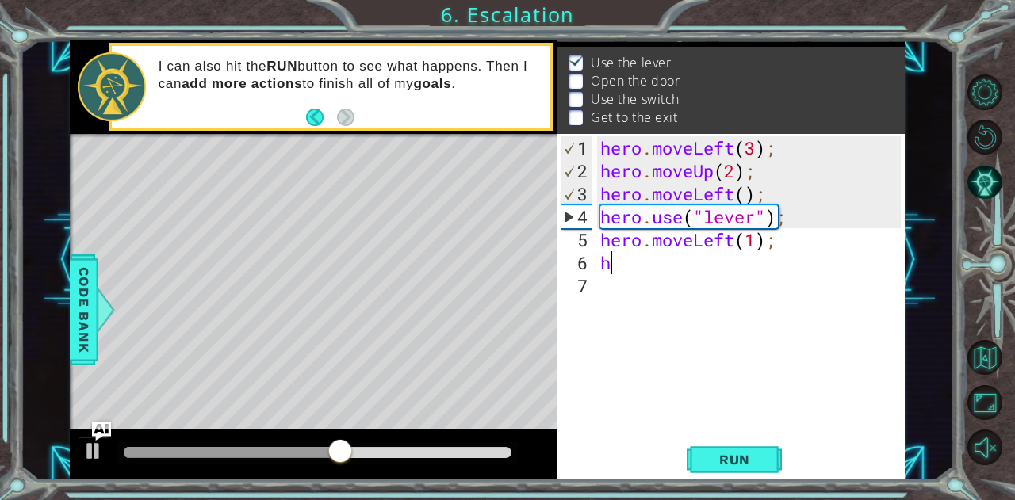
click at [615, 266] on div "hero . moveLeft ( 3 ) ; hero . moveUp ( 2 ) ; hero . moveLeft ( ) ; hero . use …" at bounding box center [753, 308] width 312 height 345
type textarea "h"
click at [593, 259] on div "h 1 2 3 4 5 6 7 hero . moveLeft ( 3 ) ; hero . moveUp ( 2 ) ; hero . moveLeft (…" at bounding box center [728, 283] width 343 height 299
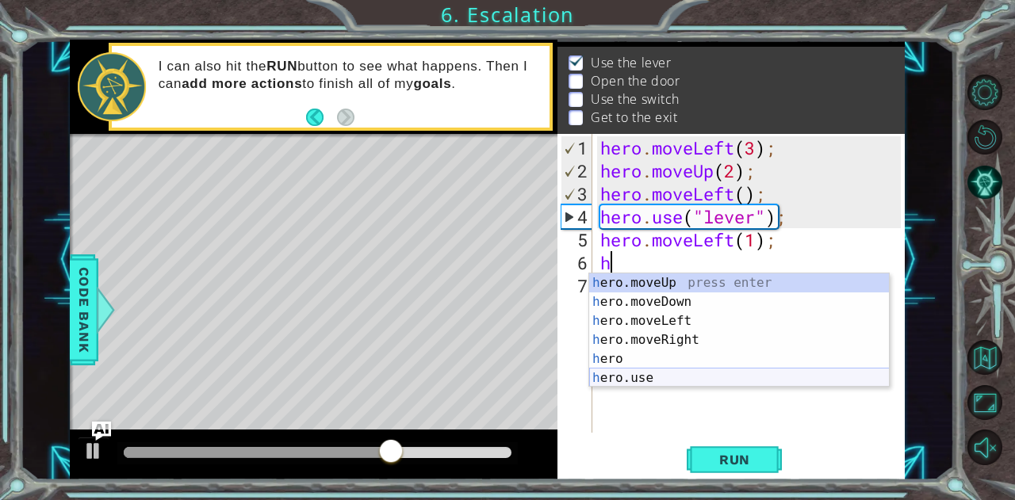
click at [631, 377] on div "h ero.moveUp press enter h ero.moveDown press enter h ero.moveLeft press enter …" at bounding box center [739, 350] width 301 height 152
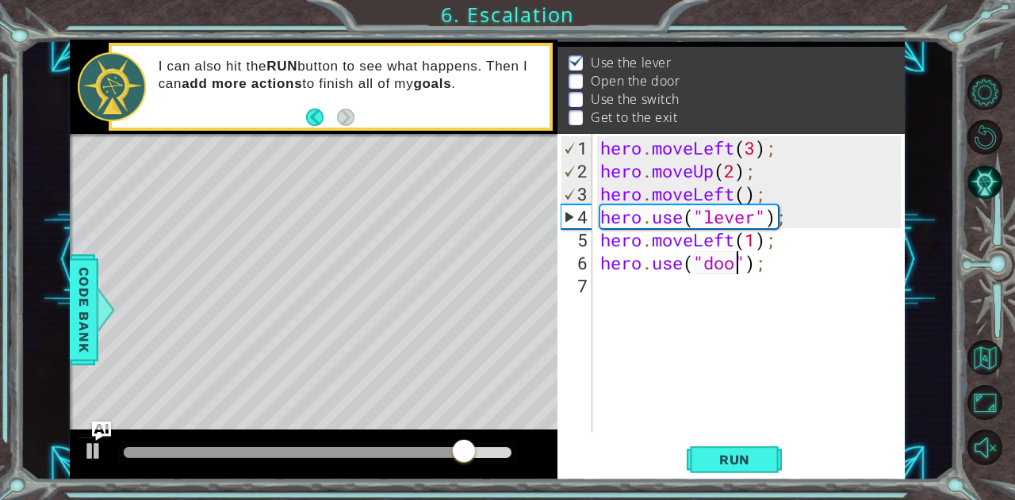
scroll to position [0, 6]
type textarea "hero.use("door");"
click at [753, 443] on button "Run" at bounding box center [734, 459] width 95 height 35
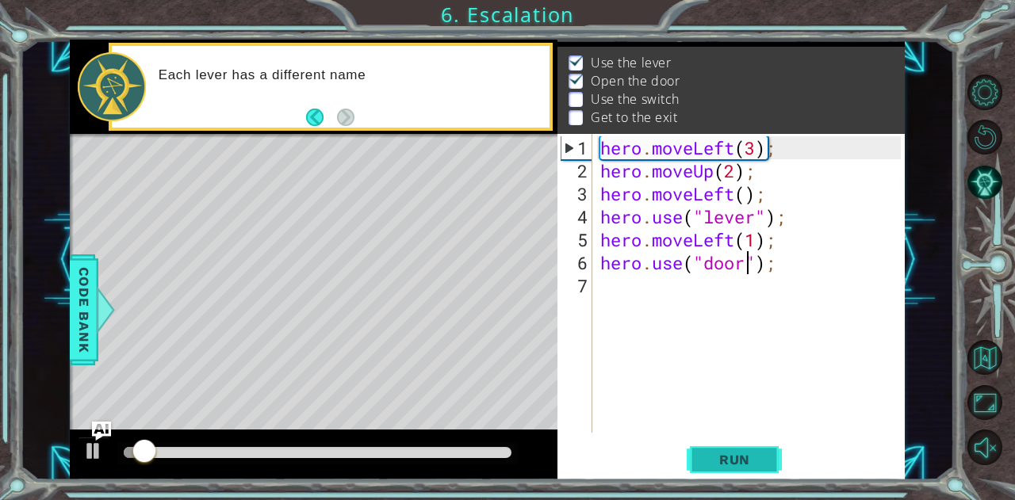
click at [742, 453] on span "Run" at bounding box center [734, 460] width 63 height 16
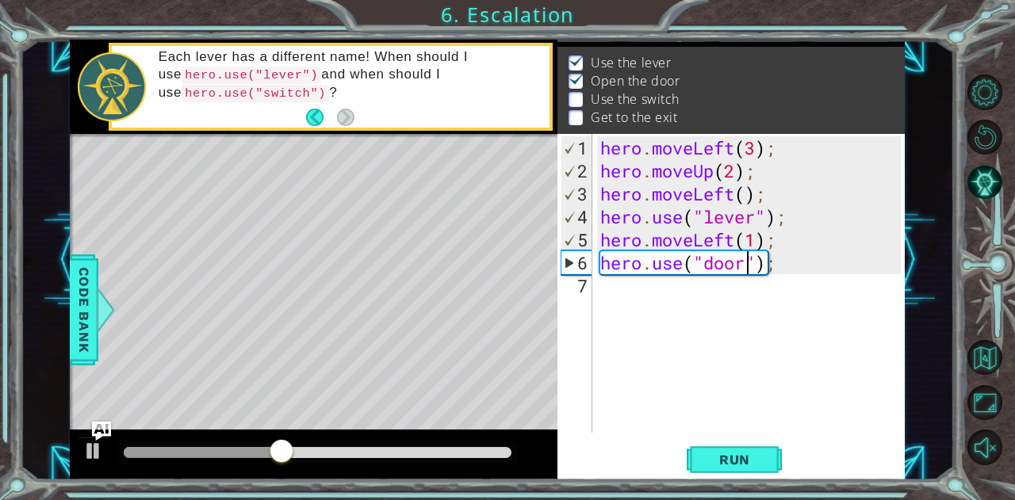
click at [625, 266] on div "hero . moveLeft ( 3 ) ; hero . moveUp ( 2 ) ; hero . moveLeft ( ) ; hero . use …" at bounding box center [753, 308] width 312 height 345
click at [628, 305] on div "hero . moveLeft ( 3 ) ; hero . moveUp ( 2 ) ; hero . moveLeft ( ) ; hero . use …" at bounding box center [753, 308] width 312 height 345
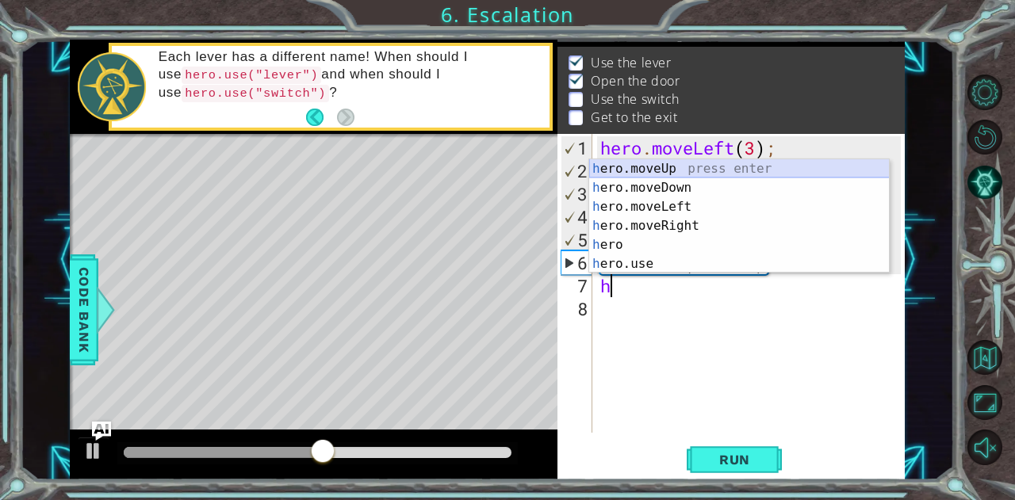
click at [632, 170] on div "h ero.moveUp press enter h ero.moveDown press enter h ero.moveLeft press enter …" at bounding box center [739, 235] width 301 height 152
type textarea "hero.moveUp(1);"
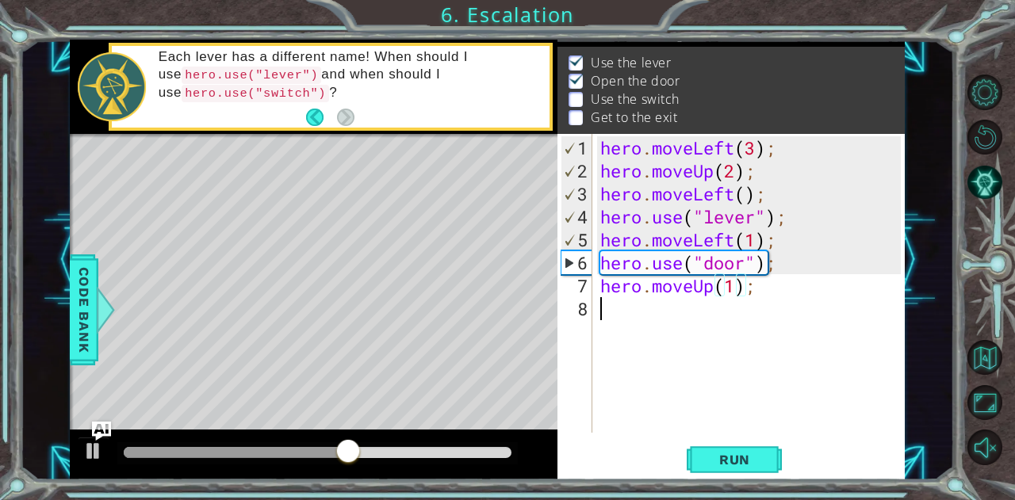
click at [630, 309] on div "hero . moveLeft ( 3 ) ; hero . moveUp ( 2 ) ; hero . moveLeft ( ) ; hero . use …" at bounding box center [753, 308] width 312 height 345
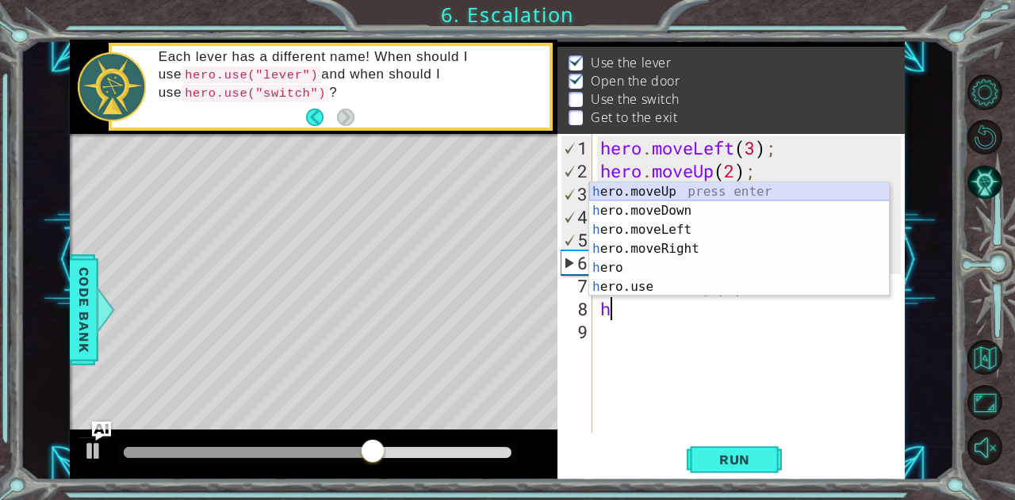
click at [650, 190] on div "h ero.moveUp press enter h ero.moveDown press enter h ero.moveLeft press enter …" at bounding box center [739, 258] width 301 height 152
type textarea "hero.moveUp(1);"
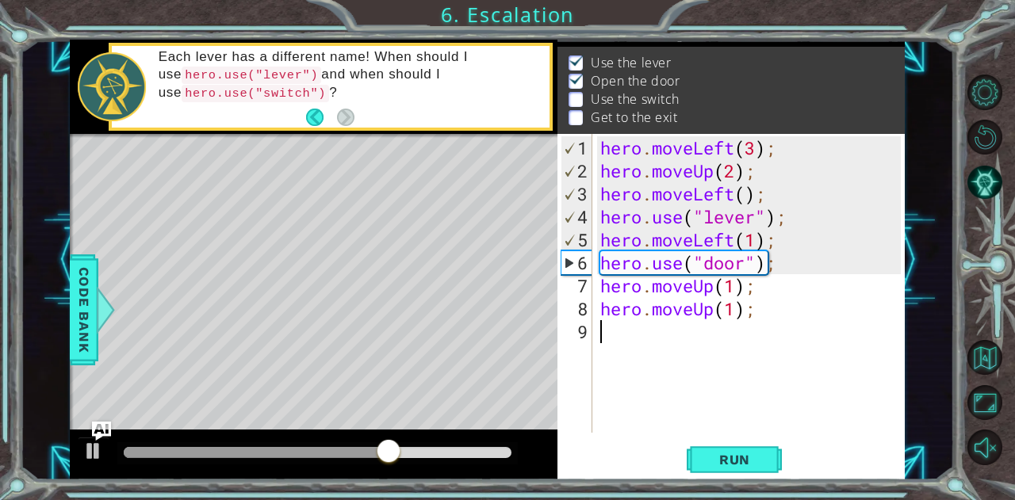
click at [722, 375] on div "hero . moveLeft ( 3 ) ; hero . moveUp ( 2 ) ; hero . moveLeft ( ) ; hero . use …" at bounding box center [753, 308] width 312 height 345
click at [737, 312] on div "hero . moveLeft ( 3 ) ; hero . moveUp ( 2 ) ; hero . moveLeft ( ) ; hero . use …" at bounding box center [753, 308] width 312 height 345
type textarea "hero.moveUp(1);"
click at [748, 315] on div "hero . moveLeft ( 3 ) ; hero . moveUp ( 2 ) ; hero . moveLeft ( ) ; hero . use …" at bounding box center [753, 308] width 312 height 345
click at [764, 322] on div "hero . moveLeft ( 3 ) ; hero . moveUp ( 2 ) ; hero . moveLeft ( ) ; hero . use …" at bounding box center [753, 308] width 312 height 345
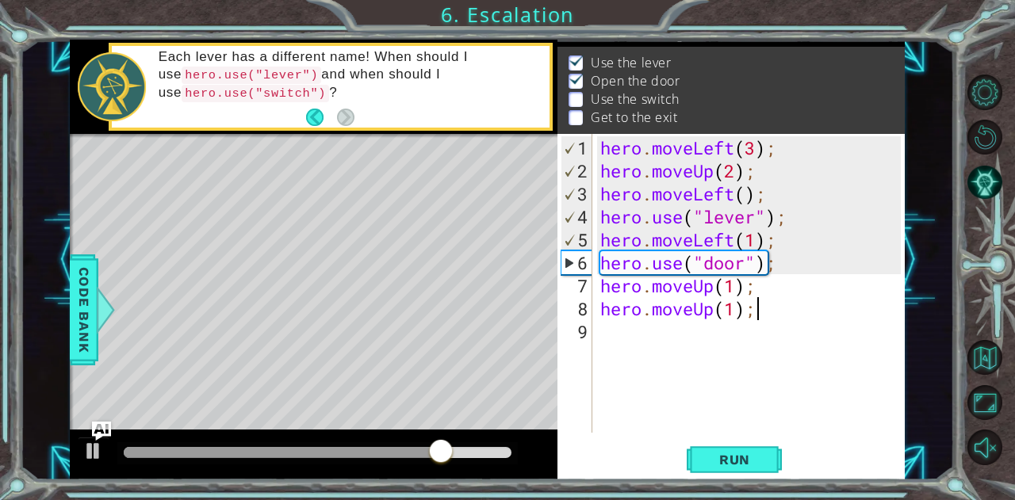
click at [760, 312] on div "hero . moveLeft ( 3 ) ; hero . moveUp ( 2 ) ; hero . moveLeft ( ) ; hero . use …" at bounding box center [753, 308] width 312 height 345
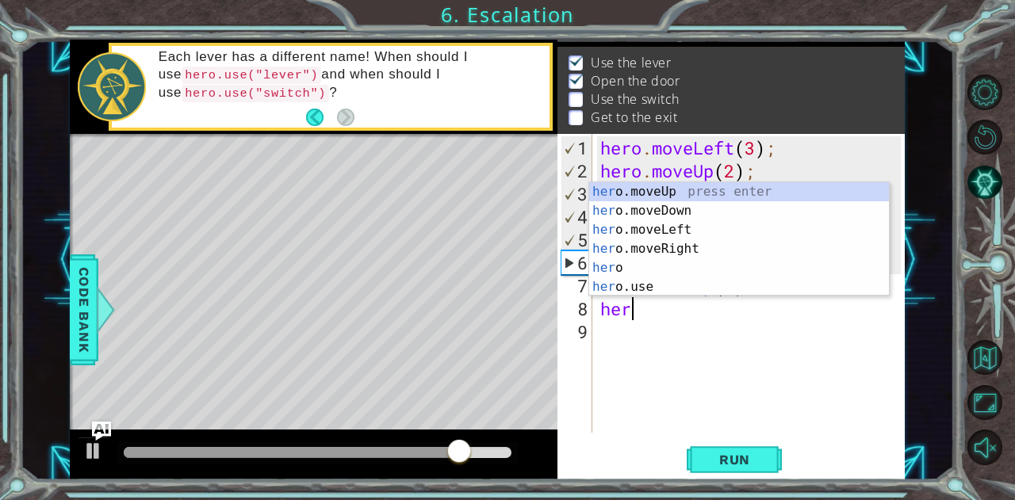
type textarea "h"
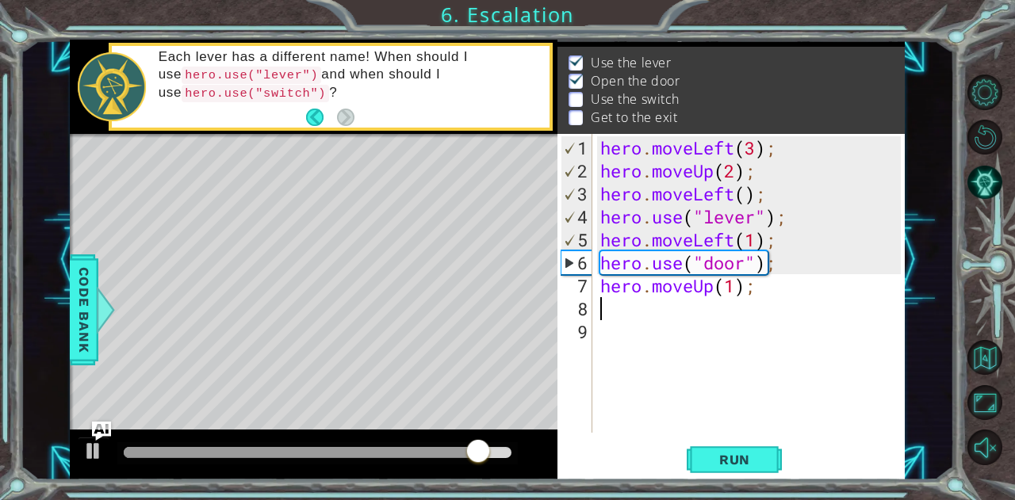
click at [736, 282] on div "hero . moveLeft ( 3 ) ; hero . moveUp ( 2 ) ; hero . moveLeft ( ) ; hero . use …" at bounding box center [753, 308] width 312 height 345
type textarea "hero.moveUp(2);"
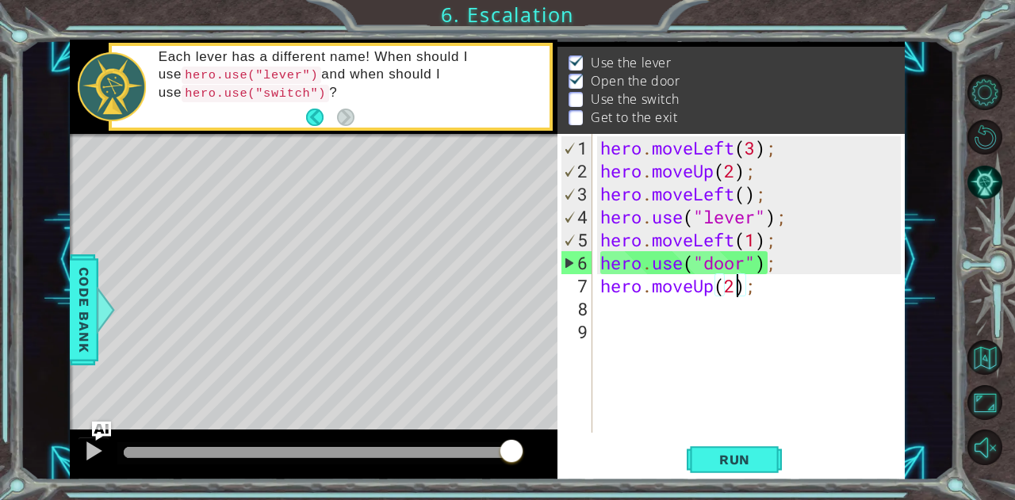
click at [648, 320] on div "hero . moveLeft ( 3 ) ; hero . moveUp ( 2 ) ; hero . moveLeft ( ) ; hero . use …" at bounding box center [753, 308] width 312 height 345
click at [648, 312] on div "hero . moveLeft ( 3 ) ; hero . moveUp ( 2 ) ; hero . moveLeft ( ) ; hero . use …" at bounding box center [753, 308] width 312 height 345
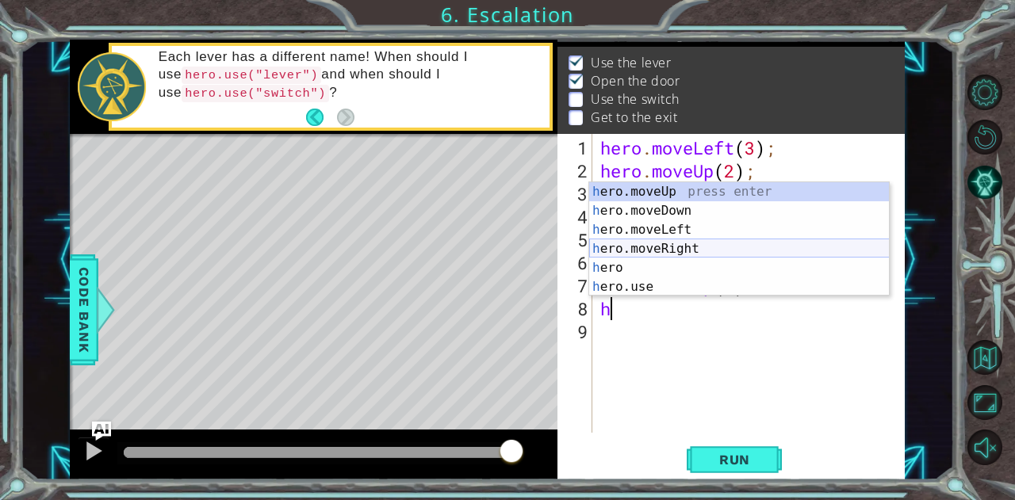
click at [649, 251] on div "h ero.moveUp press enter h ero.moveDown press enter h ero.moveLeft press enter …" at bounding box center [739, 258] width 301 height 152
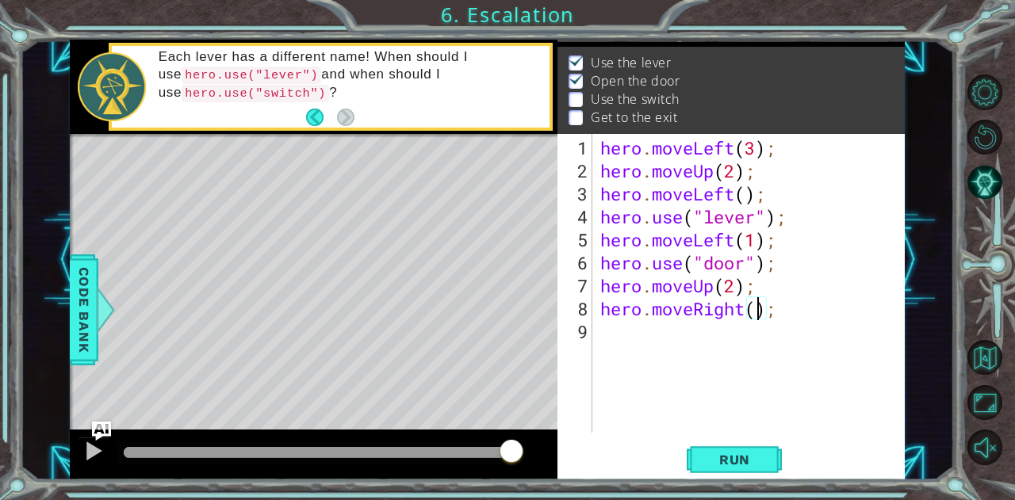
type textarea "hero.moveRight(2);"
click at [655, 339] on div "hero . moveLeft ( 3 ) ; hero . moveUp ( 2 ) ; hero . moveLeft ( ) ; hero . use …" at bounding box center [753, 308] width 312 height 345
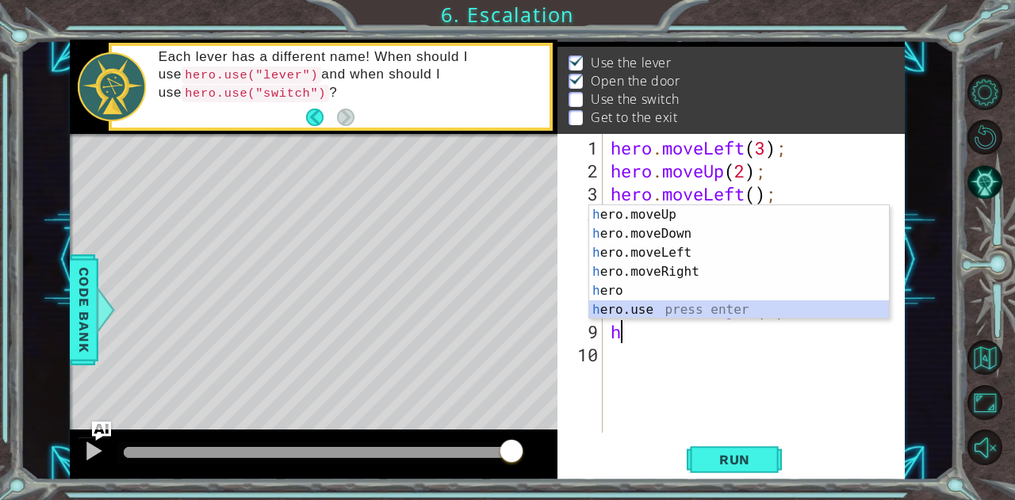
click at [649, 316] on div "h ero.moveUp press enter h ero.moveDown press enter h ero.moveLeft press enter …" at bounding box center [739, 281] width 301 height 152
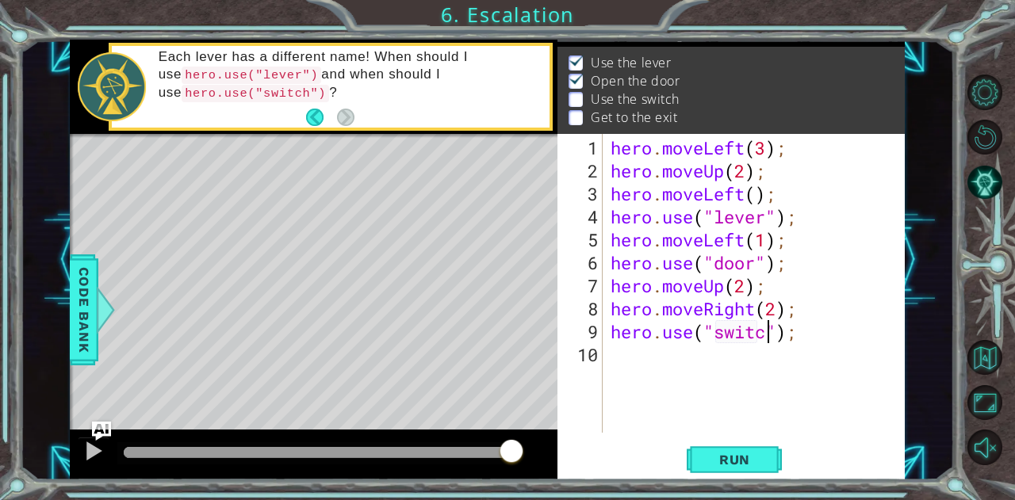
scroll to position [0, 7]
type textarea "hero.use("switch");"
click at [712, 364] on div "hero . moveLeft ( 3 ) ; hero . moveUp ( 2 ) ; hero . moveLeft ( ) ; hero . use …" at bounding box center [758, 308] width 302 height 345
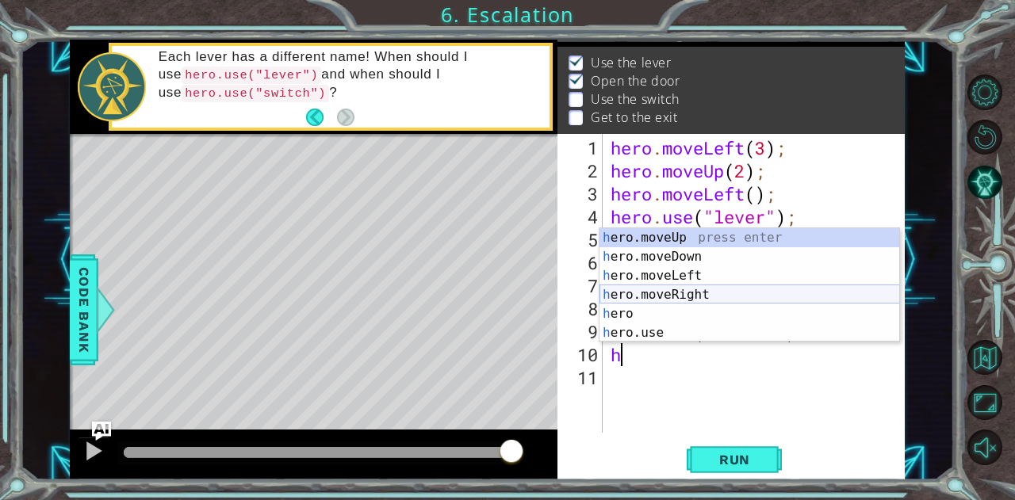
click at [688, 297] on div "h ero.moveUp press enter h ero.moveDown press enter h ero.moveLeft press enter …" at bounding box center [749, 304] width 301 height 152
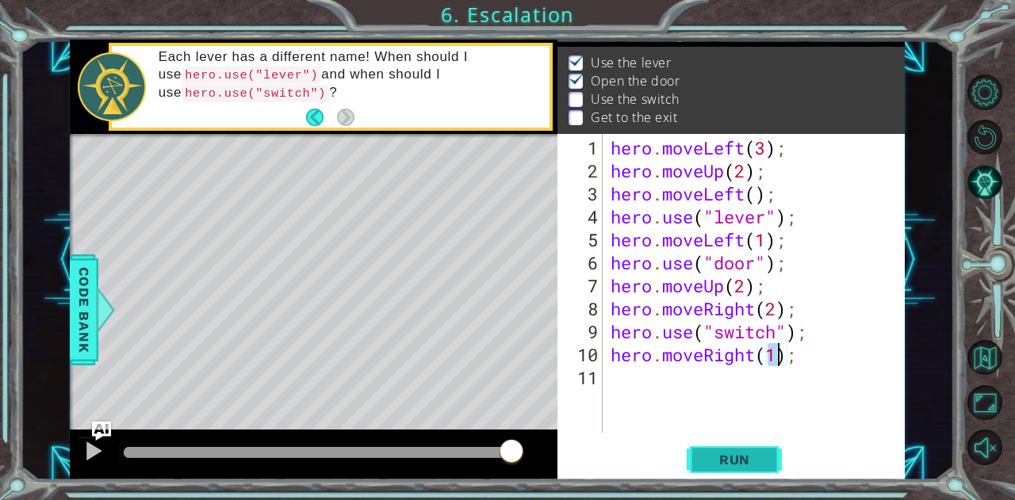
type textarea "hero.moveRight(1);"
click at [755, 466] on span "Run" at bounding box center [734, 460] width 63 height 16
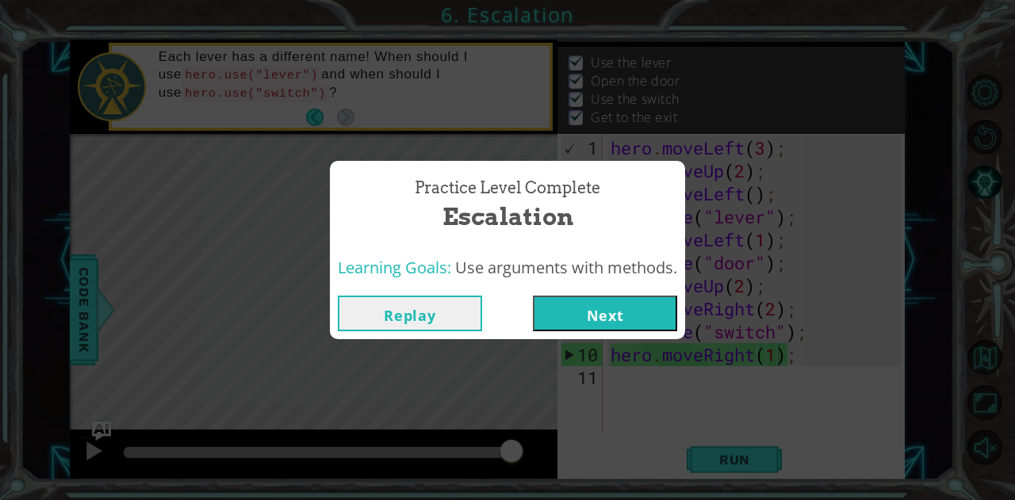
click at [631, 309] on button "Next" at bounding box center [605, 314] width 144 height 36
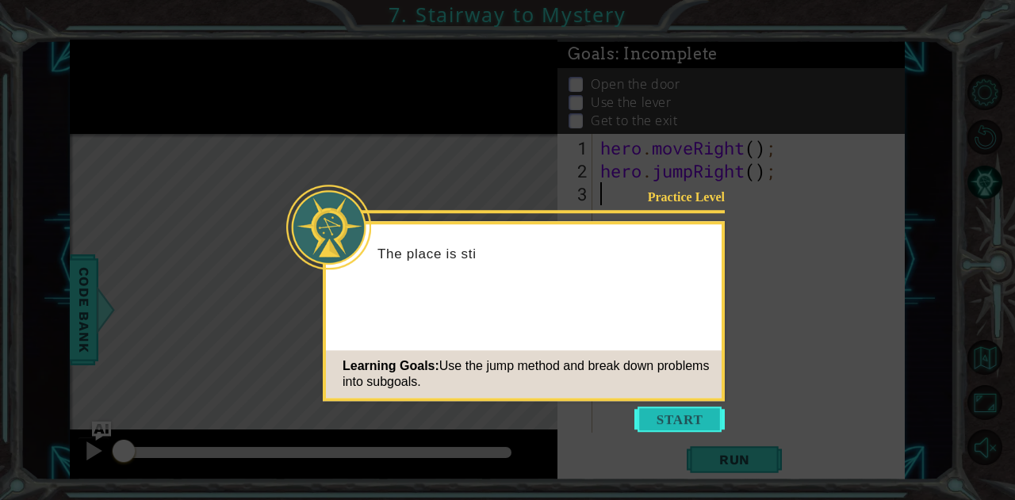
click at [677, 419] on button "Start" at bounding box center [679, 419] width 90 height 25
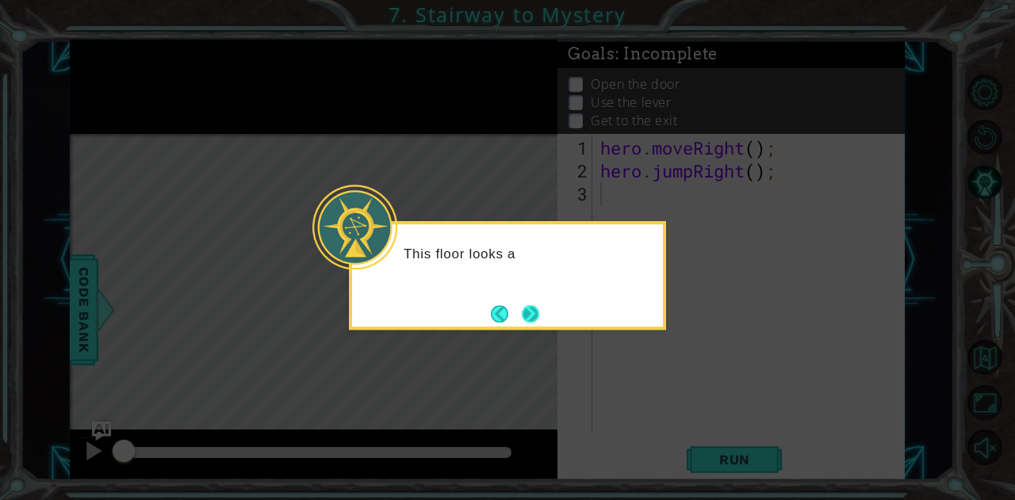
click at [528, 308] on button "Next" at bounding box center [530, 313] width 17 height 17
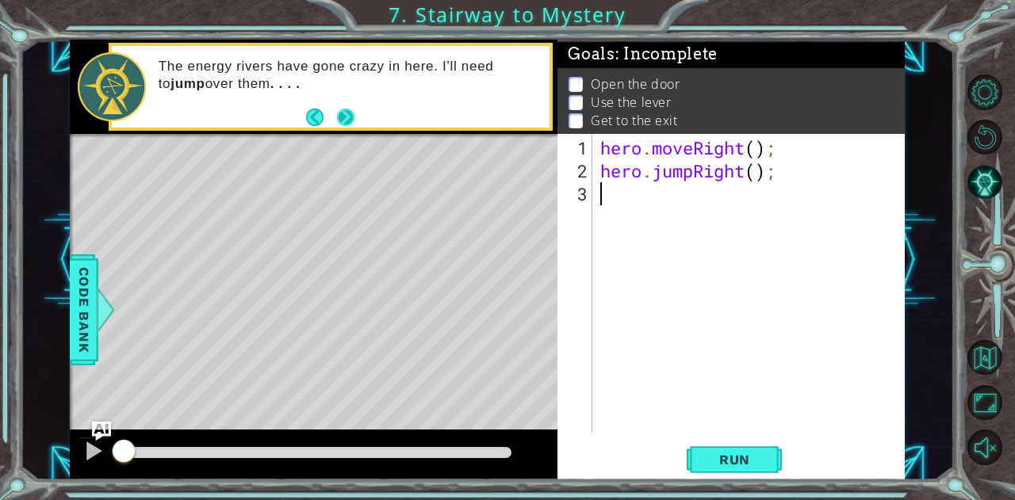
click at [343, 121] on button "Next" at bounding box center [345, 117] width 17 height 17
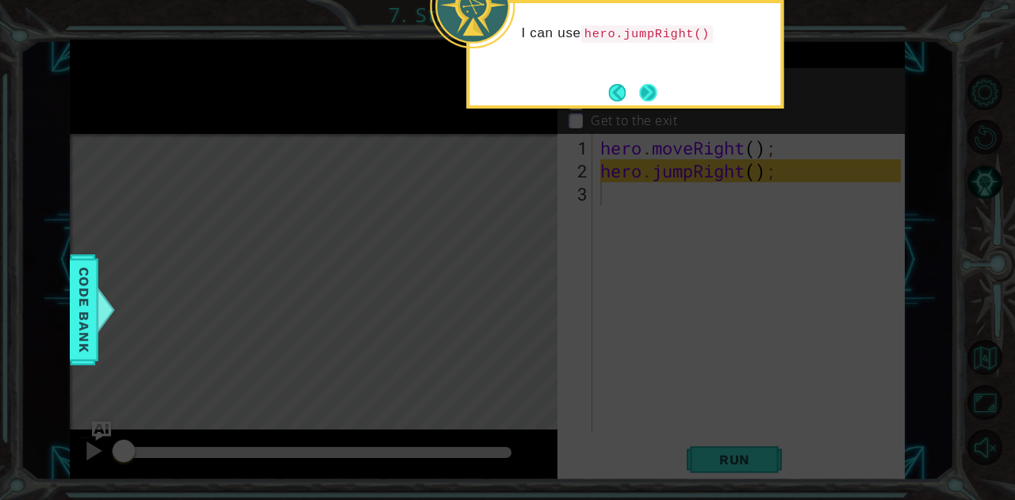
click at [650, 91] on button "Next" at bounding box center [647, 92] width 17 height 17
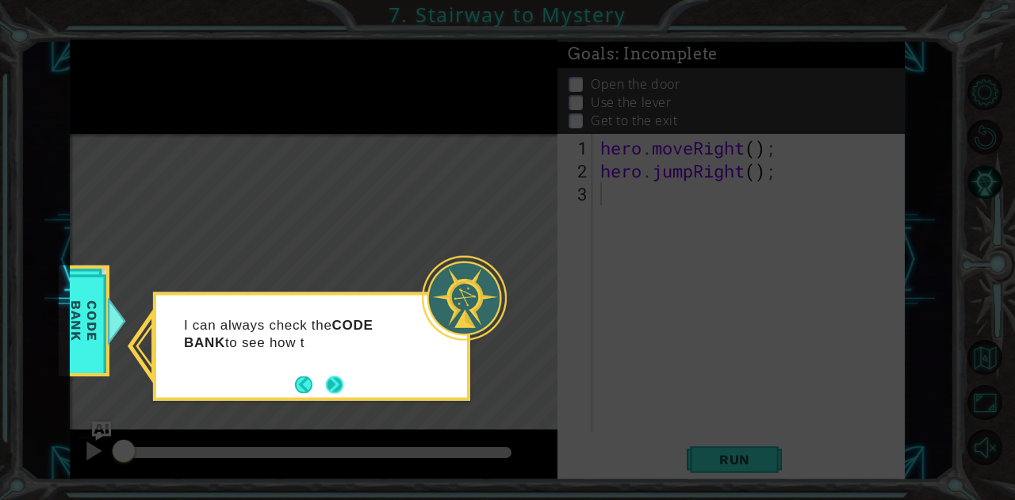
click at [332, 385] on button "Next" at bounding box center [334, 384] width 17 height 17
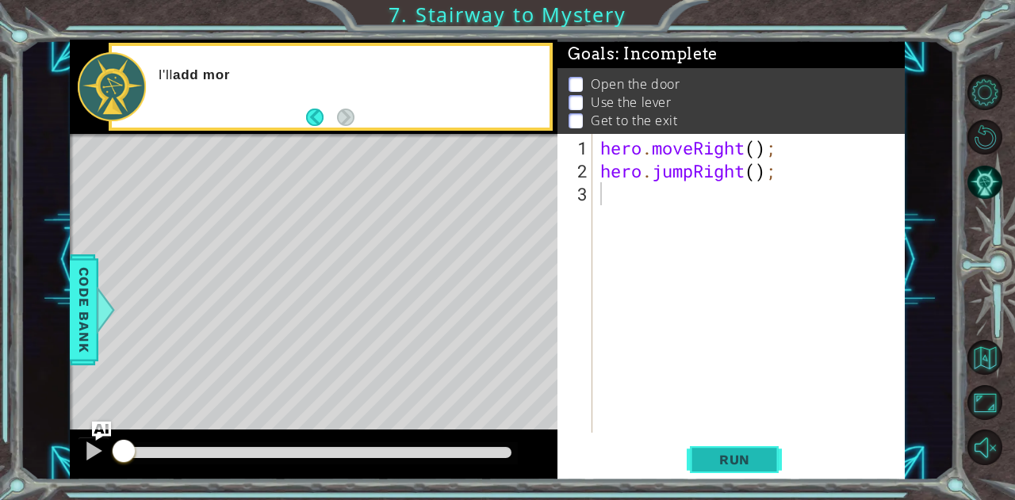
click at [754, 462] on span "Run" at bounding box center [734, 460] width 63 height 16
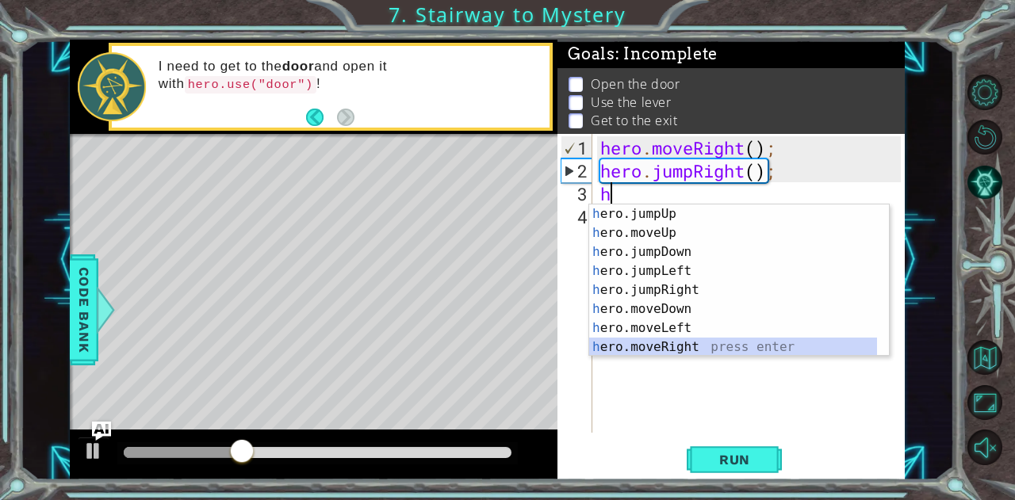
click at [683, 349] on div "h ero.jumpUp press enter h ero.moveUp press enter h ero.jumpDown press enter h …" at bounding box center [733, 300] width 289 height 190
type textarea "hero.moveRight(1);"
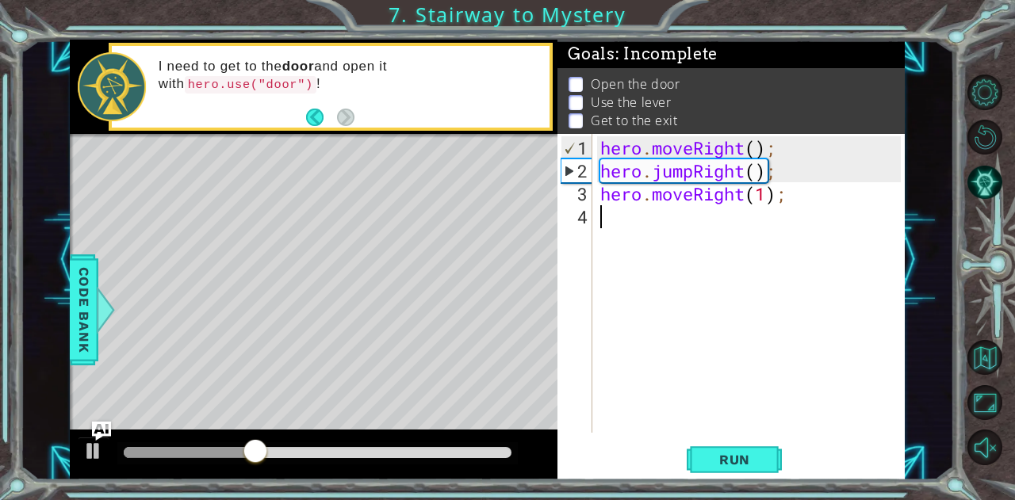
click at [615, 216] on div "hero . moveRight ( ) ; hero . jumpRight ( ) ; hero . moveRight ( 1 ) ;" at bounding box center [753, 308] width 312 height 345
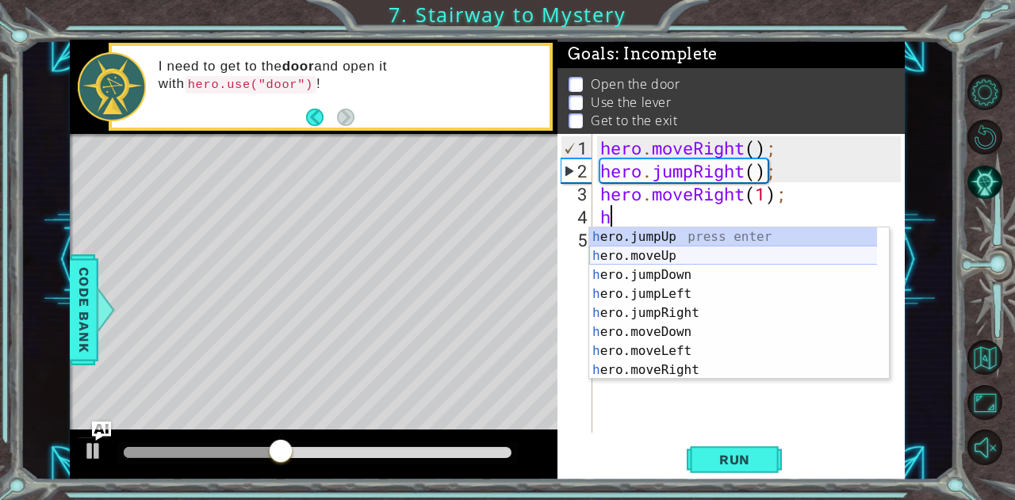
click at [618, 251] on div "h ero.jumpUp press enter h ero.moveUp press enter h ero.jumpDown press enter h …" at bounding box center [733, 323] width 289 height 190
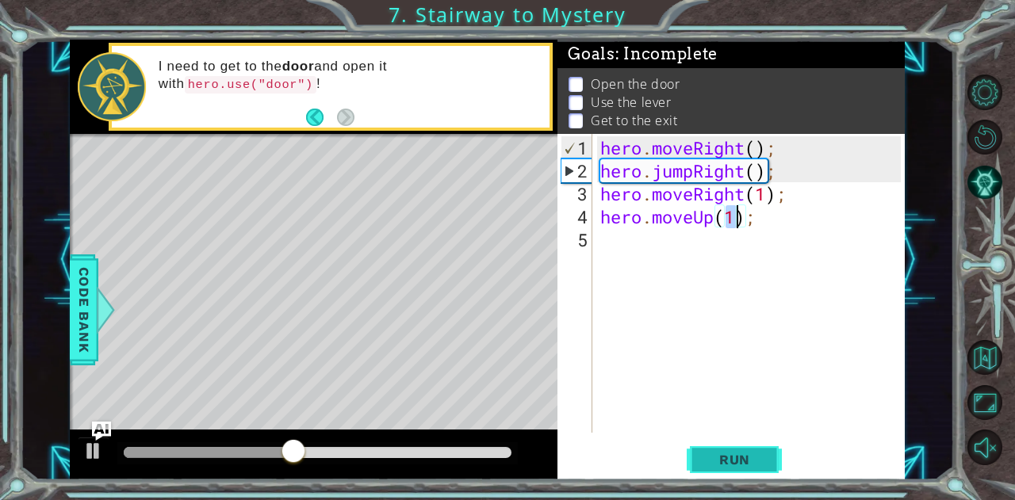
type textarea "hero.moveUp(1);"
click at [750, 446] on button "Run" at bounding box center [734, 459] width 95 height 35
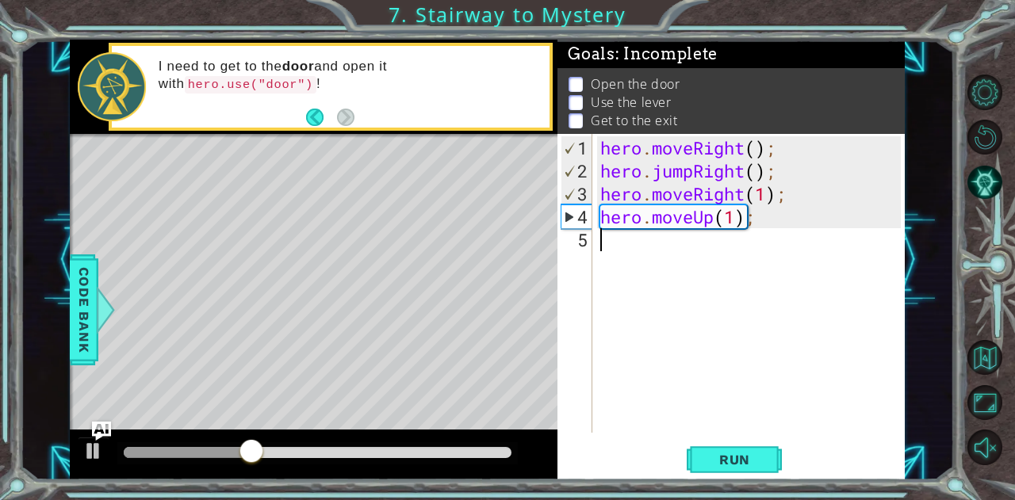
click at [629, 239] on div "hero . moveRight ( ) ; hero . jumpRight ( ) ; hero . moveRight ( 1 ) ; hero . m…" at bounding box center [753, 308] width 312 height 345
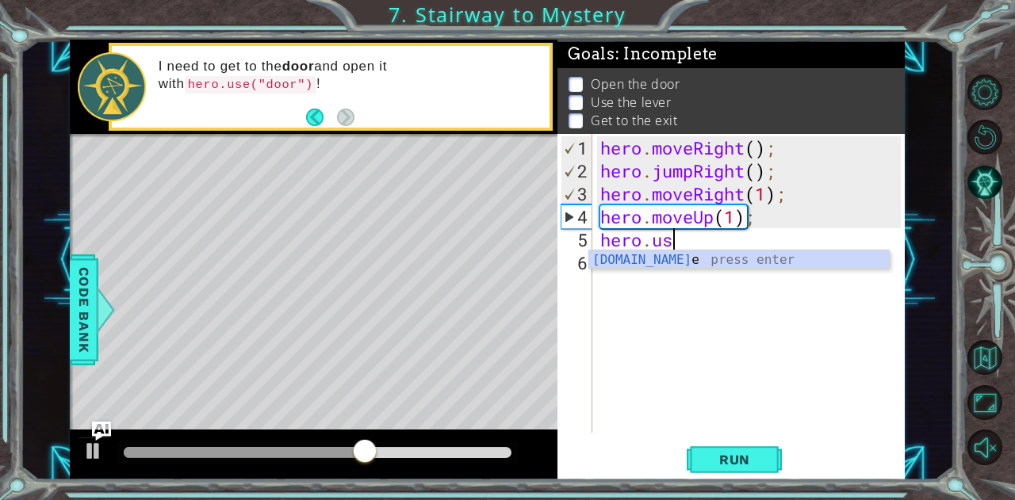
scroll to position [0, 2]
click at [695, 262] on div "hero.use press enter" at bounding box center [739, 279] width 301 height 57
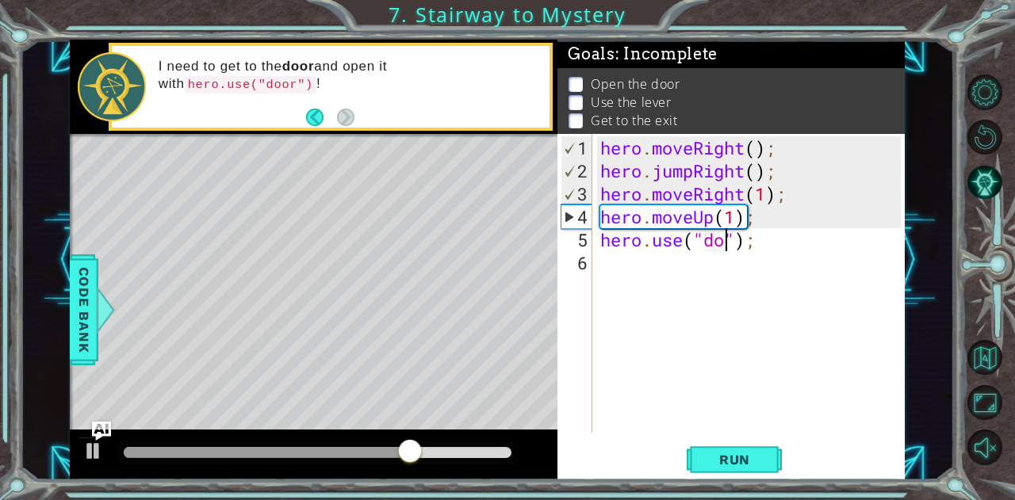
type textarea "hero.use("door");"
click at [684, 278] on div "hero . moveRight ( ) ; hero . jumpRight ( ) ; hero . moveRight ( 1 ) ; hero . m…" at bounding box center [753, 308] width 312 height 345
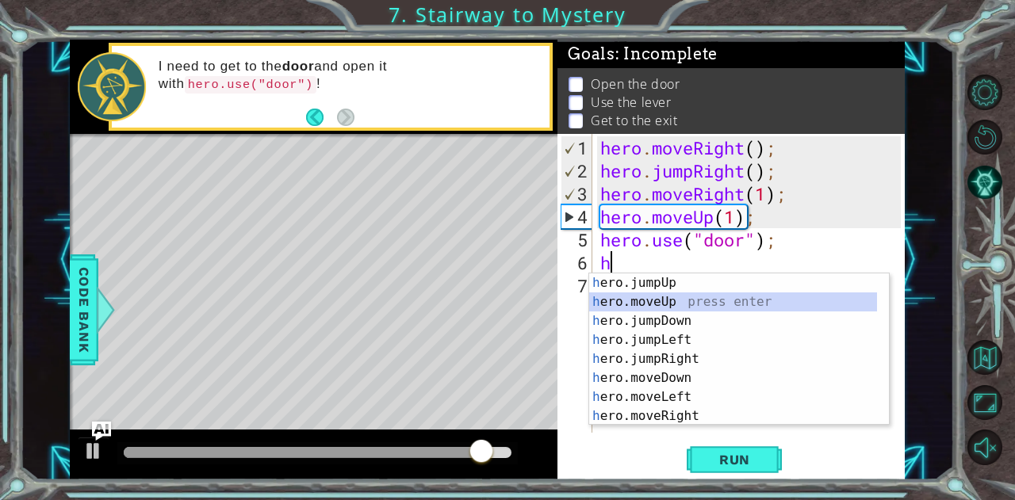
click at [623, 299] on div "h ero.jumpUp press enter h ero.moveUp press enter h ero.jumpDown press enter h …" at bounding box center [733, 369] width 289 height 190
type textarea "hero.moveUp(1);"
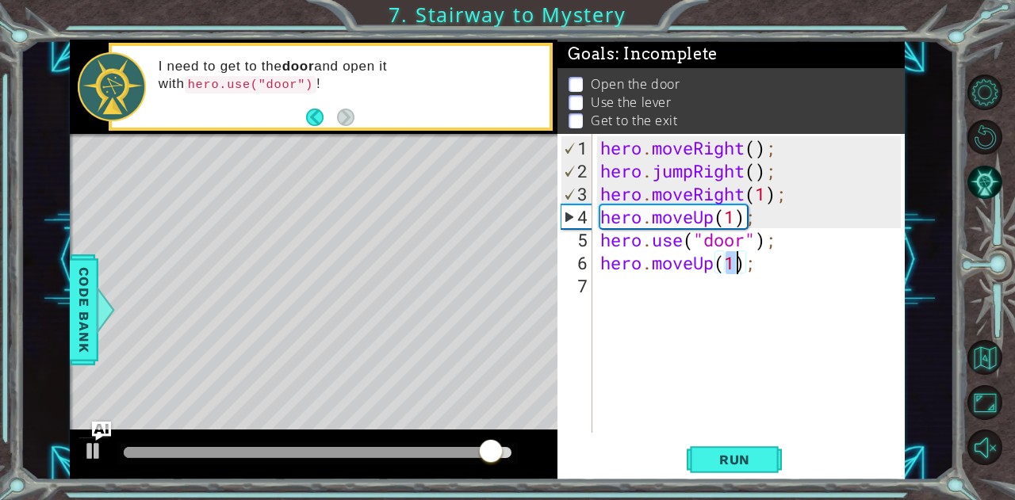
click at [672, 304] on div "hero . moveRight ( ) ; hero . jumpRight ( ) ; hero . moveRight ( 1 ) ; hero . m…" at bounding box center [753, 308] width 312 height 345
type textarea "h"
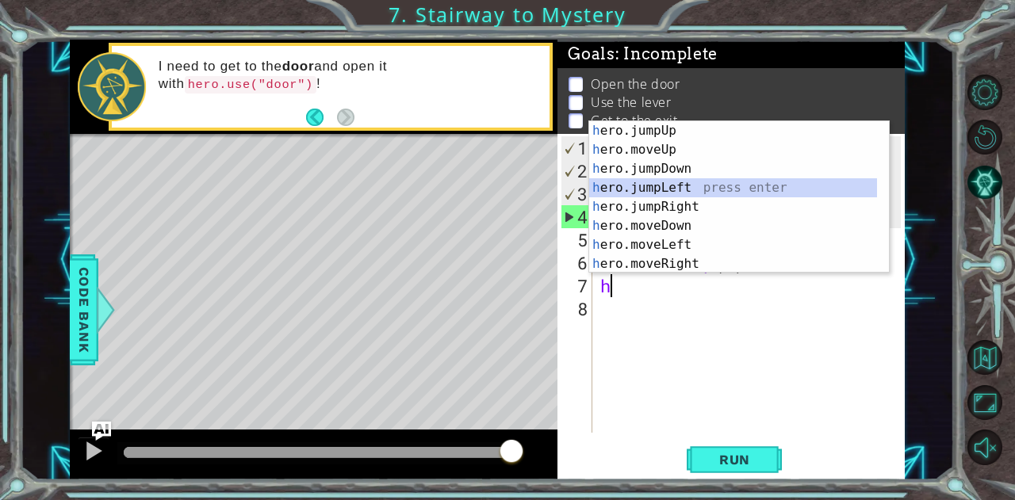
click at [686, 183] on div "h ero.jumpUp press enter h ero.moveUp press enter h ero.jumpDown press enter h …" at bounding box center [733, 216] width 289 height 190
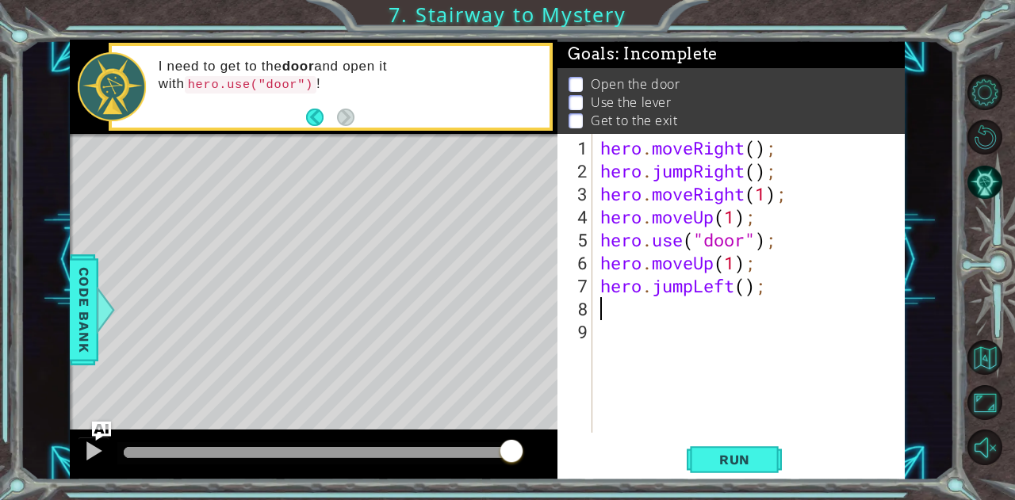
click at [743, 287] on div "hero . moveRight ( ) ; hero . jumpRight ( ) ; hero . moveRight ( 1 ) ; hero . m…" at bounding box center [753, 308] width 312 height 345
type textarea "hero.jumpLeft(1);"
click at [634, 311] on div "hero . moveRight ( ) ; hero . jumpRight ( ) ; hero . moveRight ( 1 ) ; hero . m…" at bounding box center [753, 308] width 312 height 345
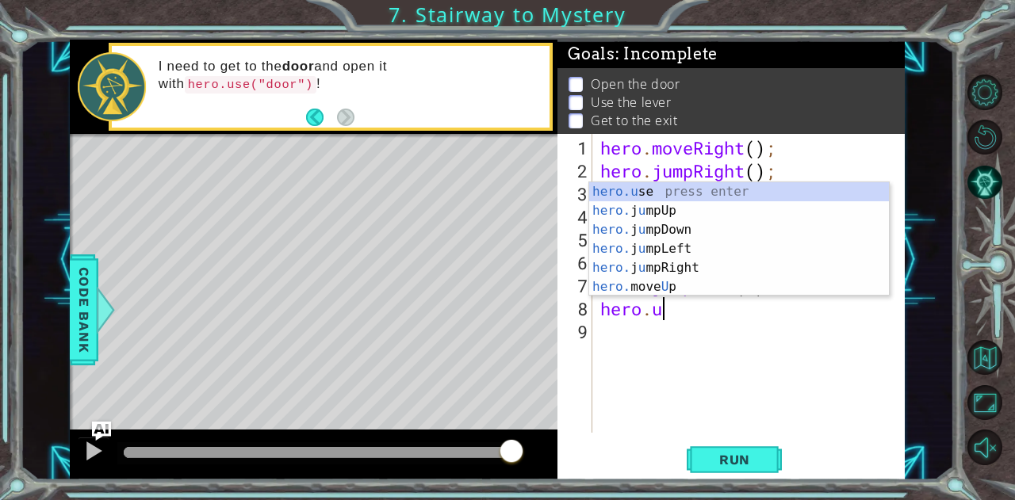
scroll to position [0, 2]
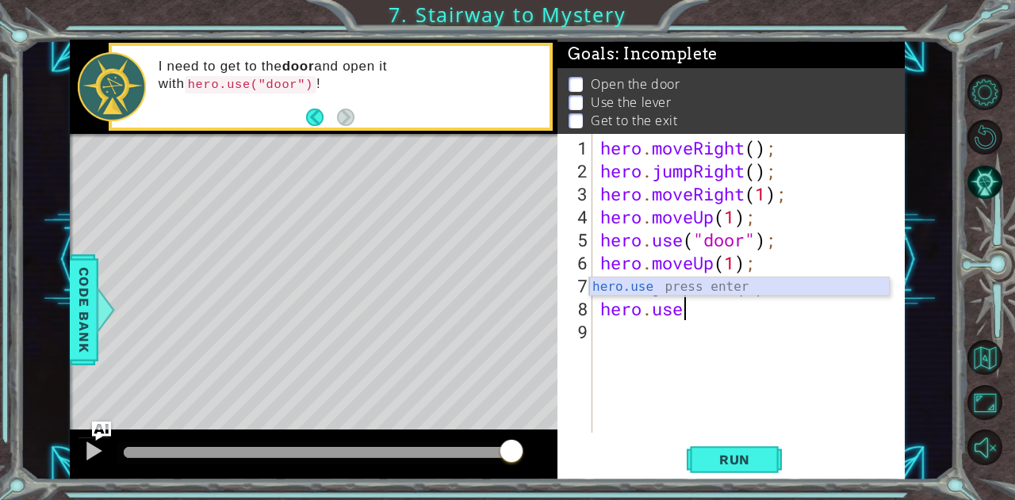
click at [653, 288] on div "hero.use press enter" at bounding box center [739, 306] width 301 height 57
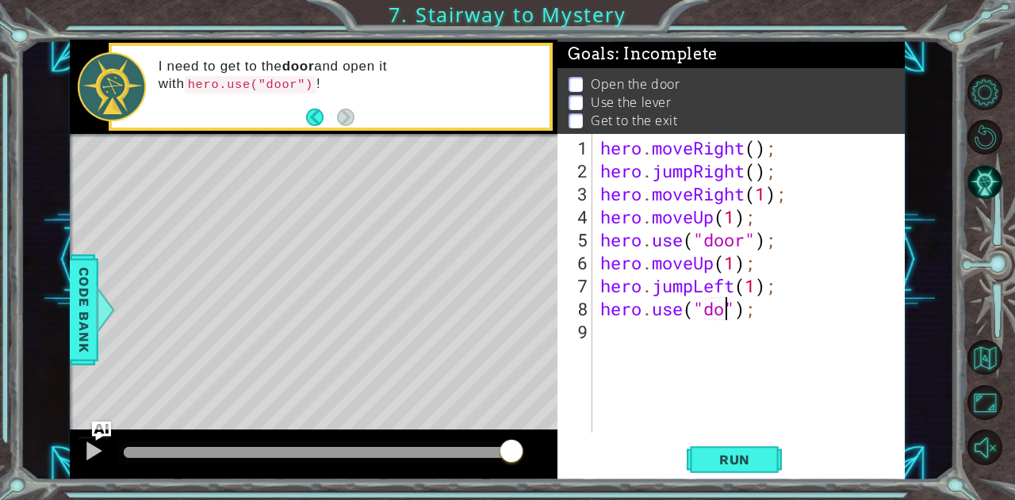
type textarea "hero.use("door");"
click at [607, 345] on div "hero . moveRight ( ) ; hero . jumpRight ( ) ; hero . moveRight ( 1 ) ; hero . m…" at bounding box center [753, 308] width 312 height 345
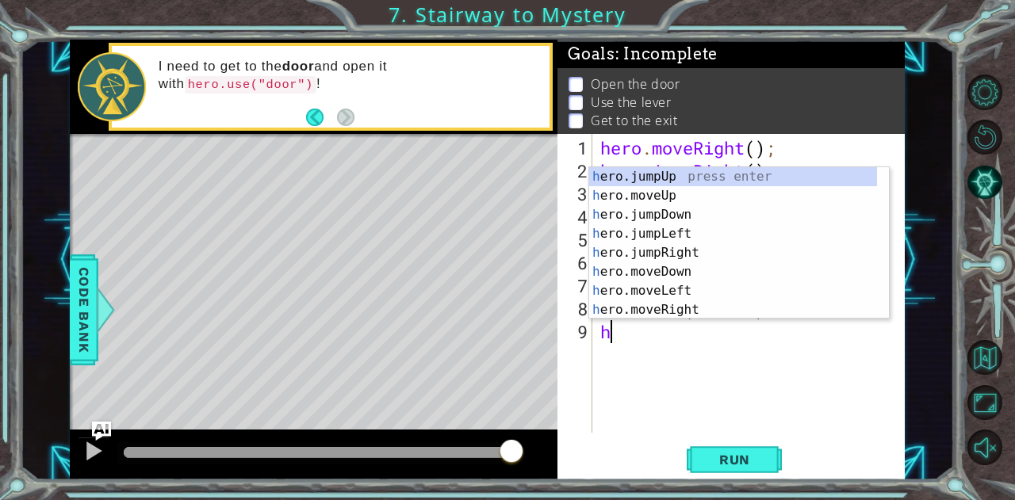
type textarea "h"
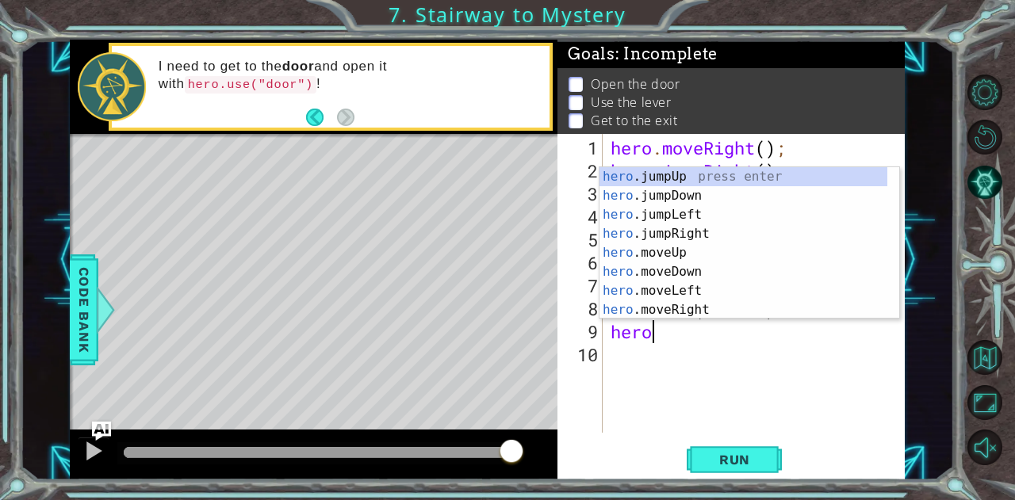
scroll to position [0, 1]
click at [706, 297] on div "hero .jumpUp press enter hero .jumpDown press enter hero .jumpLeft press enter …" at bounding box center [743, 262] width 289 height 190
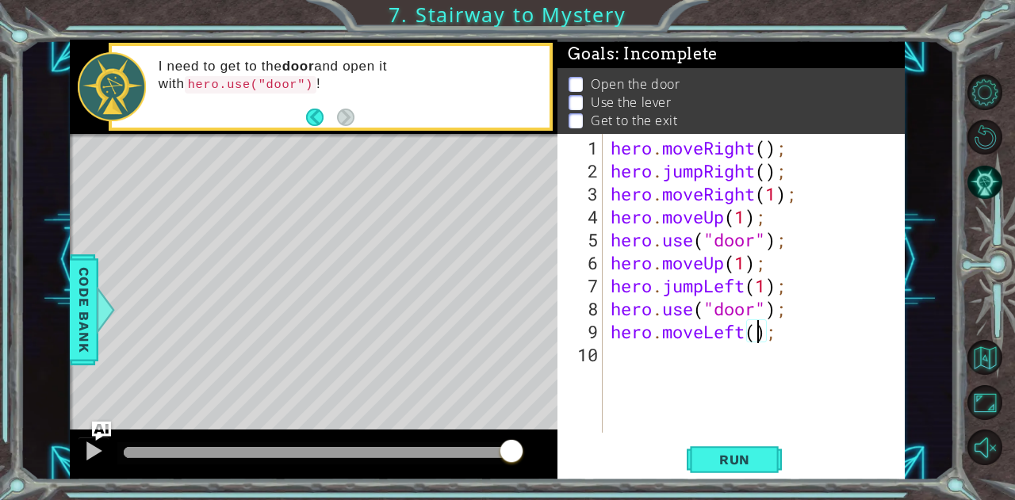
type textarea "hero.moveLeft(2);"
click at [676, 372] on div "hero . moveRight ( ) ; hero . jumpRight ( ) ; hero . moveRight ( 1 ) ; hero . m…" at bounding box center [758, 308] width 302 height 345
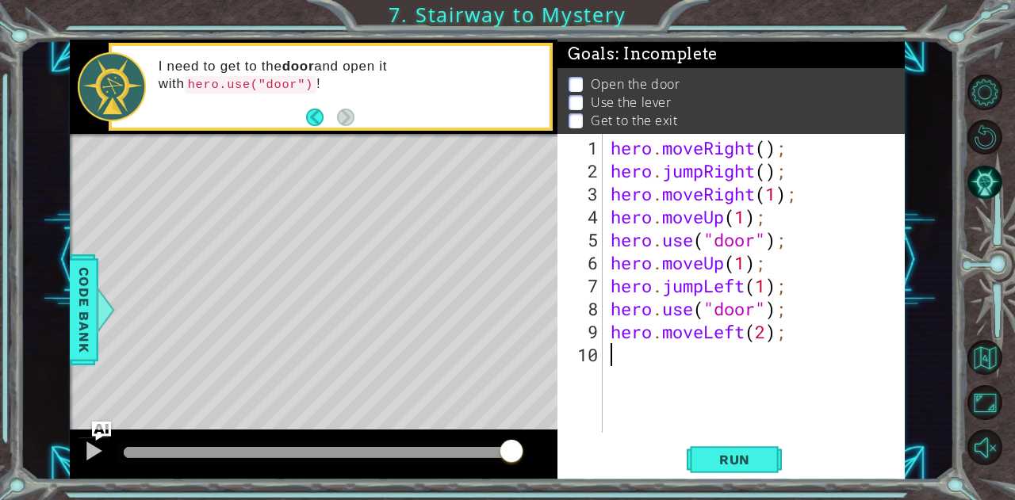
type textarea "h"
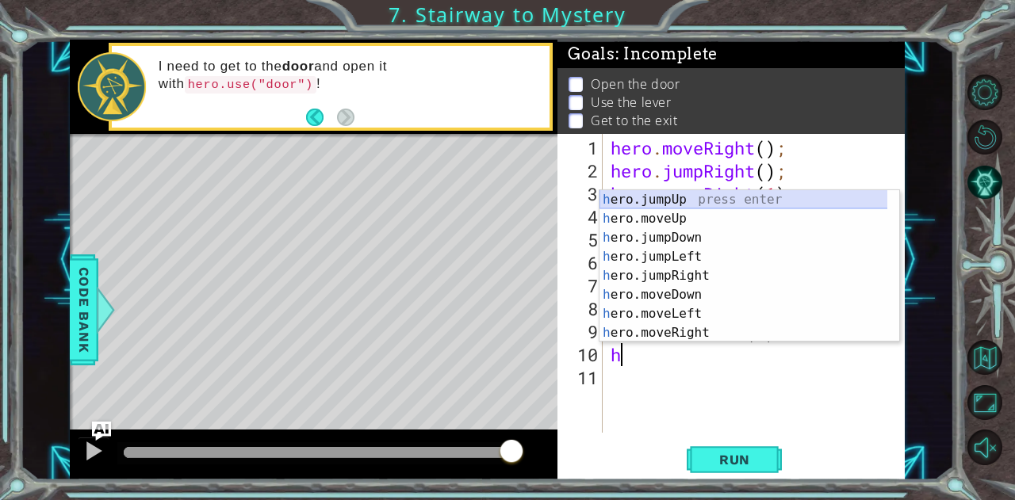
click at [722, 199] on div "h ero.jumpUp press enter h ero.moveUp press enter h ero.jumpDown press enter h …" at bounding box center [743, 285] width 289 height 190
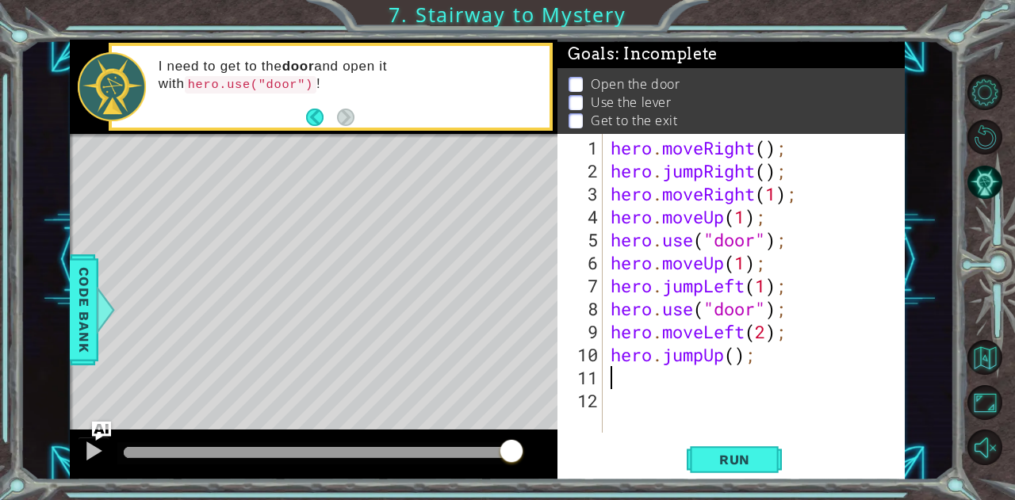
click at [734, 354] on div "hero . moveRight ( ) ; hero . jumpRight ( ) ; hero . moveRight ( 1 ) ; hero . m…" at bounding box center [758, 308] width 302 height 345
type textarea "hero.jumpUp(1);"
click at [634, 374] on div "hero . moveRight ( ) ; hero . jumpRight ( ) ; hero . moveRight ( 1 ) ; hero . m…" at bounding box center [758, 308] width 302 height 345
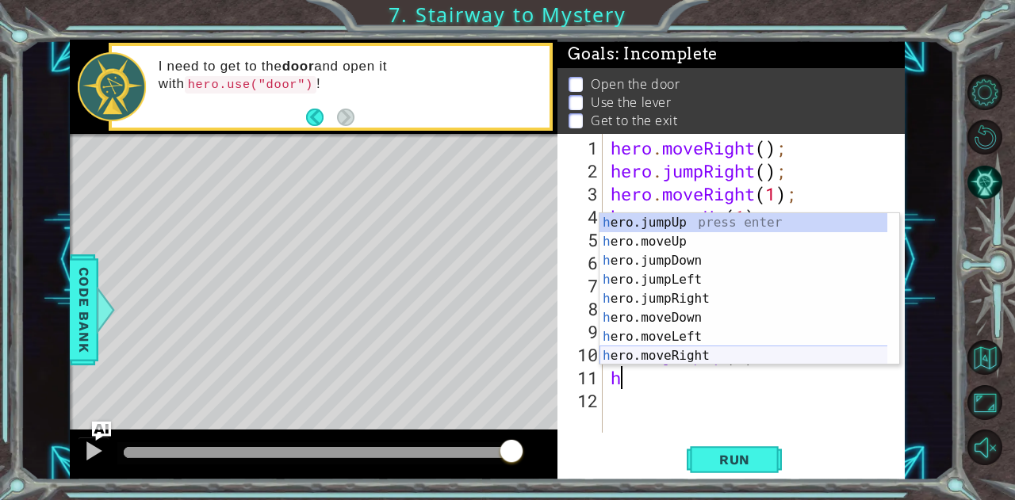
click at [659, 355] on div "h ero.jumpUp press enter h ero.moveUp press enter h ero.jumpDown press enter h …" at bounding box center [743, 308] width 289 height 190
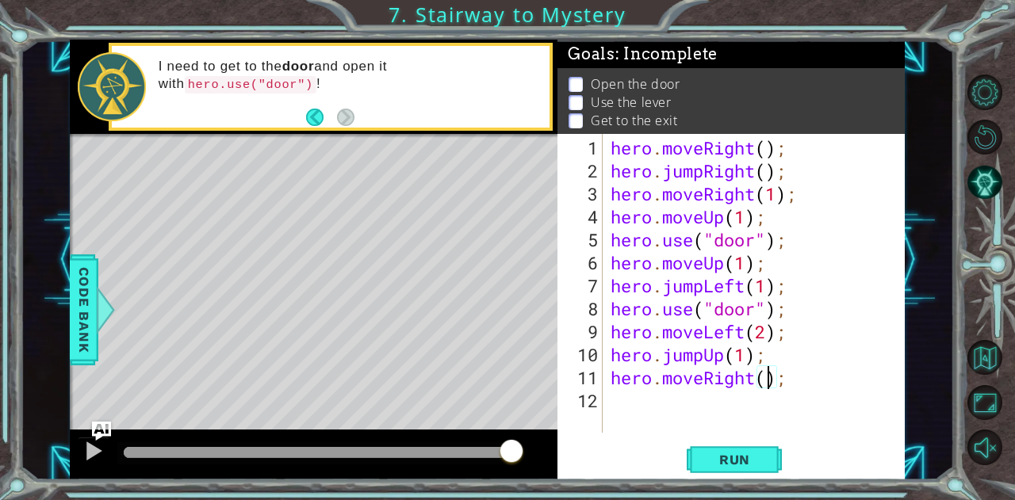
scroll to position [0, 7]
click at [771, 461] on button "Run" at bounding box center [734, 459] width 95 height 35
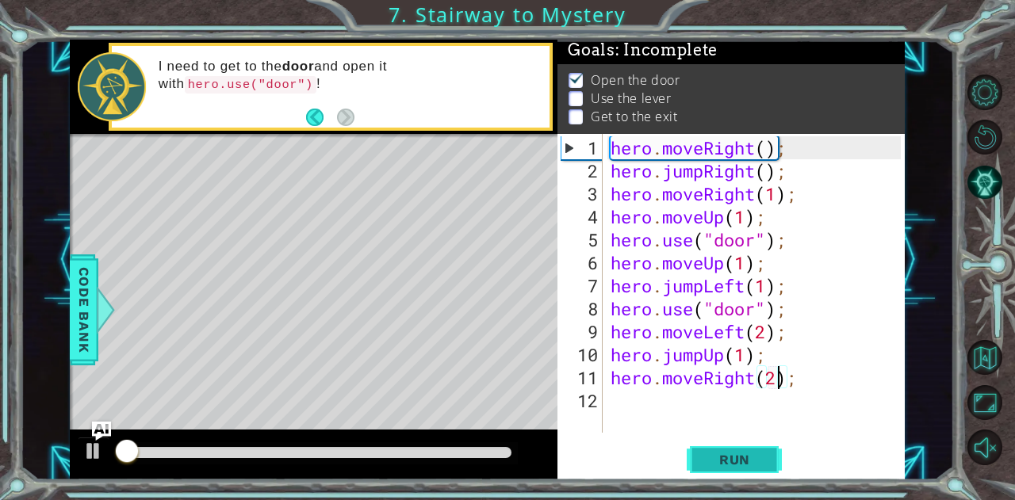
scroll to position [12, 0]
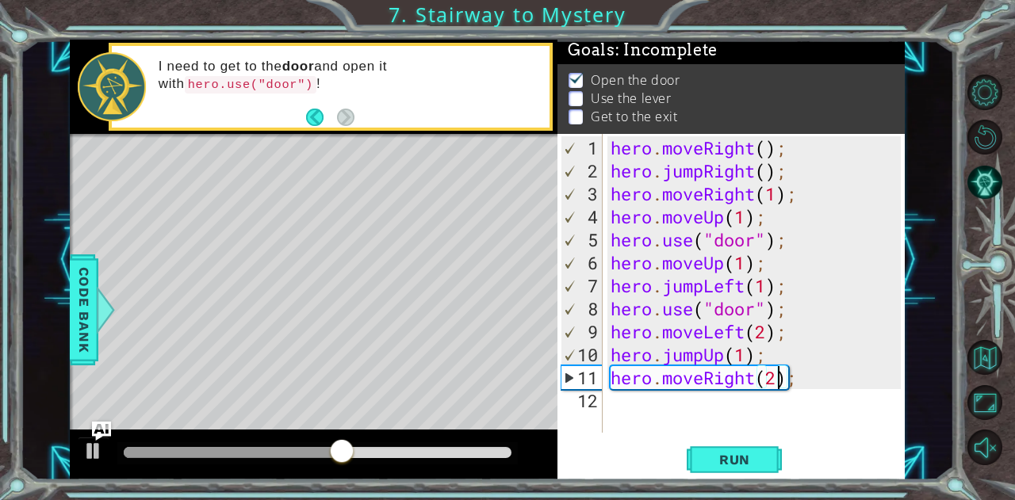
click at [752, 266] on div "hero . moveRight ( ) ; hero . jumpRight ( ) ; hero . moveRight ( 1 ) ; hero . m…" at bounding box center [758, 308] width 302 height 345
click at [756, 466] on span "Run" at bounding box center [734, 460] width 63 height 16
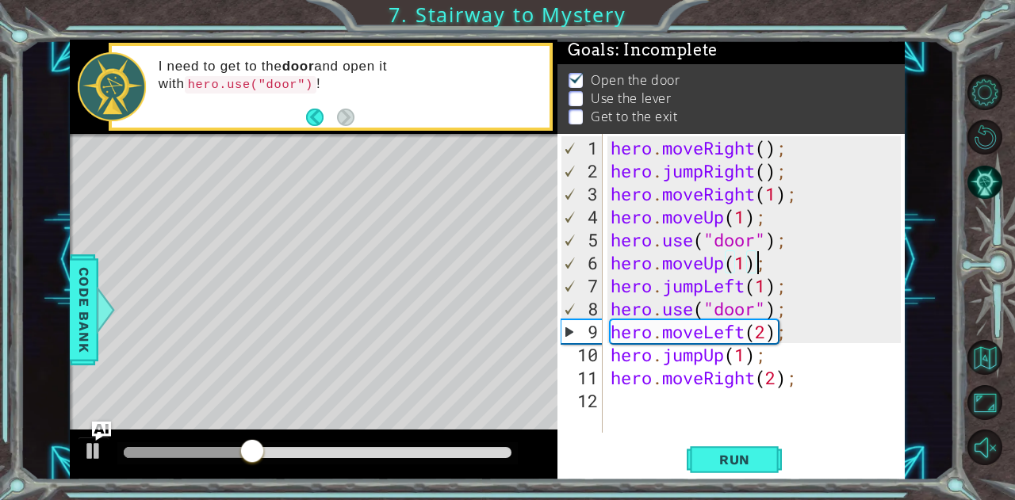
click at [747, 259] on div "hero . moveRight ( ) ; hero . jumpRight ( ) ; hero . moveRight ( 1 ) ; hero . m…" at bounding box center [758, 308] width 302 height 345
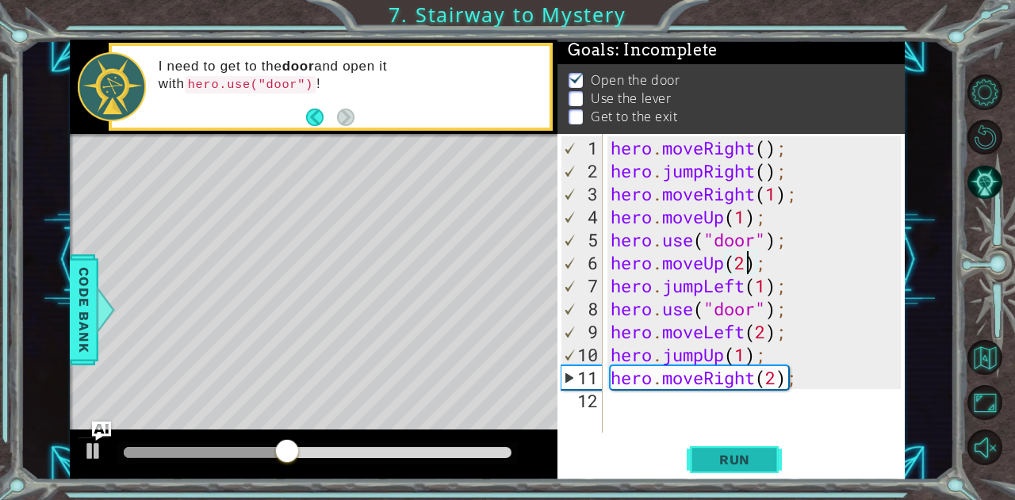
click at [723, 469] on button "Run" at bounding box center [734, 459] width 95 height 35
click at [746, 283] on div "hero . moveRight ( ) ; hero . jumpRight ( ) ; hero . moveRight ( 1 ) ; hero . m…" at bounding box center [758, 308] width 302 height 345
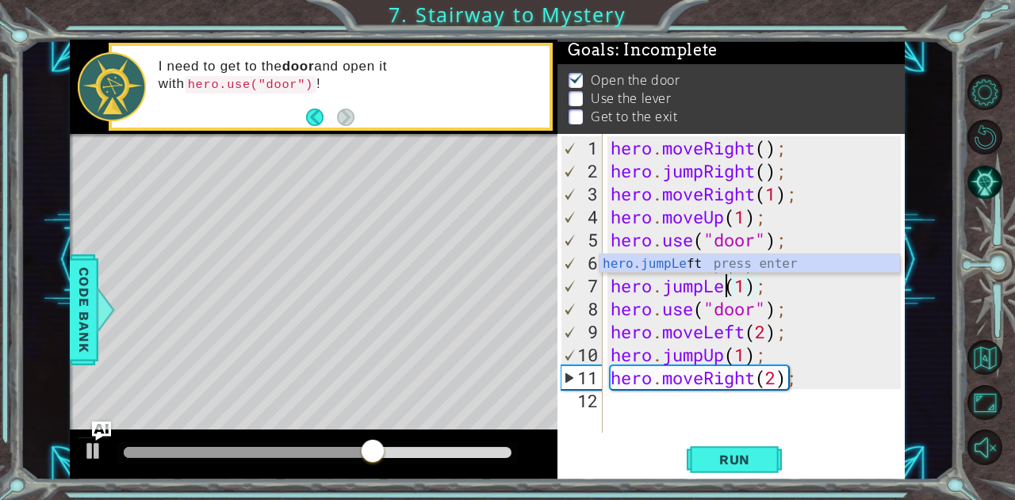
click at [766, 291] on div "hero . moveRight ( ) ; hero . jumpRight ( ) ; hero . moveRight ( 1 ) ; hero . m…" at bounding box center [758, 308] width 302 height 345
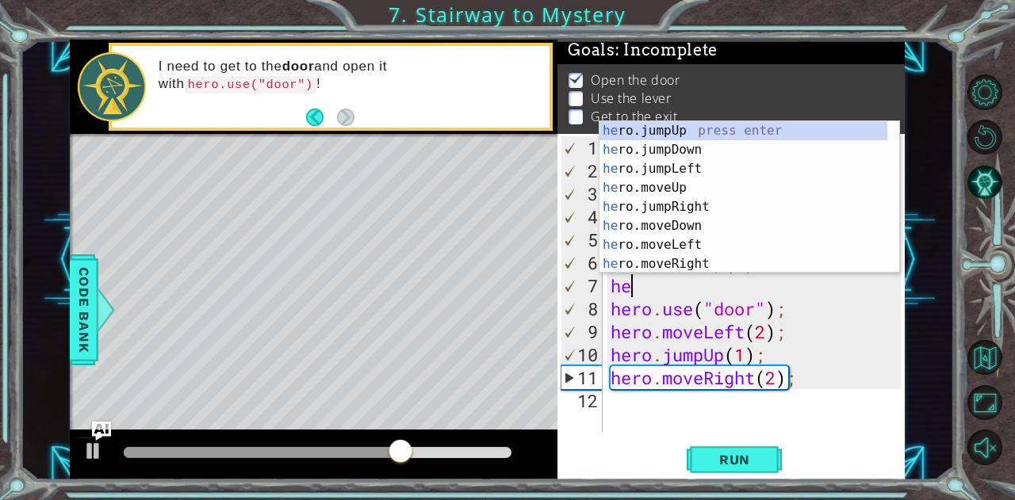
scroll to position [0, 0]
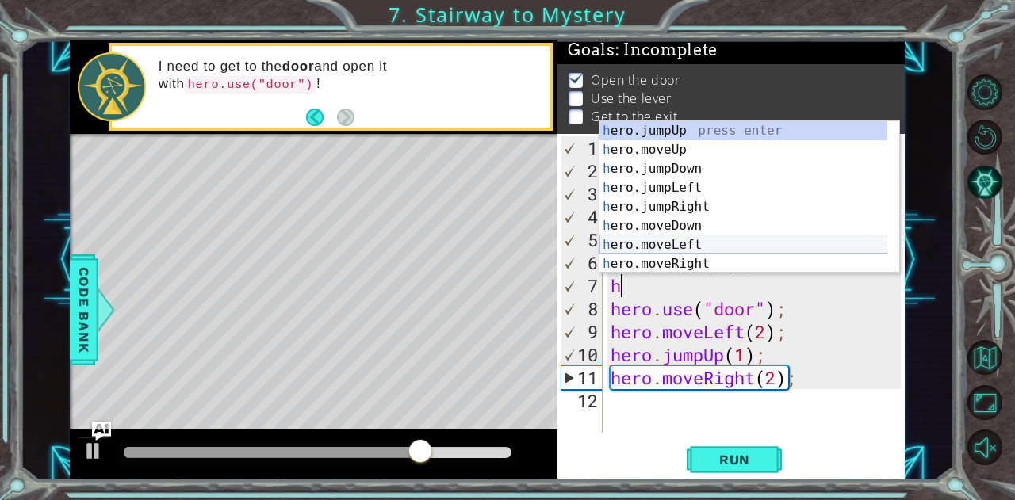
click at [706, 243] on div "h ero.jumpUp press enter h ero.moveUp press enter h ero.jumpDown press enter h …" at bounding box center [743, 216] width 289 height 190
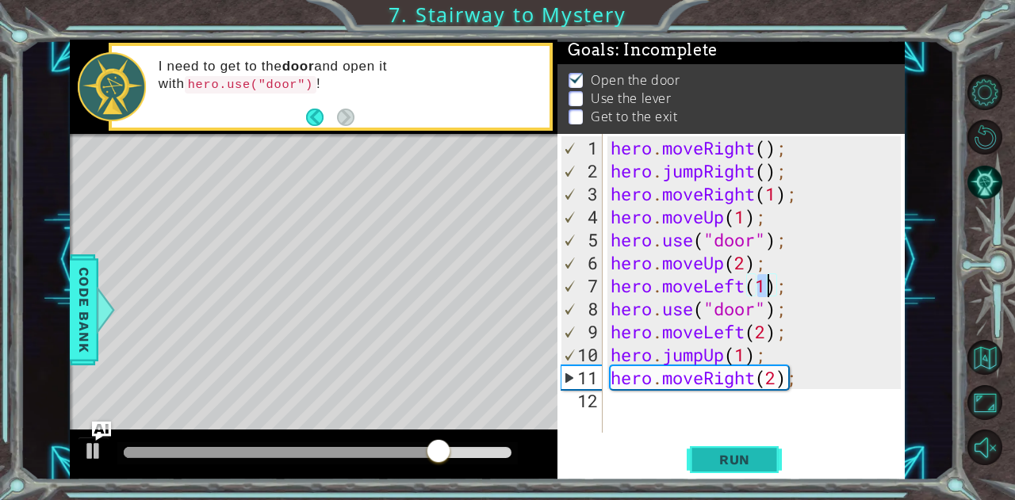
click at [763, 454] on span "Run" at bounding box center [734, 460] width 63 height 16
click at [753, 313] on div "hero . moveRight ( ) ; hero . jumpRight ( ) ; hero . moveRight ( 1 ) ; hero . m…" at bounding box center [758, 308] width 302 height 345
type textarea "hero.use("lever");"
click at [736, 465] on span "Run" at bounding box center [734, 460] width 63 height 16
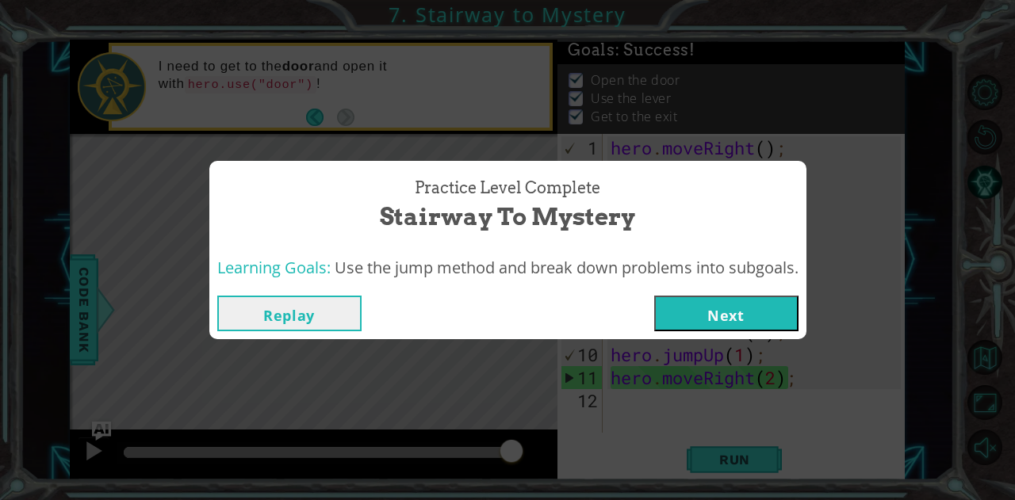
click at [786, 308] on button "Next" at bounding box center [726, 314] width 144 height 36
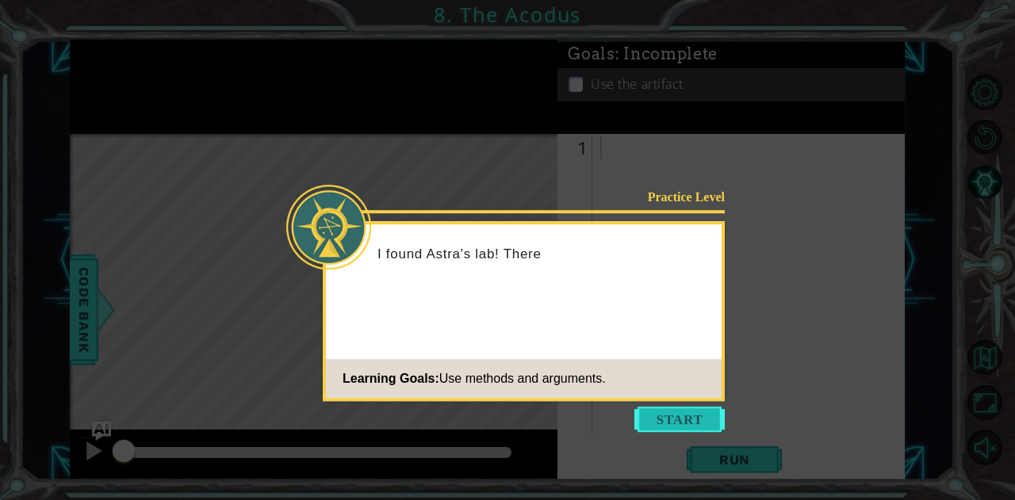
click at [677, 427] on button "Start" at bounding box center [679, 419] width 90 height 25
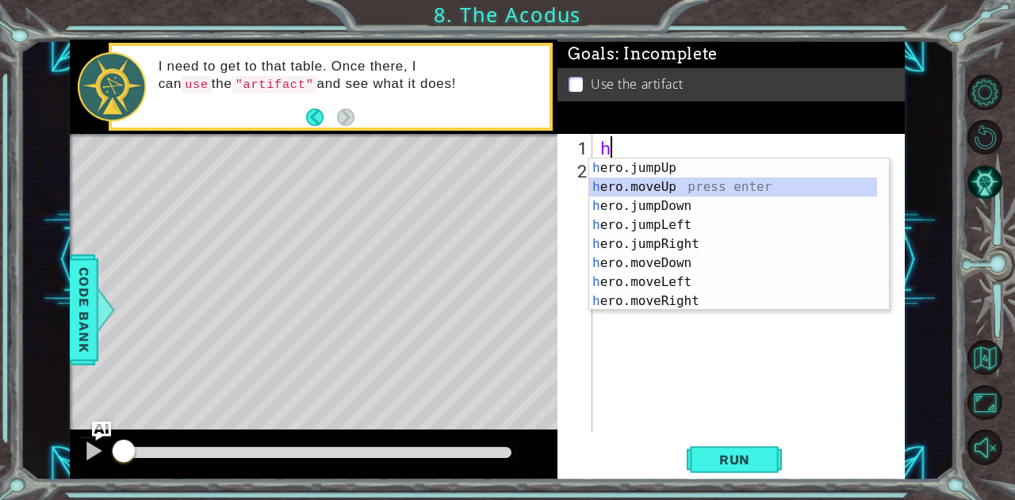
click at [681, 189] on div "h ero.jumpUp press enter h ero.moveUp press enter h ero.jumpDown press enter h …" at bounding box center [733, 254] width 289 height 190
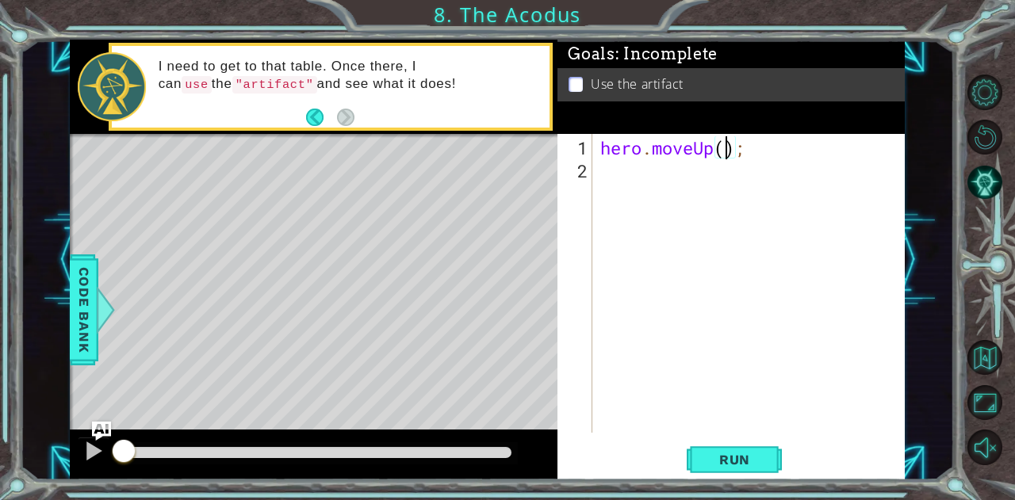
type textarea "hero.moveUp(2);"
click at [706, 193] on div "hero . moveUp ( 2 ) ;" at bounding box center [753, 308] width 312 height 345
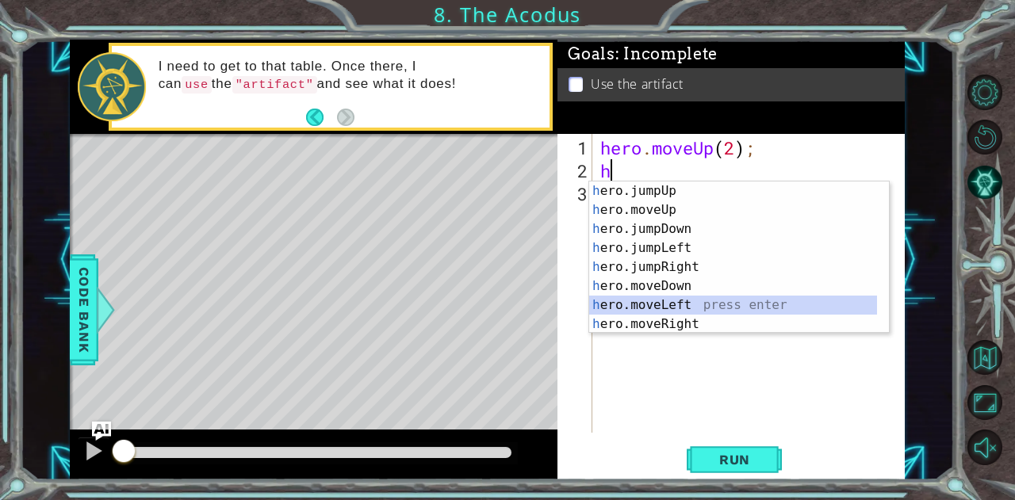
click at [688, 305] on div "h ero.jumpUp press enter h ero.moveUp press enter h ero.jumpDown press enter h …" at bounding box center [733, 277] width 289 height 190
type textarea "hero.moveLeft(1);"
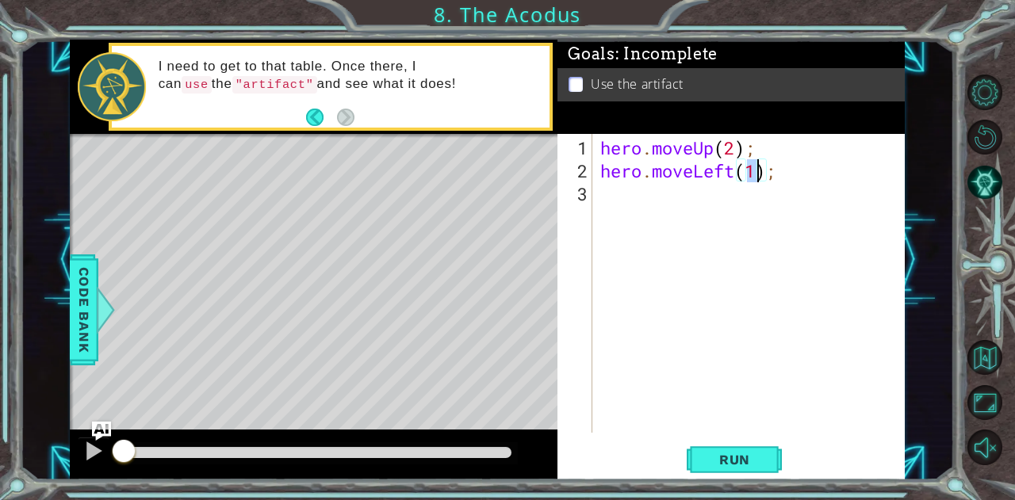
click at [668, 201] on div "hero . moveUp ( 2 ) ; hero . moveLeft ( 1 ) ;" at bounding box center [753, 308] width 312 height 345
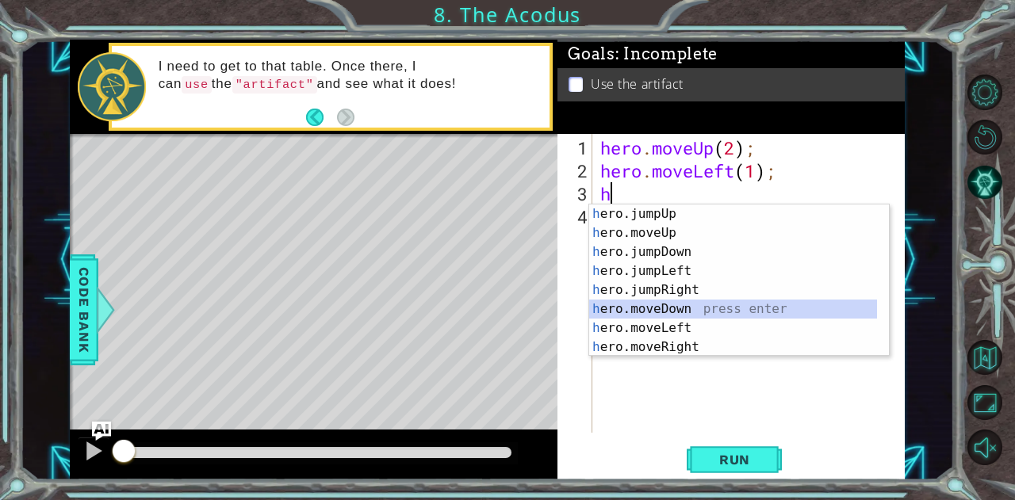
click at [682, 316] on div "h ero.jumpUp press enter h ero.moveUp press enter h ero.jumpDown press enter h …" at bounding box center [733, 300] width 289 height 190
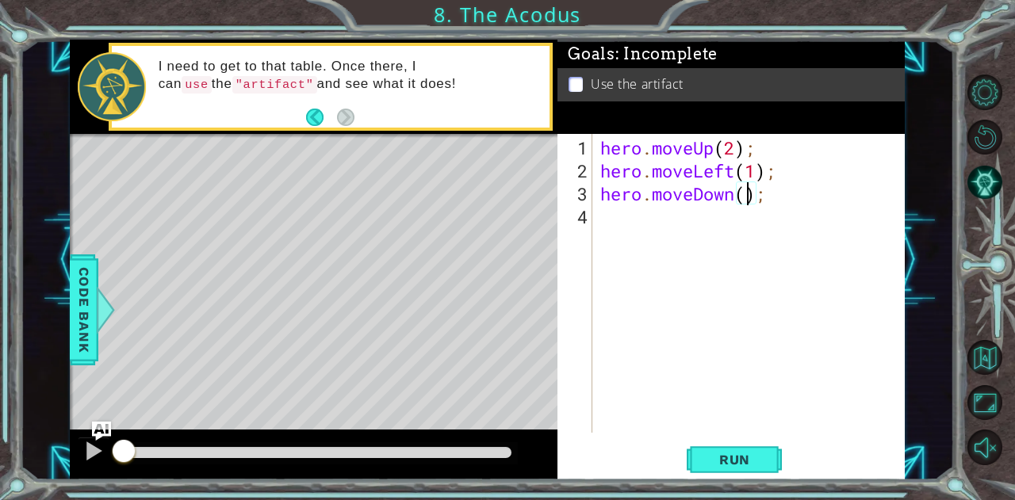
type textarea "hero.moveDown(2);"
click at [634, 232] on div "hero . moveUp ( 2 ) ; hero . moveLeft ( 1 ) ; hero . moveDown ( 2 ) ;" at bounding box center [753, 308] width 312 height 345
type textarea "h"
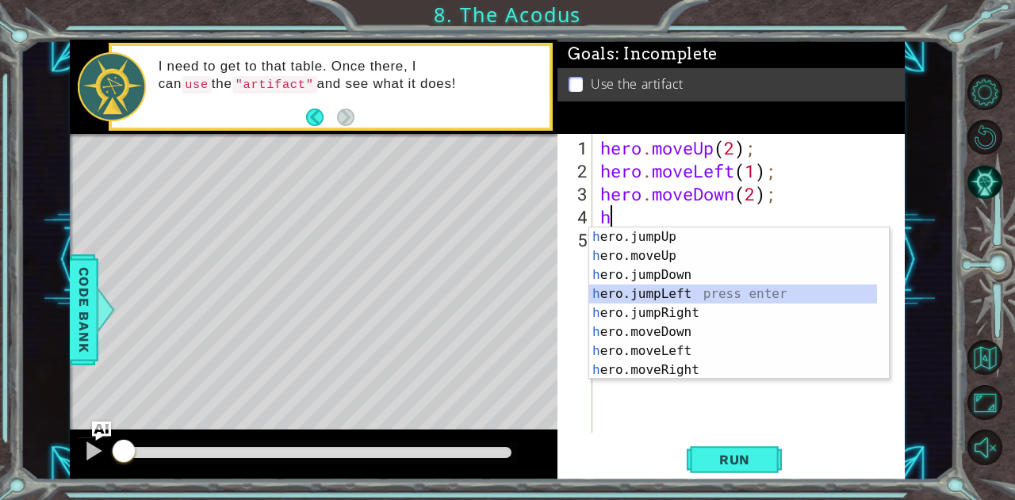
click at [678, 290] on div "h ero.jumpUp press enter h ero.moveUp press enter h ero.jumpDown press enter h …" at bounding box center [733, 323] width 289 height 190
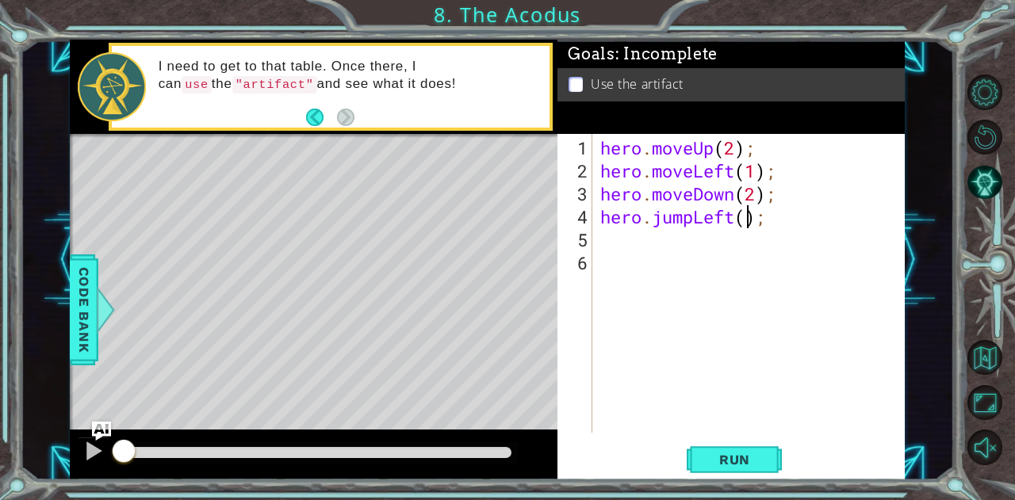
click at [745, 223] on div "hero . moveUp ( 2 ) ; hero . moveLeft ( 1 ) ; hero . moveDown ( 2 ) ; hero . ju…" at bounding box center [753, 308] width 312 height 345
type textarea "hero.jumpLeft(1);"
click at [631, 247] on div "hero . moveUp ( 2 ) ; hero . moveLeft ( 1 ) ; hero . moveDown ( 2 ) ; hero . ju…" at bounding box center [753, 308] width 312 height 345
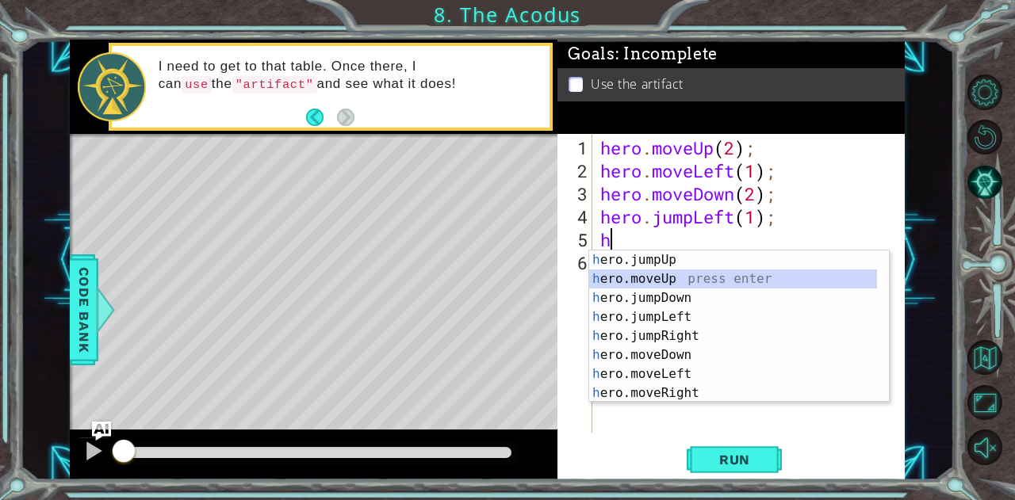
click at [661, 274] on div "h ero.jumpUp press enter h ero.moveUp press enter h ero.jumpDown press enter h …" at bounding box center [733, 346] width 289 height 190
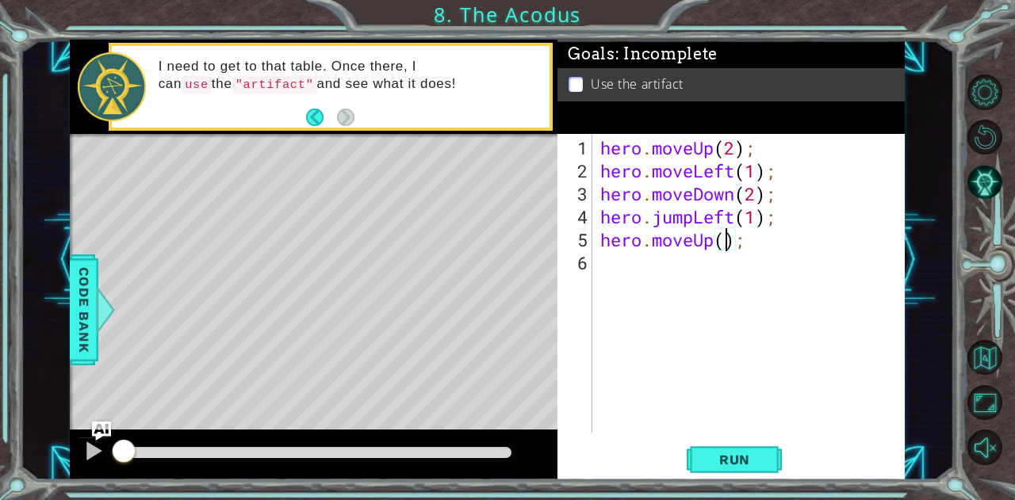
type textarea "hero.moveUp(2);"
click at [684, 274] on div "hero . moveUp ( 2 ) ; hero . moveLeft ( 1 ) ; hero . moveDown ( 2 ) ; hero . ju…" at bounding box center [753, 308] width 312 height 345
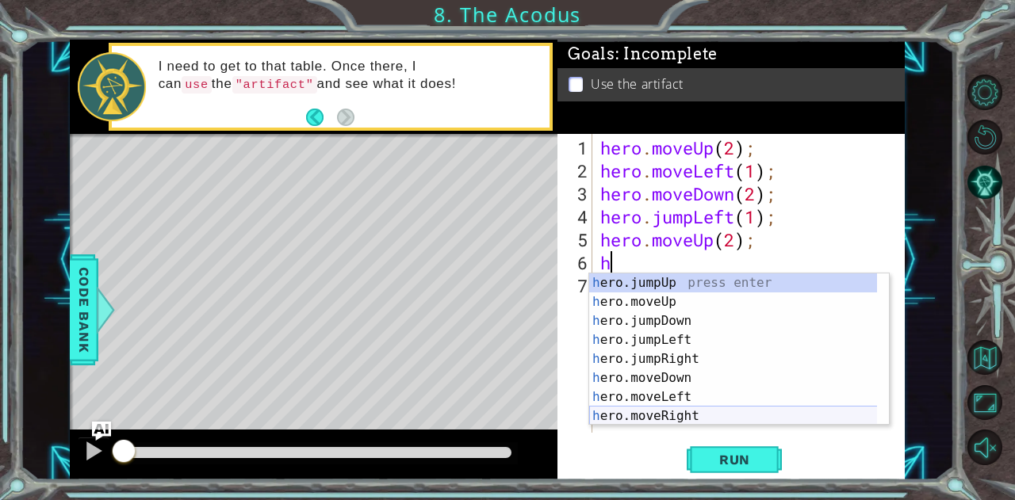
click at [703, 419] on div "h ero.jumpUp press enter h ero.moveUp press enter h ero.jumpDown press enter h …" at bounding box center [733, 369] width 289 height 190
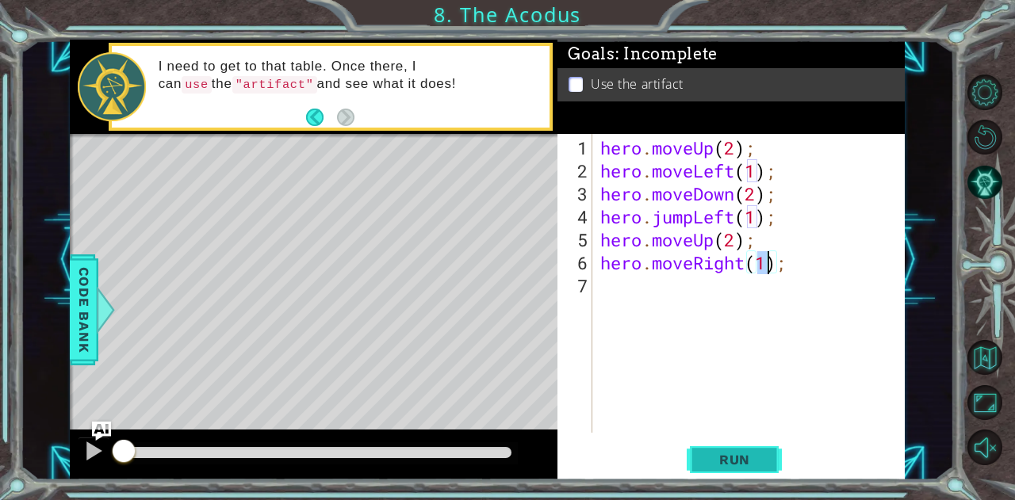
type textarea "hero.moveRight(1);"
click at [737, 463] on span "Run" at bounding box center [734, 460] width 63 height 16
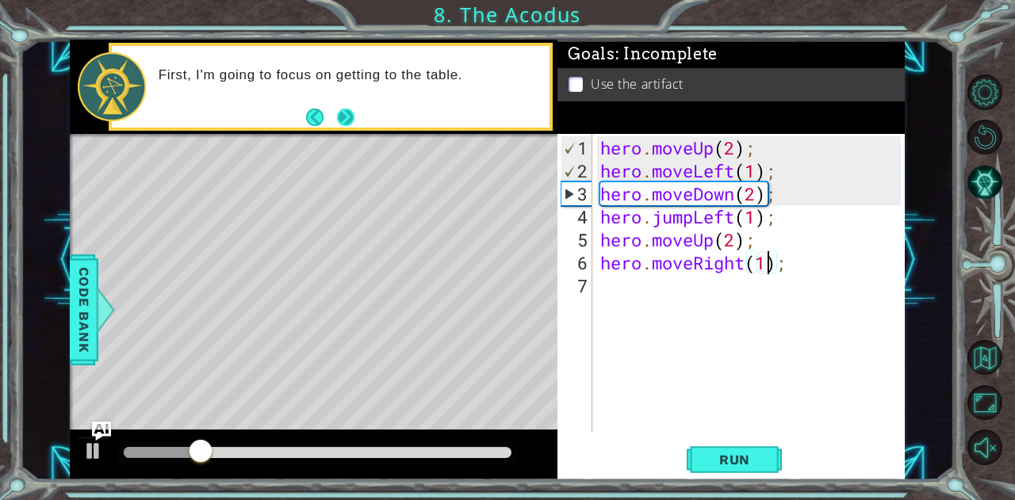
click at [347, 124] on button "Next" at bounding box center [345, 117] width 17 height 17
